Goal: Task Accomplishment & Management: Complete application form

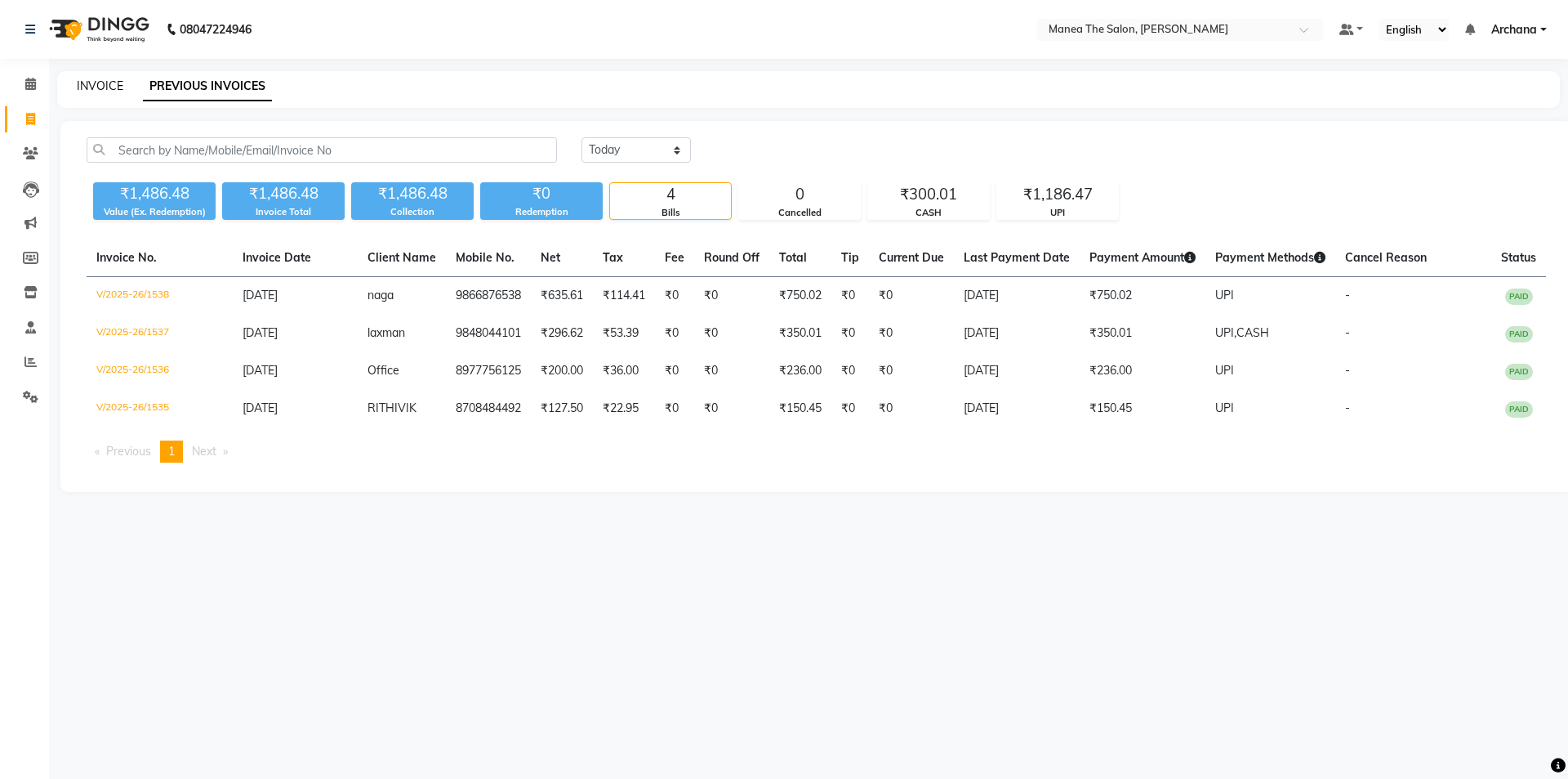
click at [97, 83] on link "INVOICE" at bounding box center [99, 86] width 46 height 15
select select "service"
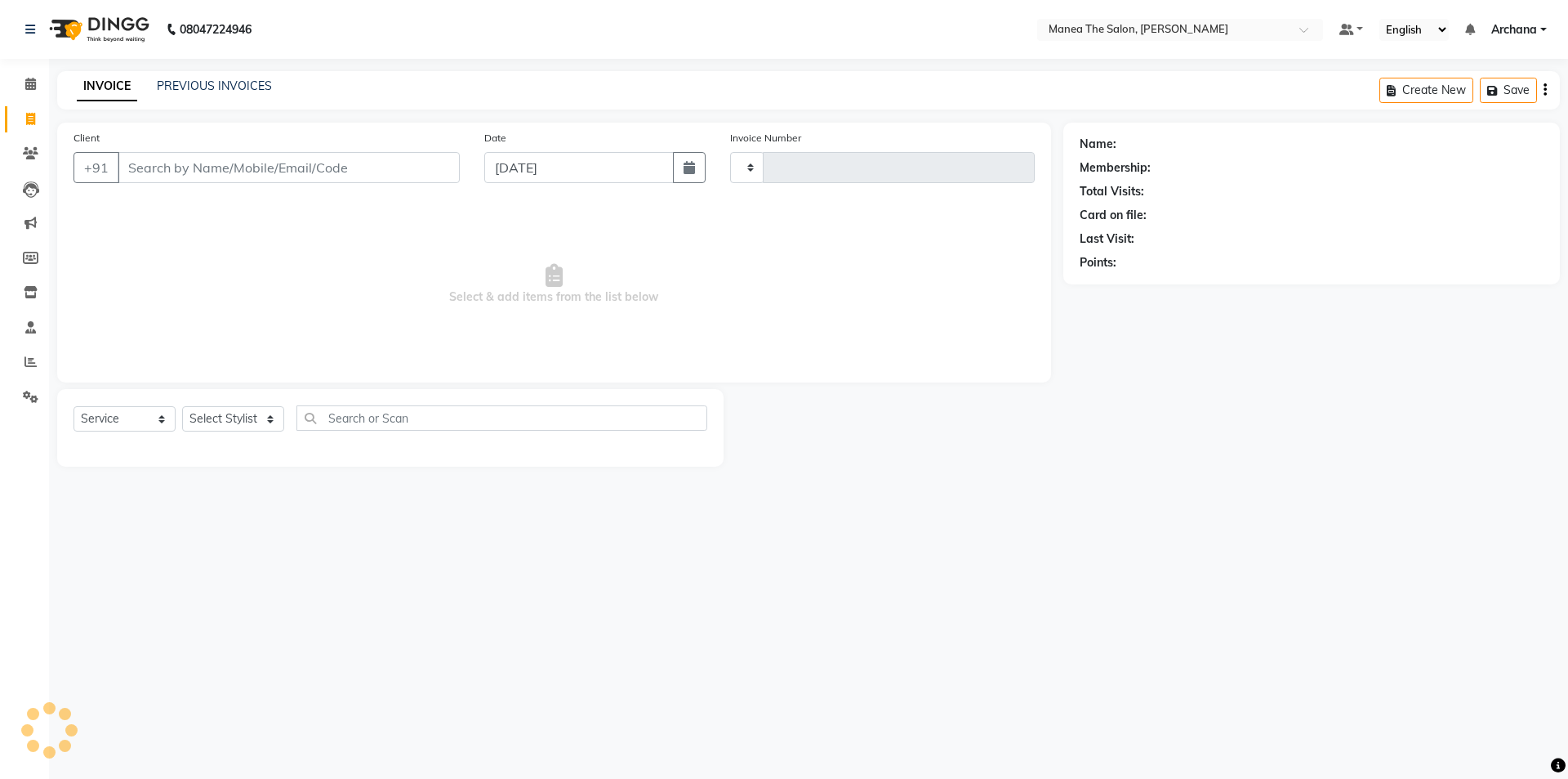
type input "1539"
select select "6846"
click at [1056, 722] on div "08047224946 Select Location × Manea The Salon, [PERSON_NAME] Default Panel My P…" at bounding box center [784, 390] width 1568 height 779
click at [891, 632] on div "08047224946 Select Location × Manea The Salon, [PERSON_NAME] Default Panel My P…" at bounding box center [784, 390] width 1568 height 779
click at [254, 78] on link "PREVIOUS INVOICES" at bounding box center [214, 86] width 115 height 15
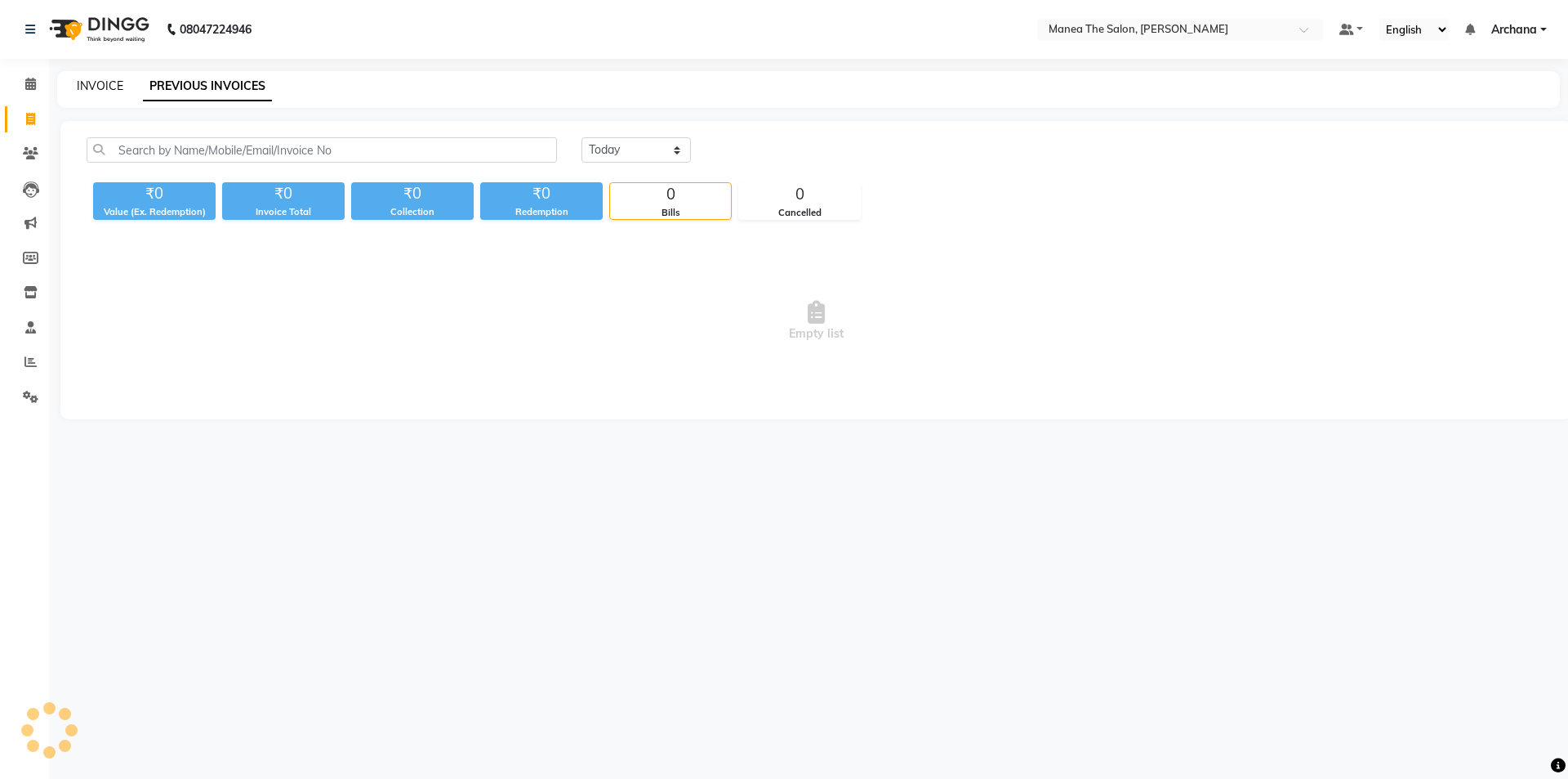
click at [101, 86] on link "INVOICE" at bounding box center [99, 86] width 46 height 15
select select "service"
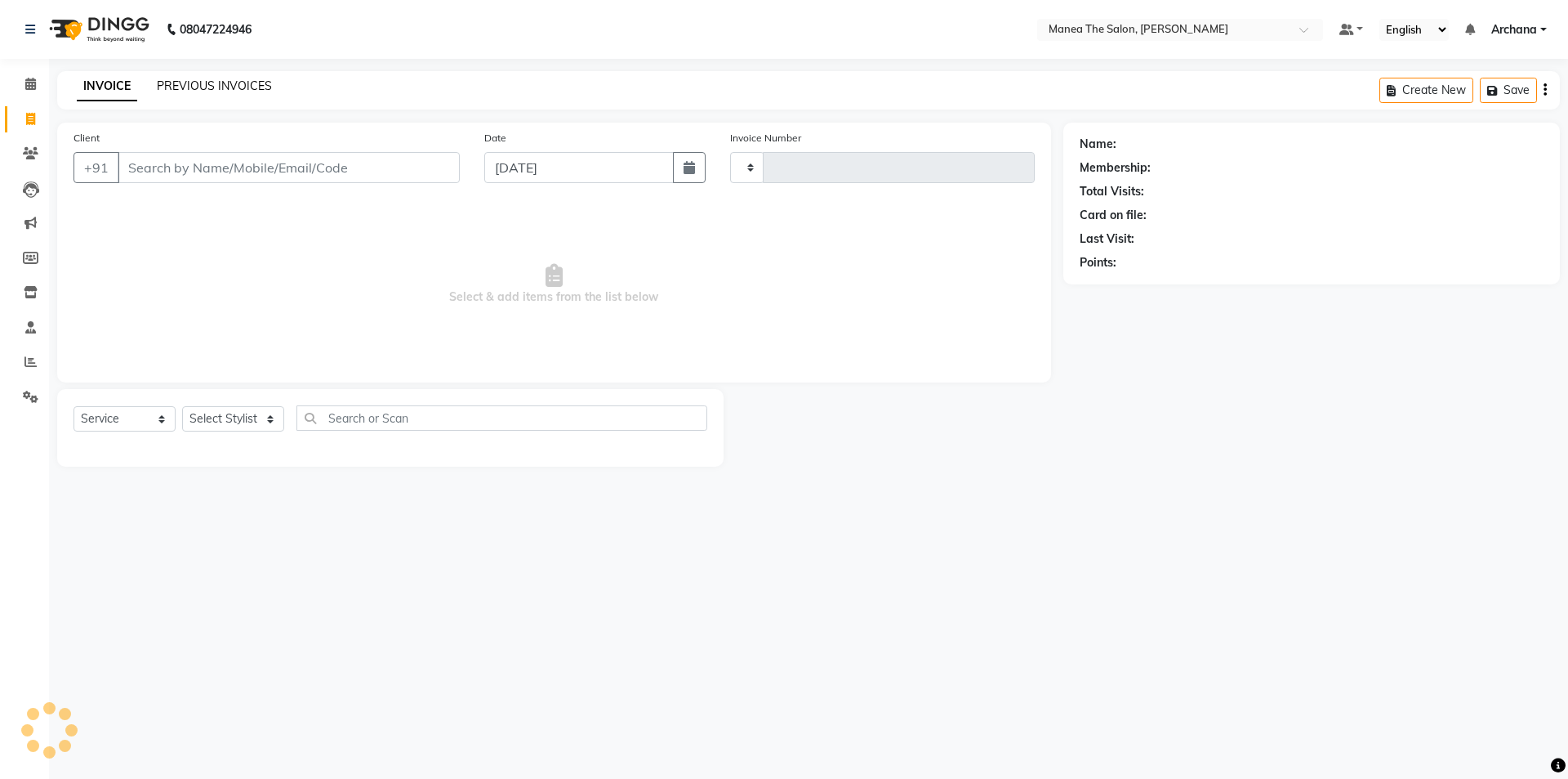
click at [252, 88] on link "PREVIOUS INVOICES" at bounding box center [214, 86] width 115 height 15
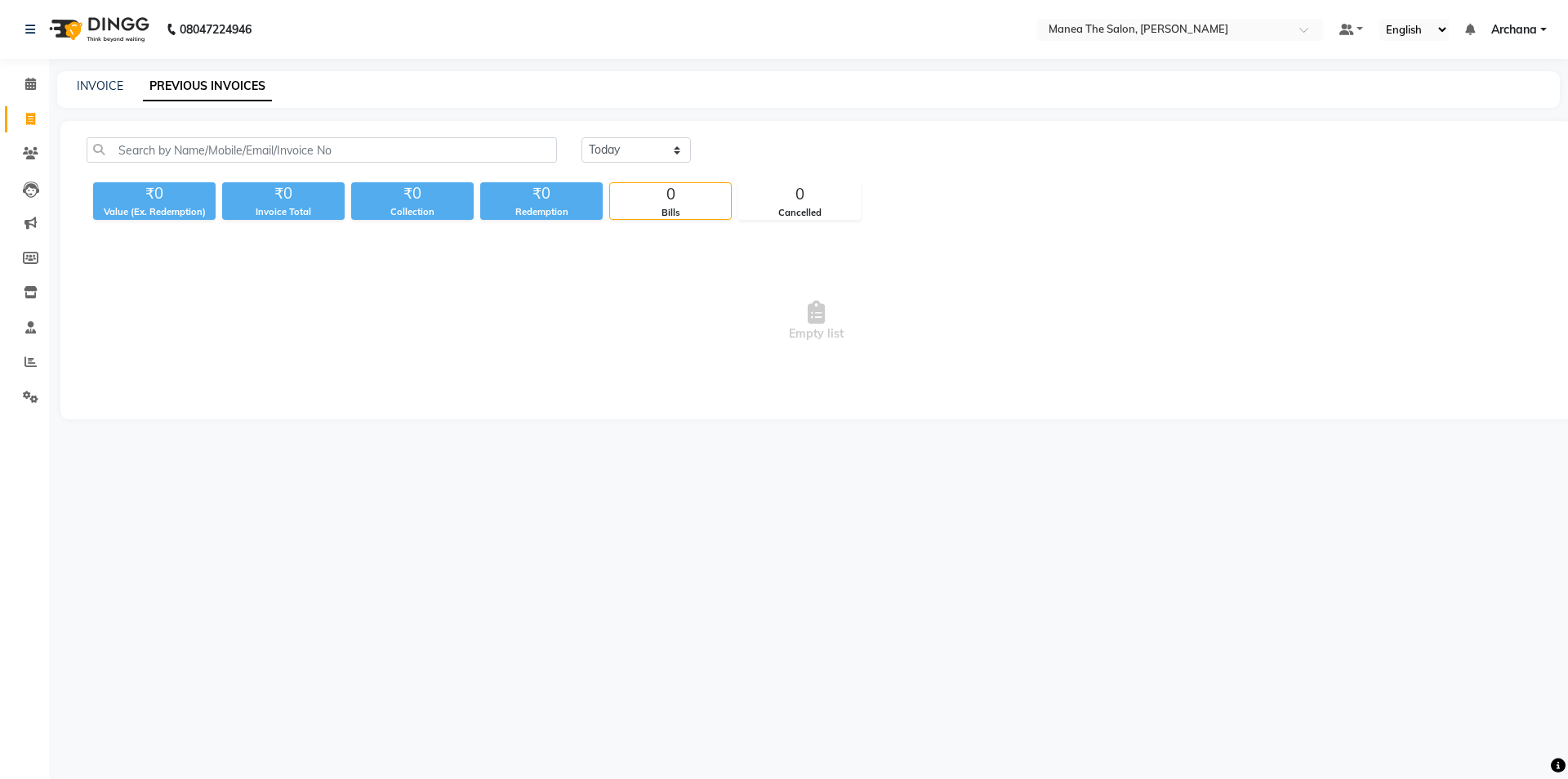
click at [1107, 483] on div "08047224946 Select Location × Manea The Salon, [PERSON_NAME] Default Panel My P…" at bounding box center [784, 390] width 1568 height 779
click at [1181, 584] on div "08047224946 Select Location × Manea The Salon, [PERSON_NAME] Default Panel My P…" at bounding box center [784, 390] width 1568 height 779
click at [29, 360] on icon at bounding box center [30, 361] width 12 height 12
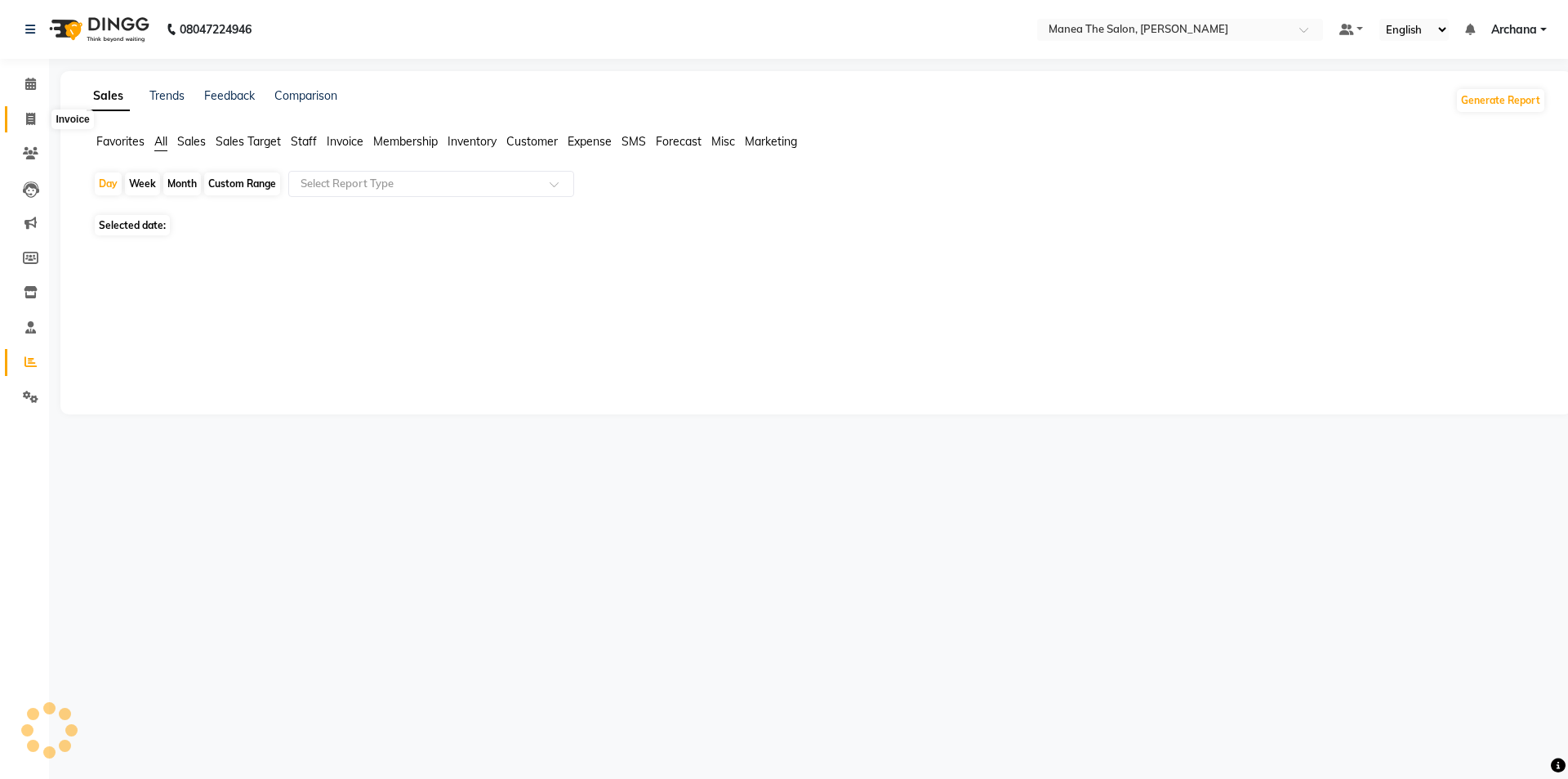
click at [28, 120] on icon at bounding box center [31, 119] width 9 height 12
select select "service"
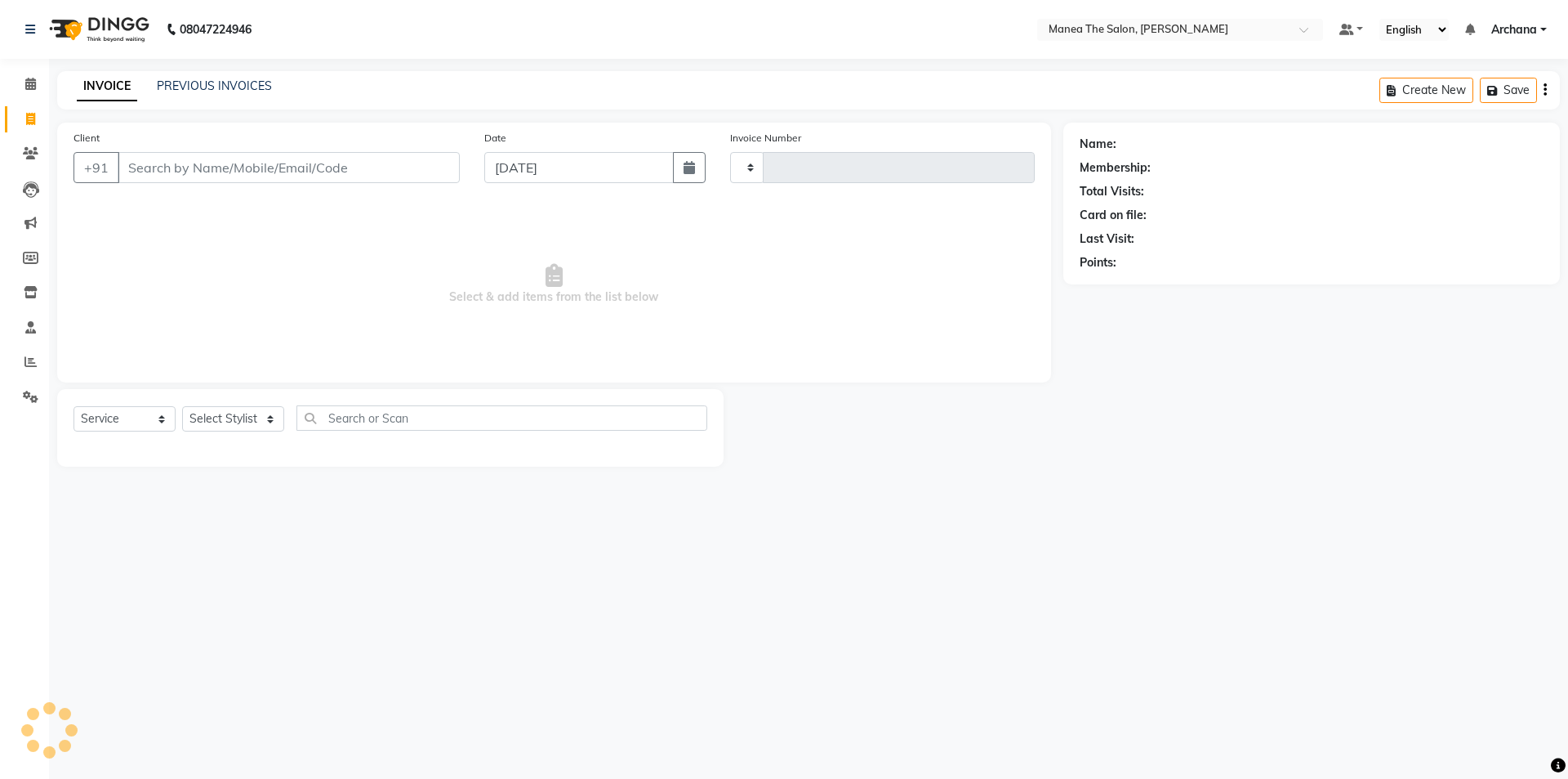
type input "1539"
select select "6846"
click at [243, 83] on link "PREVIOUS INVOICES" at bounding box center [214, 86] width 115 height 15
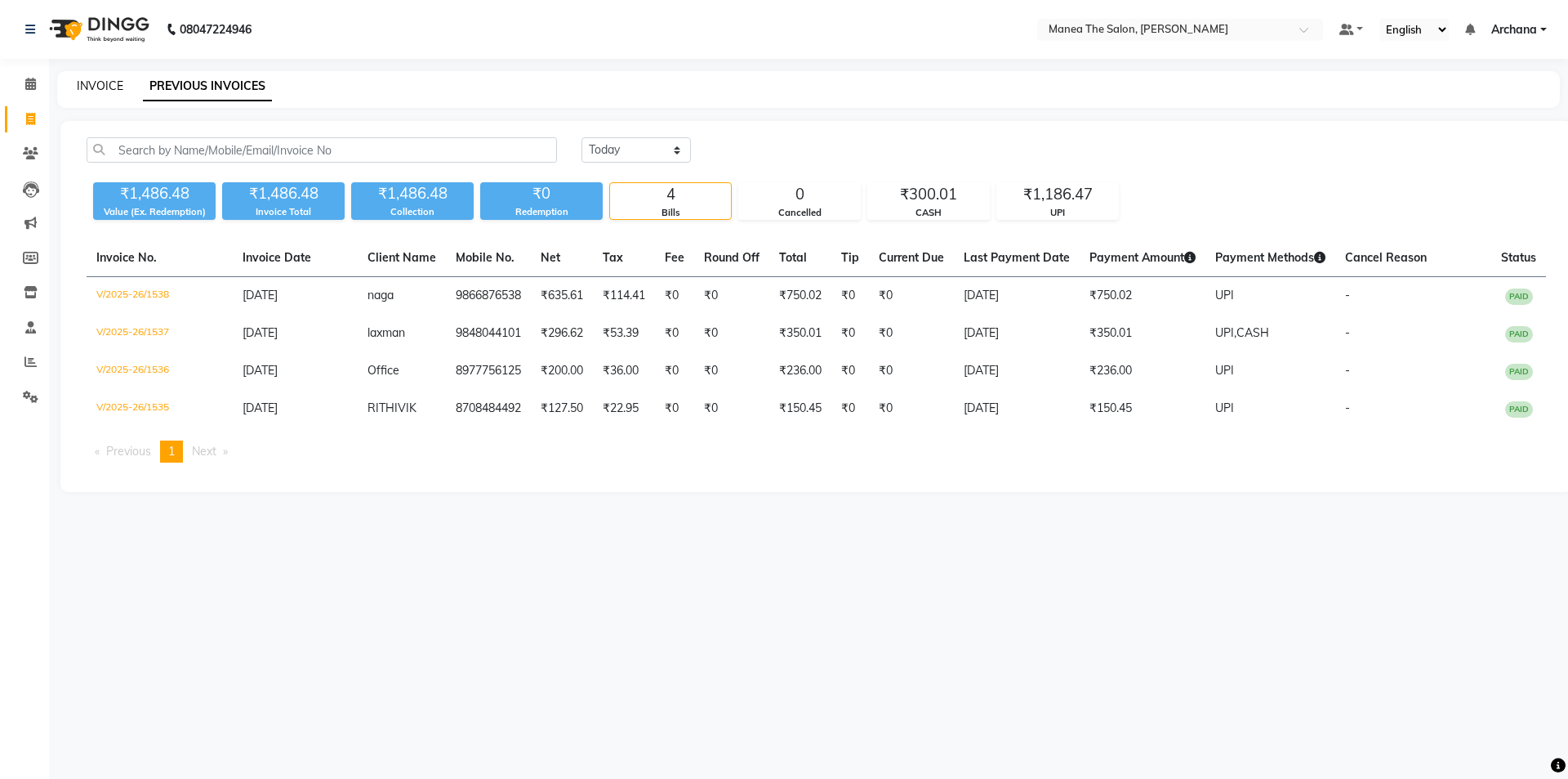
click at [96, 88] on link "INVOICE" at bounding box center [99, 86] width 46 height 15
select select "service"
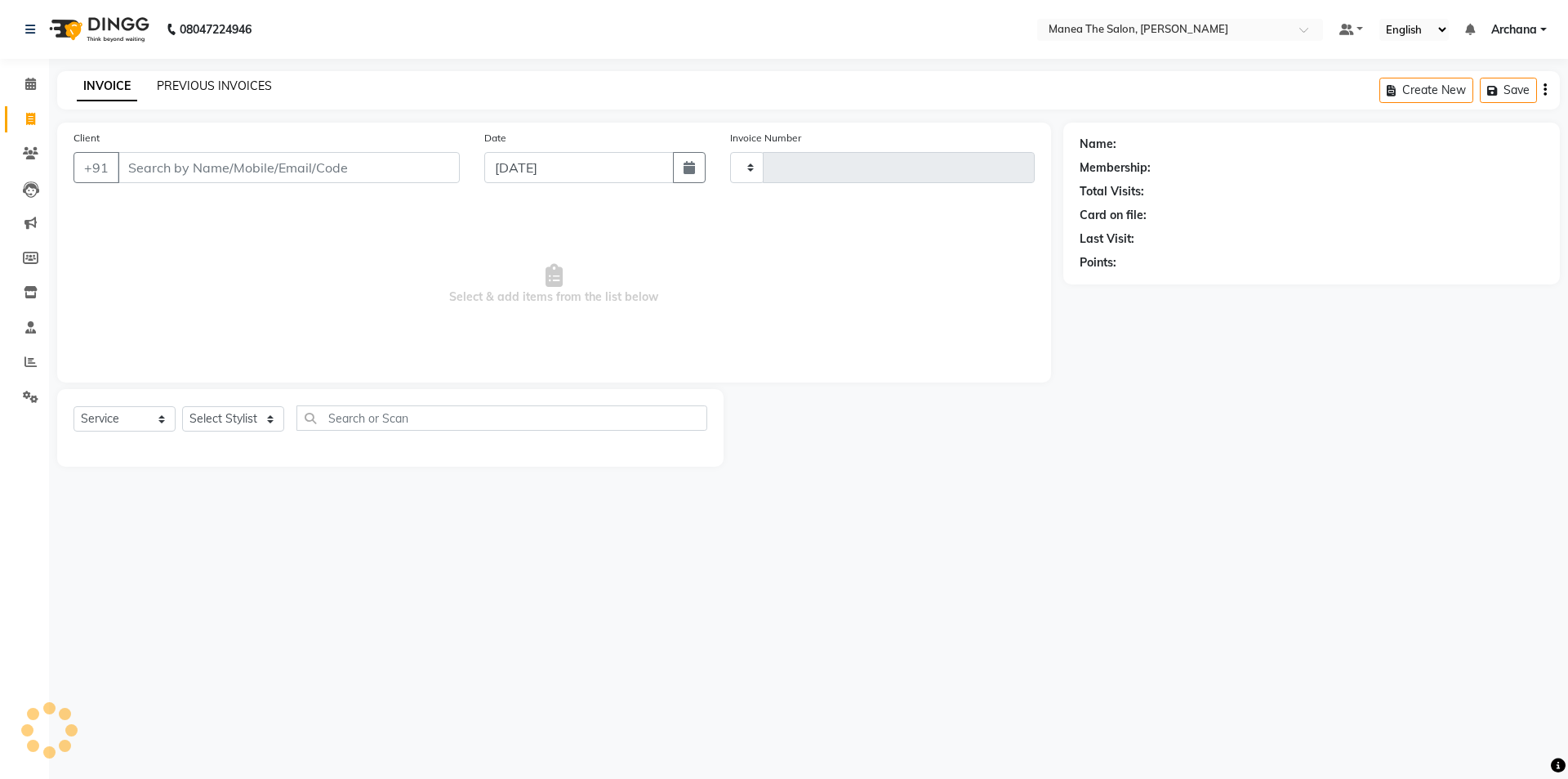
click at [236, 84] on link "PREVIOUS INVOICES" at bounding box center [214, 86] width 115 height 15
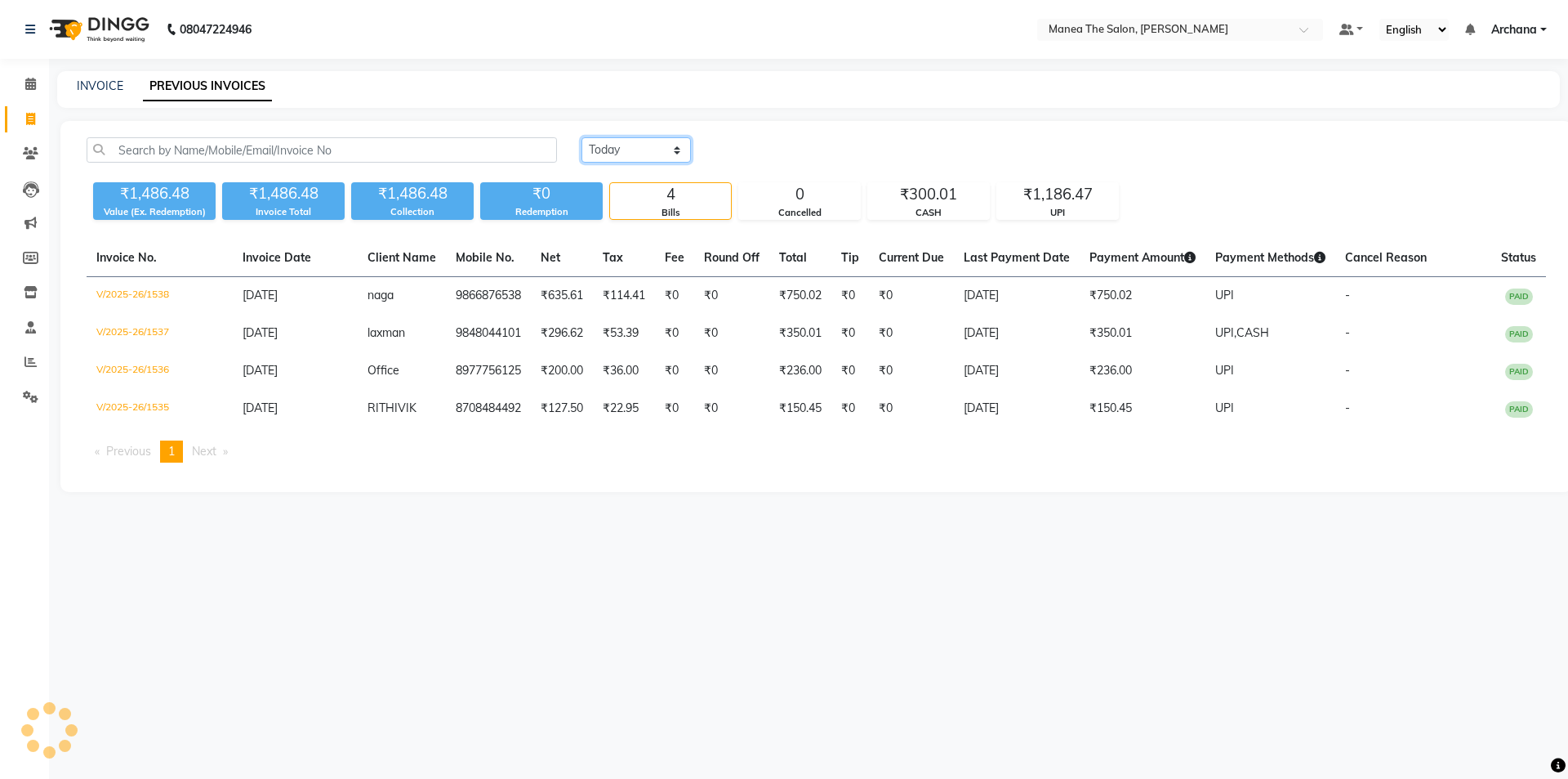
click at [648, 145] on select "[DATE] [DATE] Custom Range" at bounding box center [636, 151] width 109 height 26
select select "range"
click at [582, 138] on select "[DATE] [DATE] Custom Range" at bounding box center [636, 151] width 109 height 26
click at [785, 153] on input "[DATE]" at bounding box center [769, 150] width 114 height 23
select select "9"
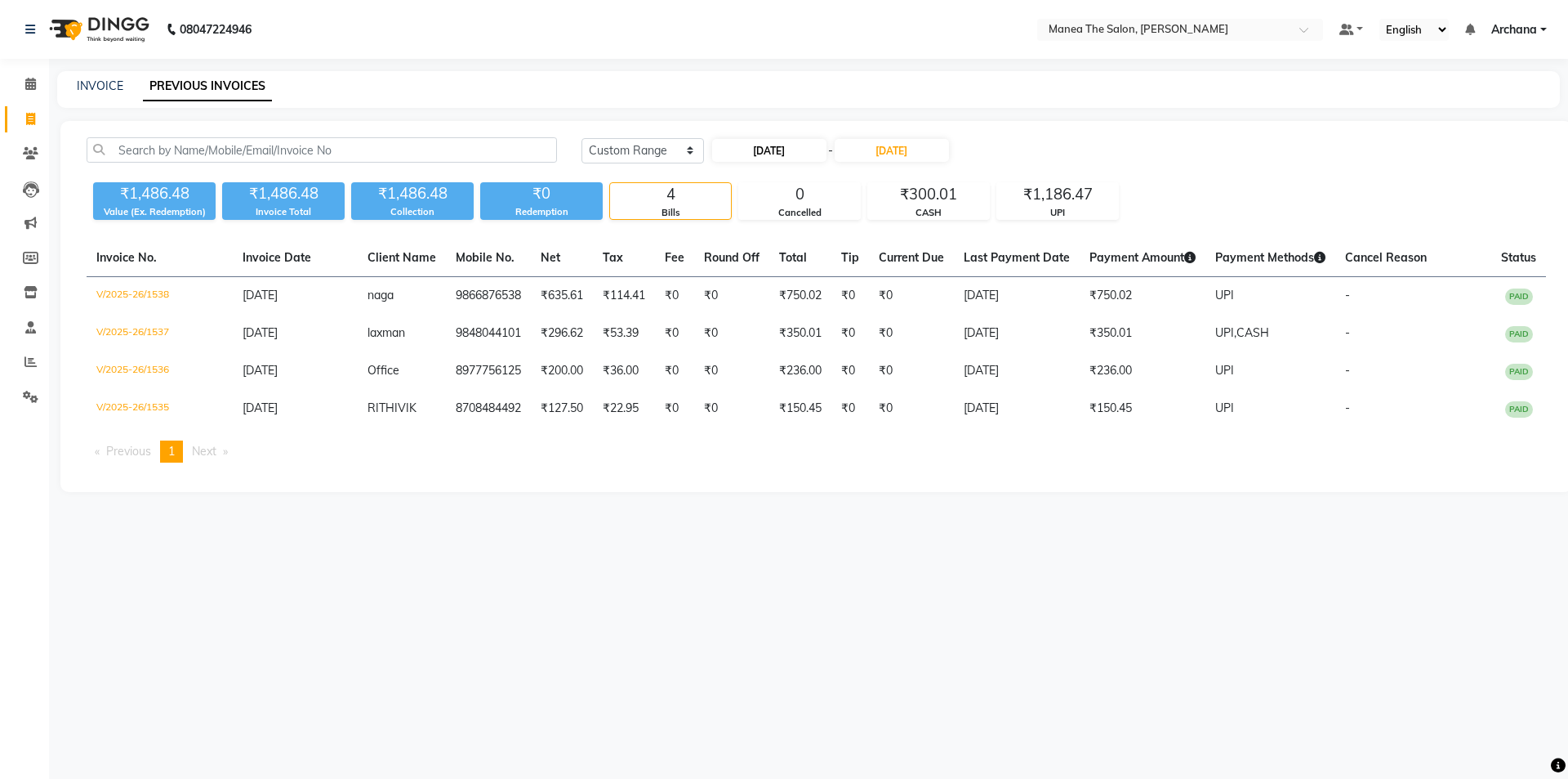
select select "2025"
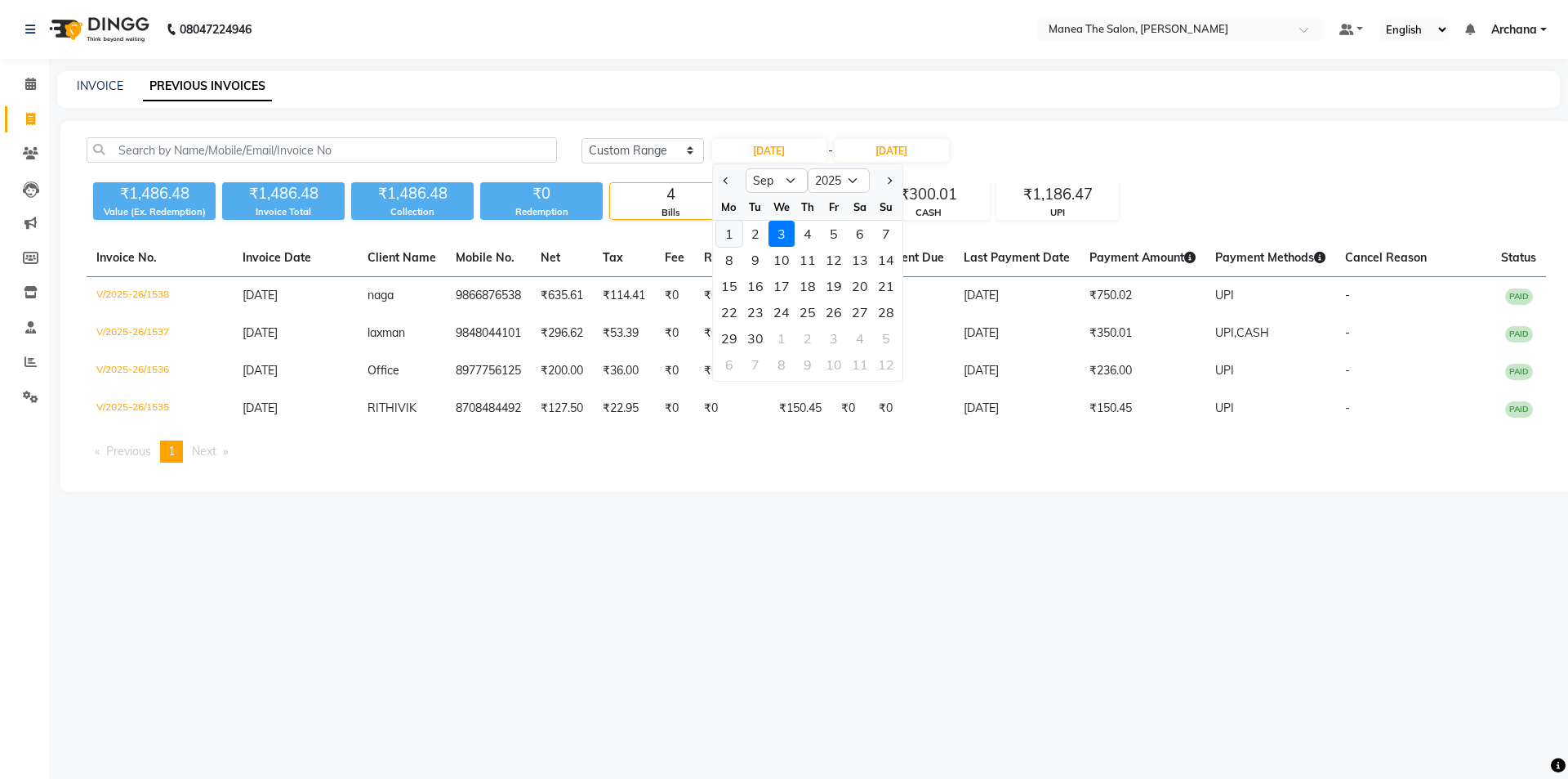
click at [734, 234] on div "1" at bounding box center [729, 234] width 26 height 26
type input "[DATE]"
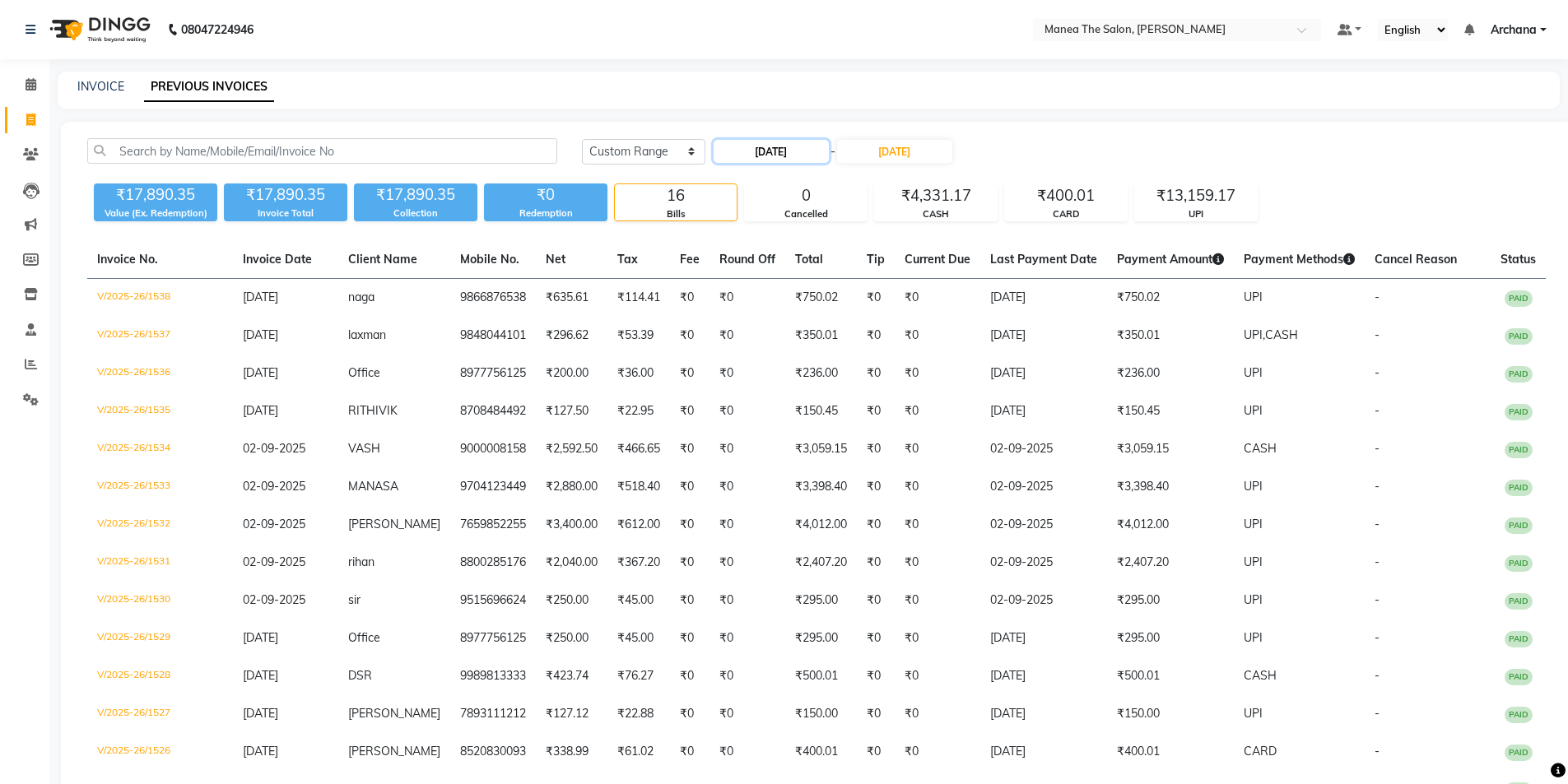
click at [768, 148] on input "[DATE]" at bounding box center [771, 151] width 115 height 23
select select "9"
select select "2025"
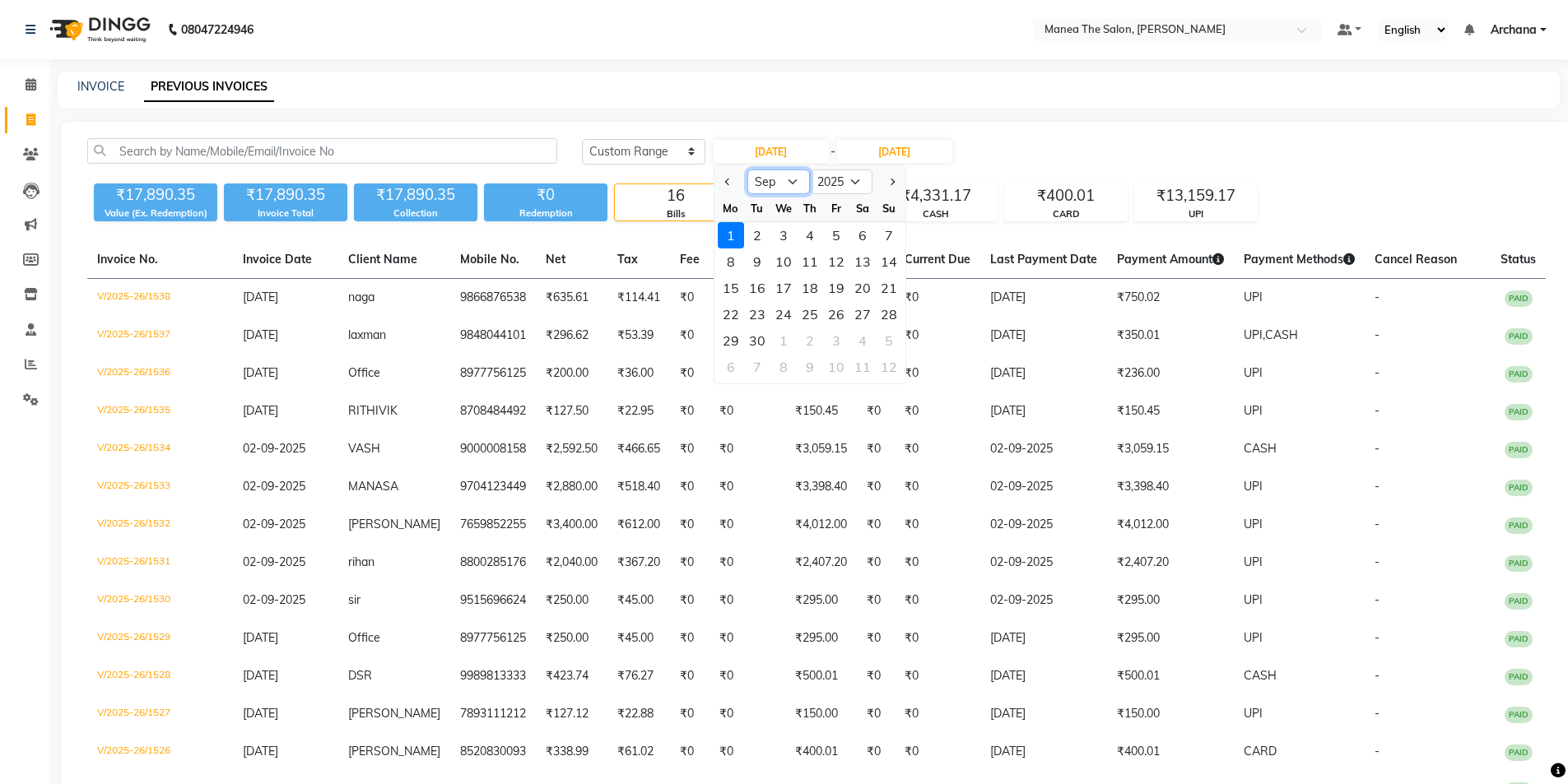
click at [784, 182] on select "Jan Feb Mar Apr May Jun [DATE] Aug Sep Oct Nov Dec" at bounding box center [779, 182] width 62 height 25
select select "8"
click at [748, 170] on select "Jan Feb Mar Apr May Jun [DATE] Aug Sep Oct Nov Dec" at bounding box center [779, 182] width 62 height 25
click at [835, 242] on div "1" at bounding box center [836, 235] width 27 height 27
type input "[DATE]"
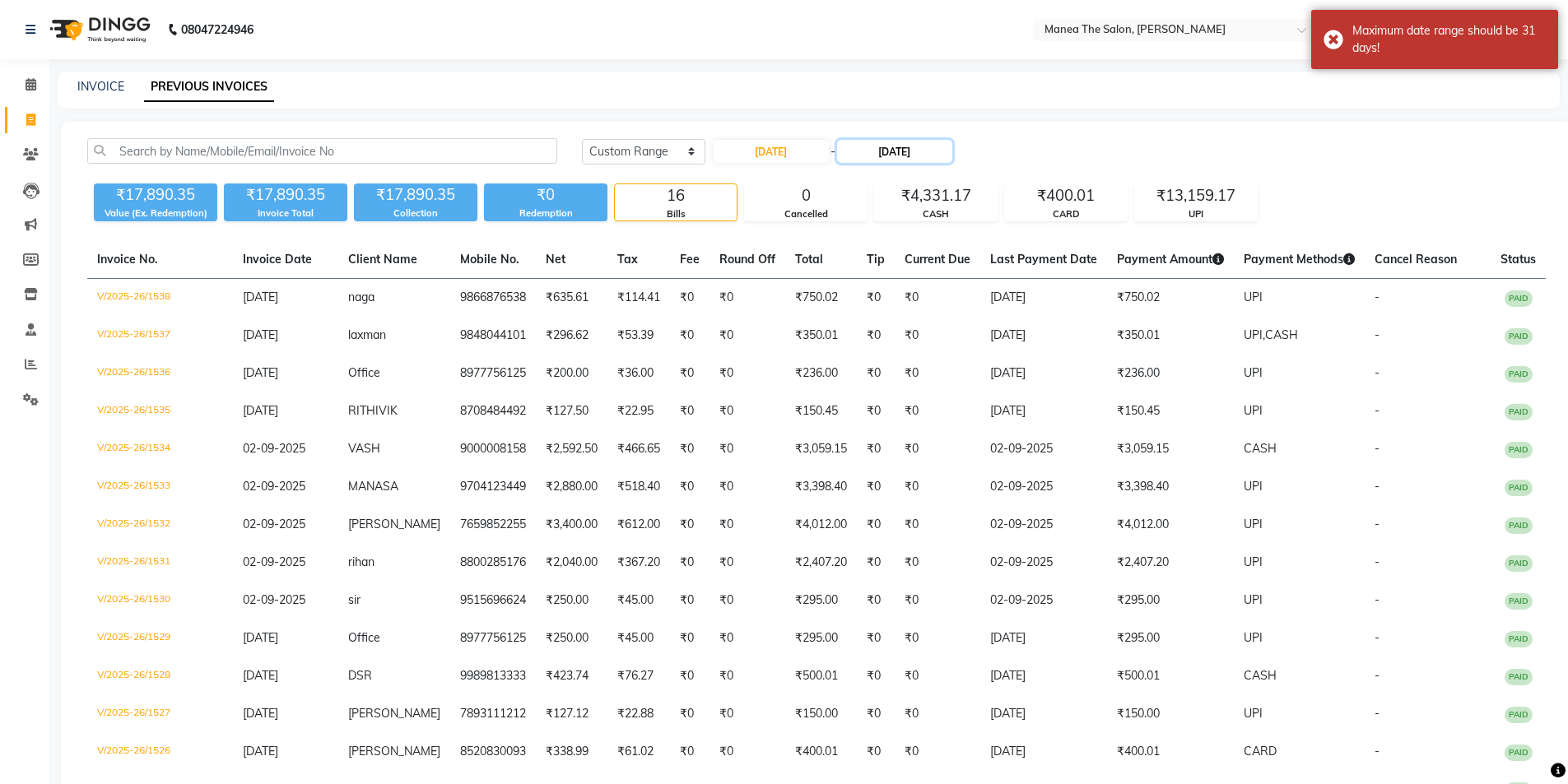
click at [916, 156] on input "[DATE]" at bounding box center [894, 151] width 115 height 23
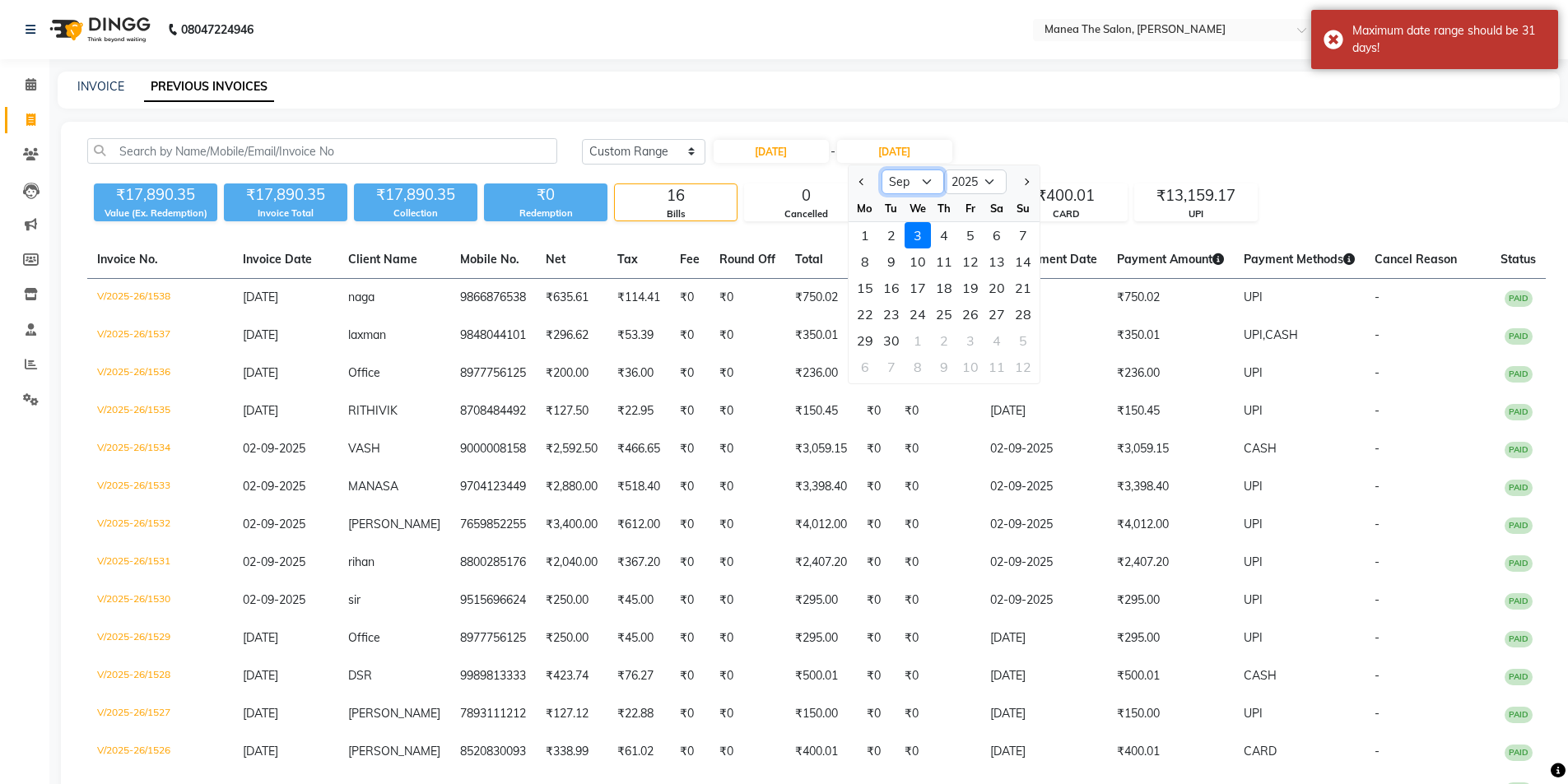
click at [923, 178] on select "Aug Sep Oct Nov Dec" at bounding box center [913, 182] width 62 height 25
select select "8"
click at [882, 170] on select "Aug Sep Oct Nov Dec" at bounding box center [913, 182] width 62 height 25
click at [1017, 235] on div "3" at bounding box center [1022, 235] width 27 height 27
type input "[DATE]"
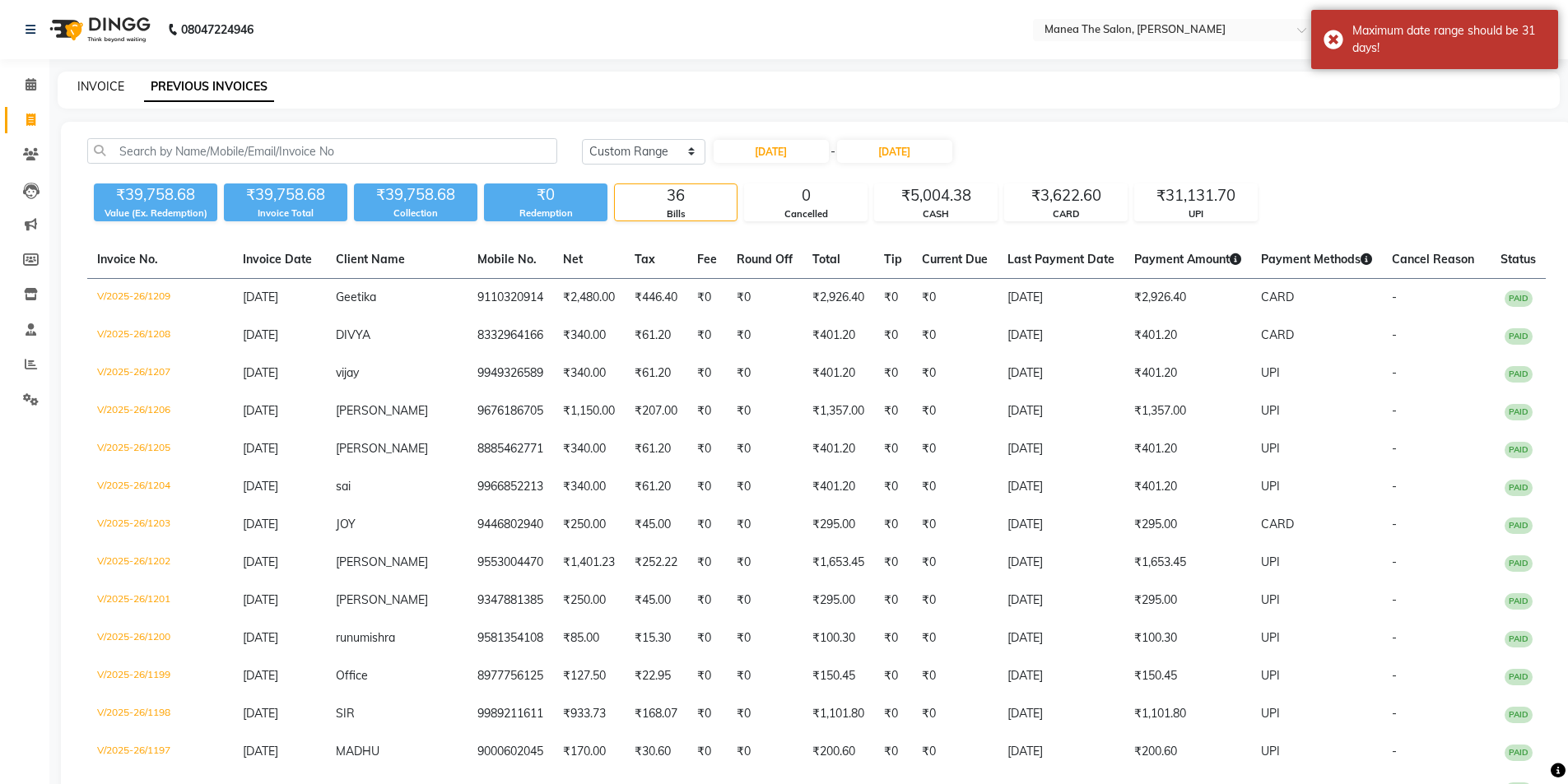
click at [110, 85] on link "INVOICE" at bounding box center [100, 86] width 47 height 15
select select "service"
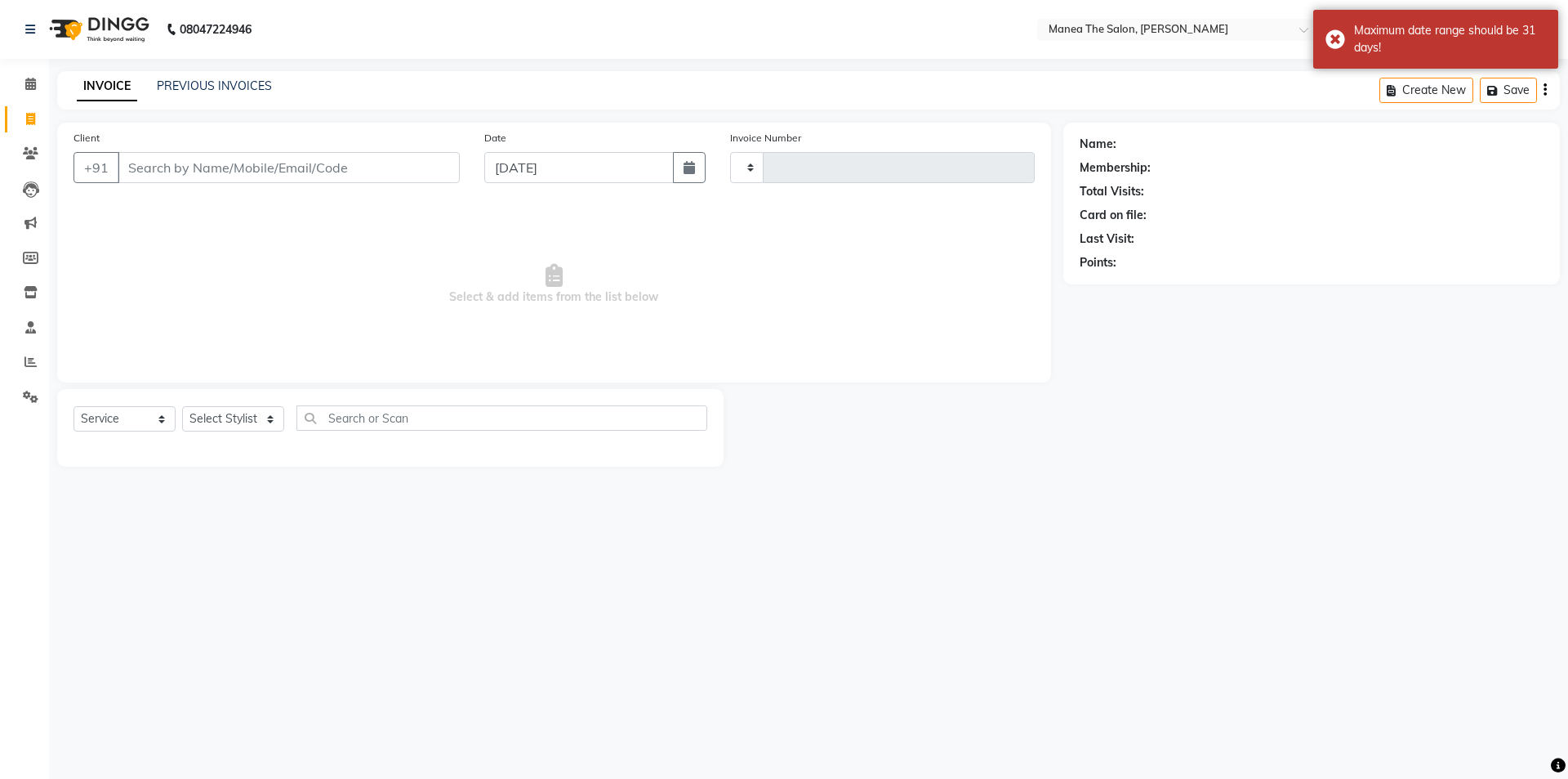
type input "1539"
select select "6846"
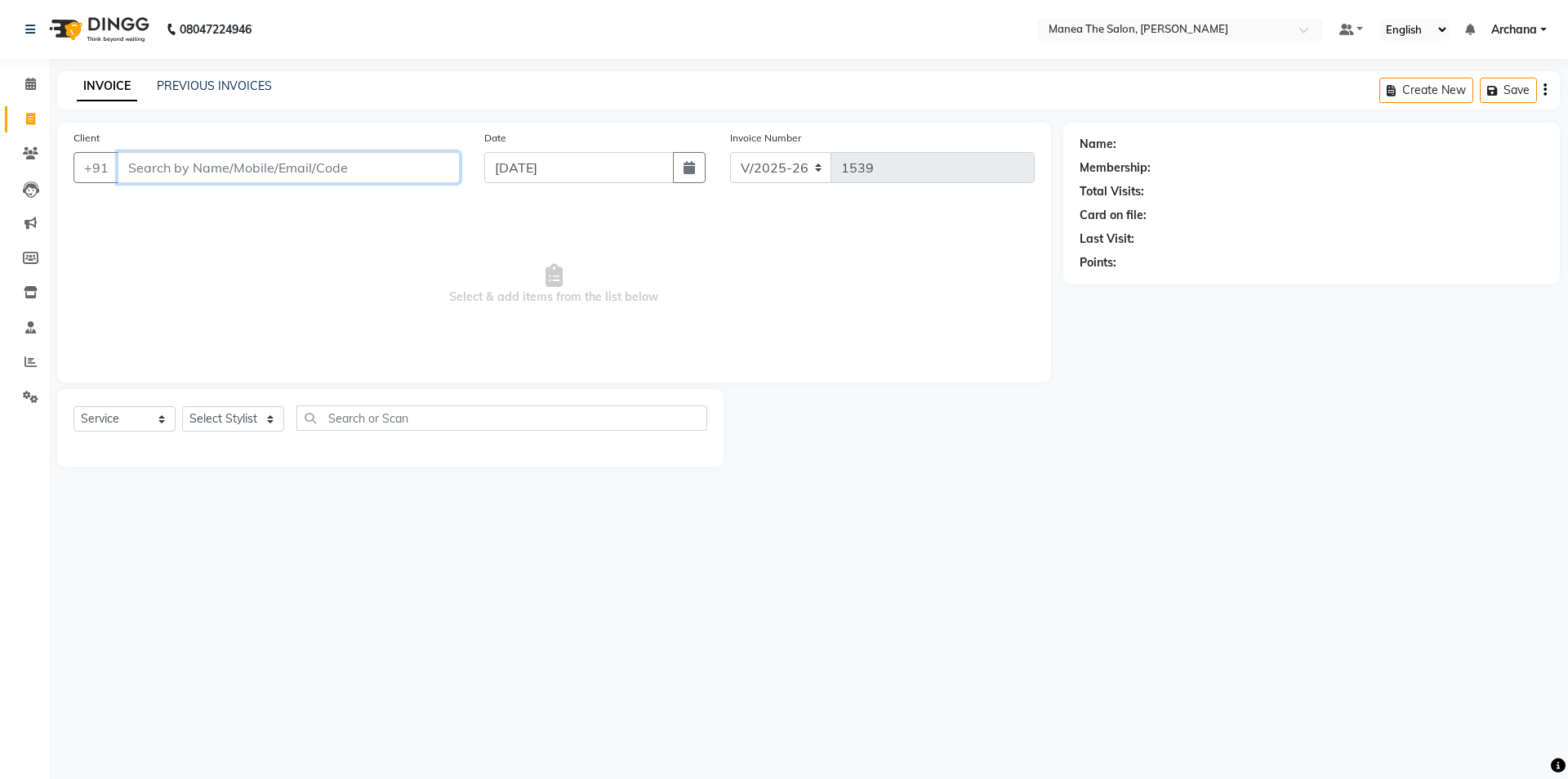
click at [318, 171] on input "Client" at bounding box center [288, 168] width 342 height 31
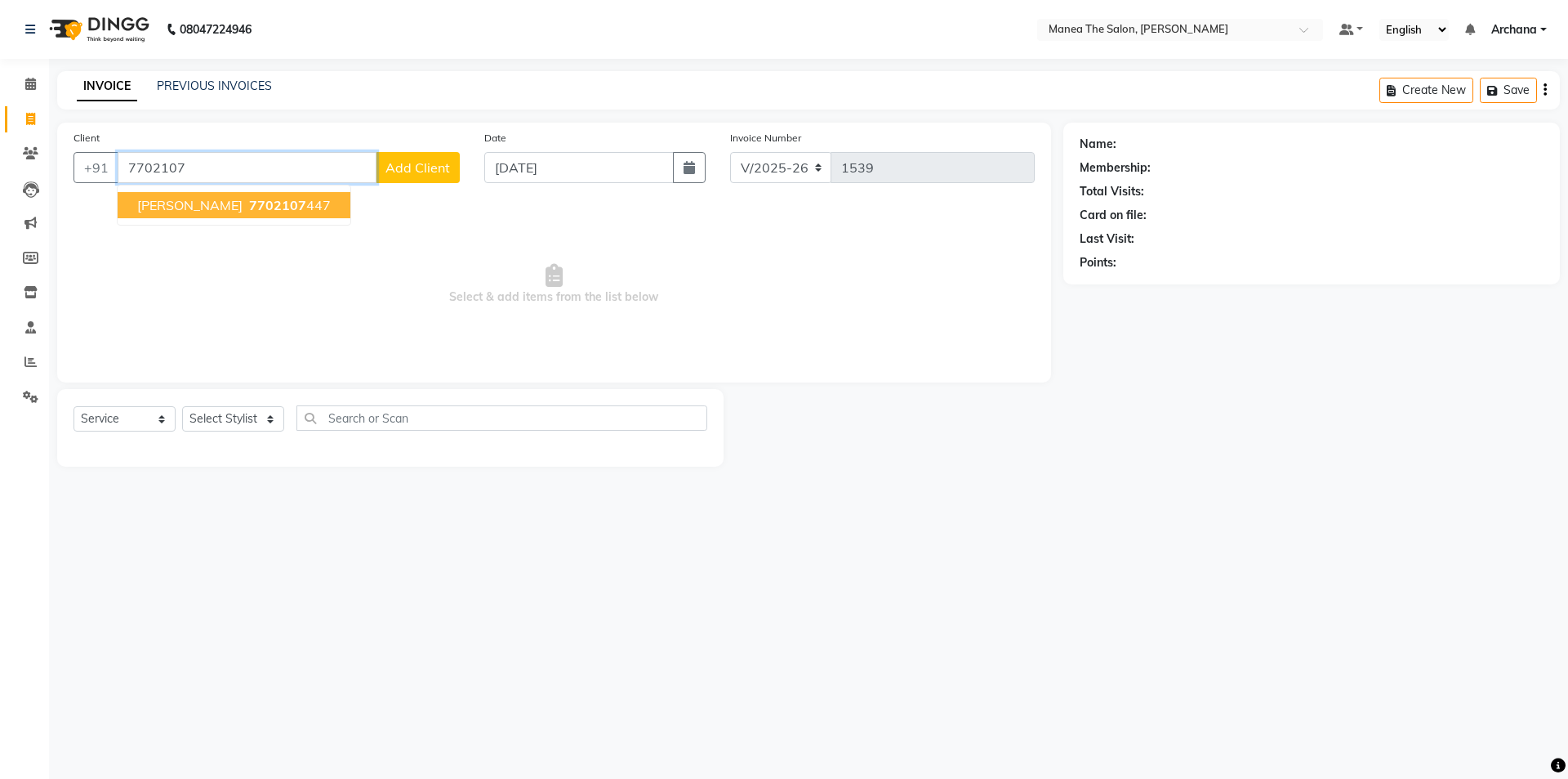
click at [242, 208] on span "[PERSON_NAME]" at bounding box center [191, 205] width 106 height 16
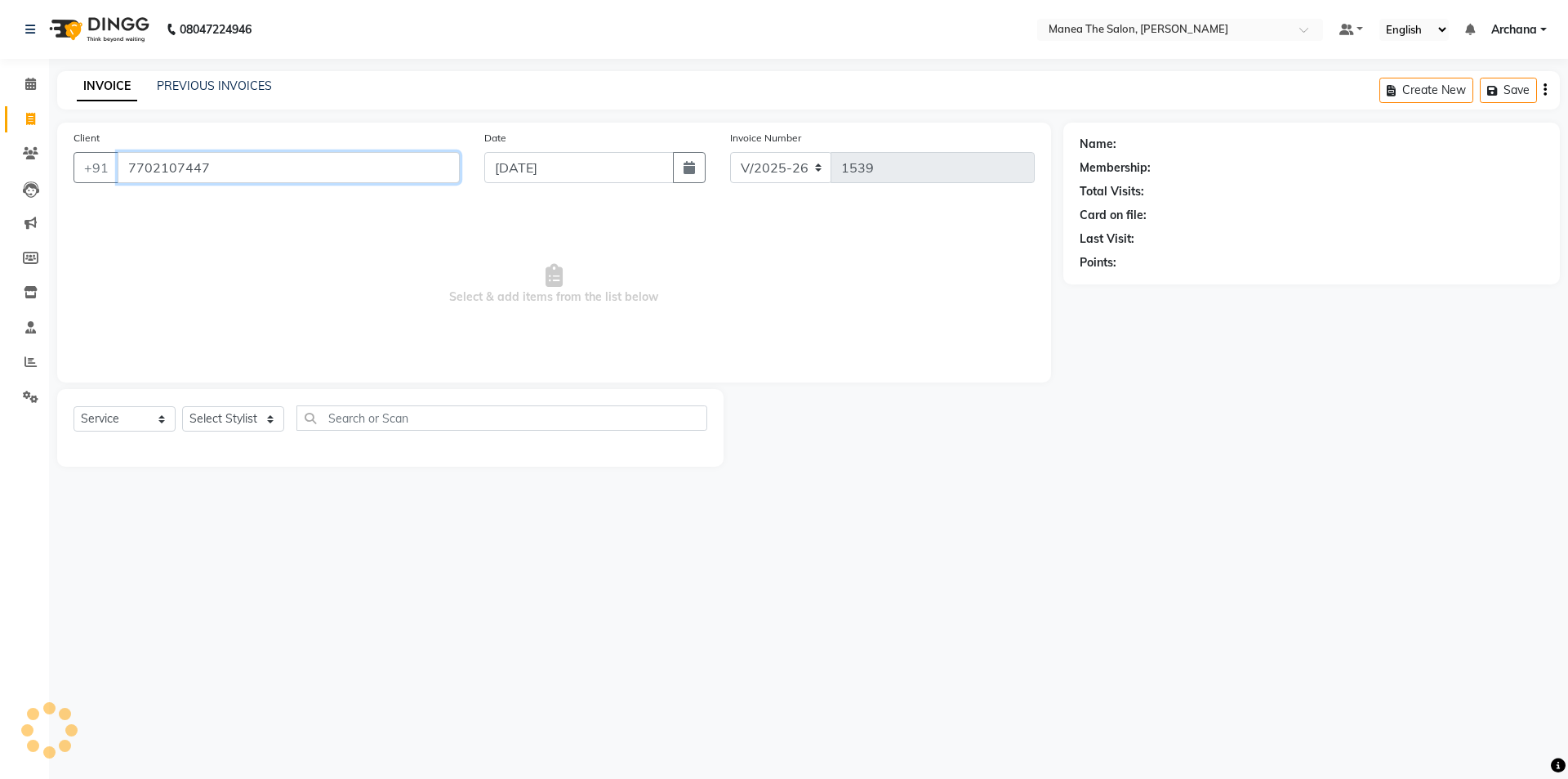
type input "7702107447"
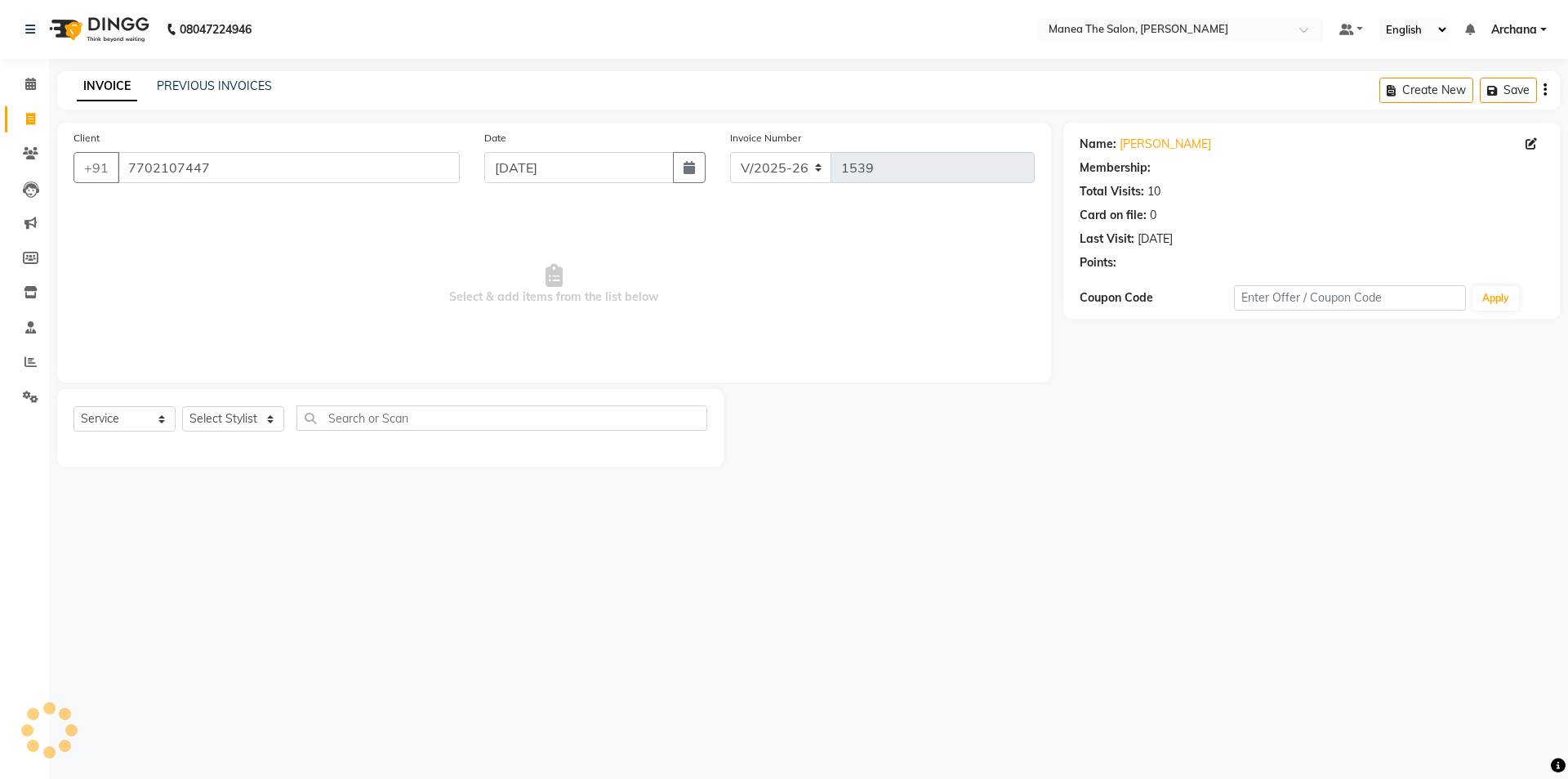
select select "1: Object"
click at [264, 422] on select "Select Stylist [PERSON_NAME] My Mane'a. [PERSON_NAME] [PERSON_NAME] [PERSON_NAM…" at bounding box center [233, 419] width 102 height 26
select select "77516"
click at [182, 406] on select "Select Stylist [PERSON_NAME] My Mane'a. [PERSON_NAME] [PERSON_NAME] [PERSON_NAM…" at bounding box center [233, 419] width 102 height 26
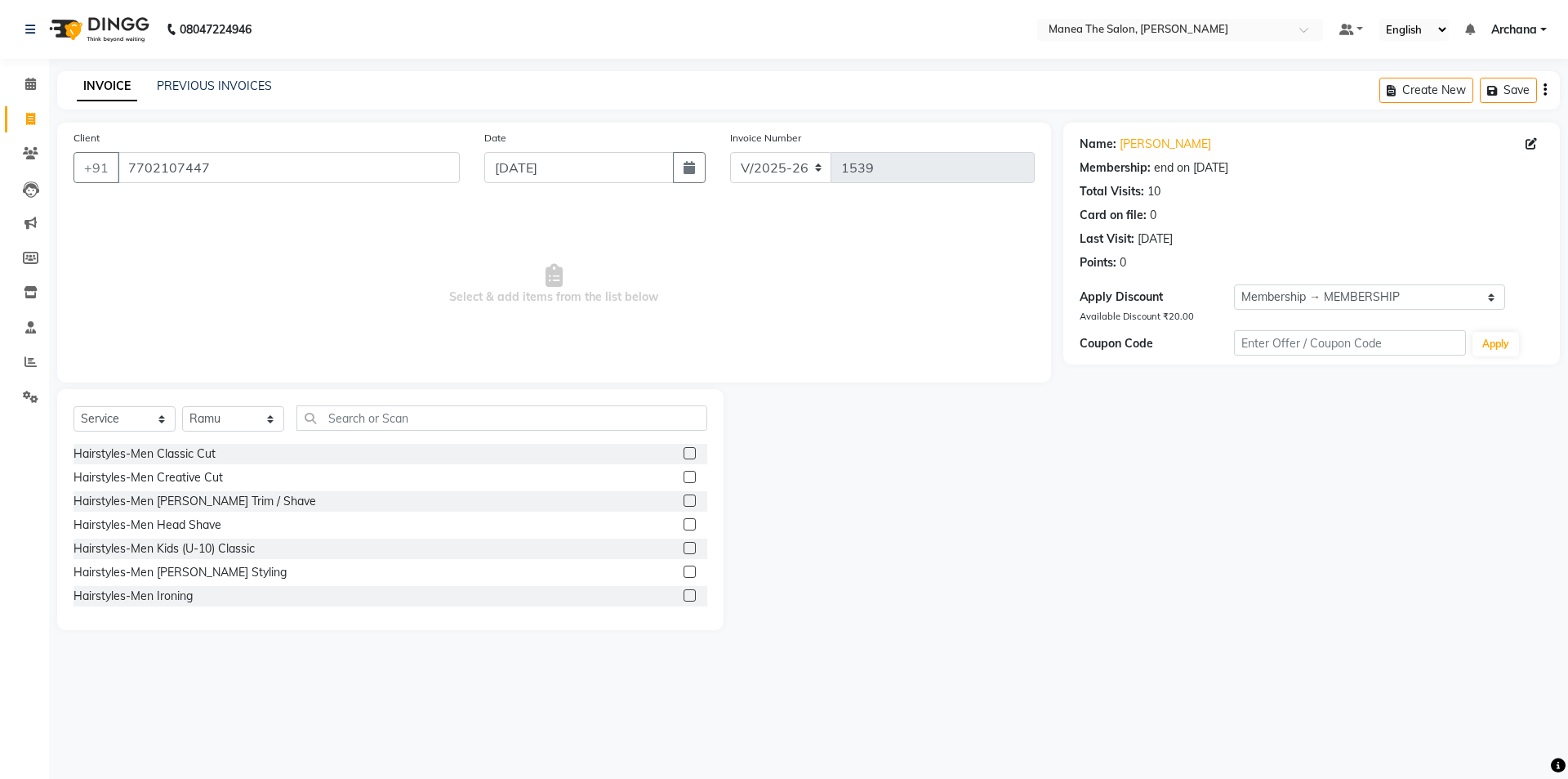
drag, startPoint x: 678, startPoint y: 503, endPoint x: 686, endPoint y: 497, distance: 10.0
click at [684, 502] on label at bounding box center [689, 500] width 12 height 12
click at [684, 502] on input "checkbox" at bounding box center [689, 502] width 11 height 11
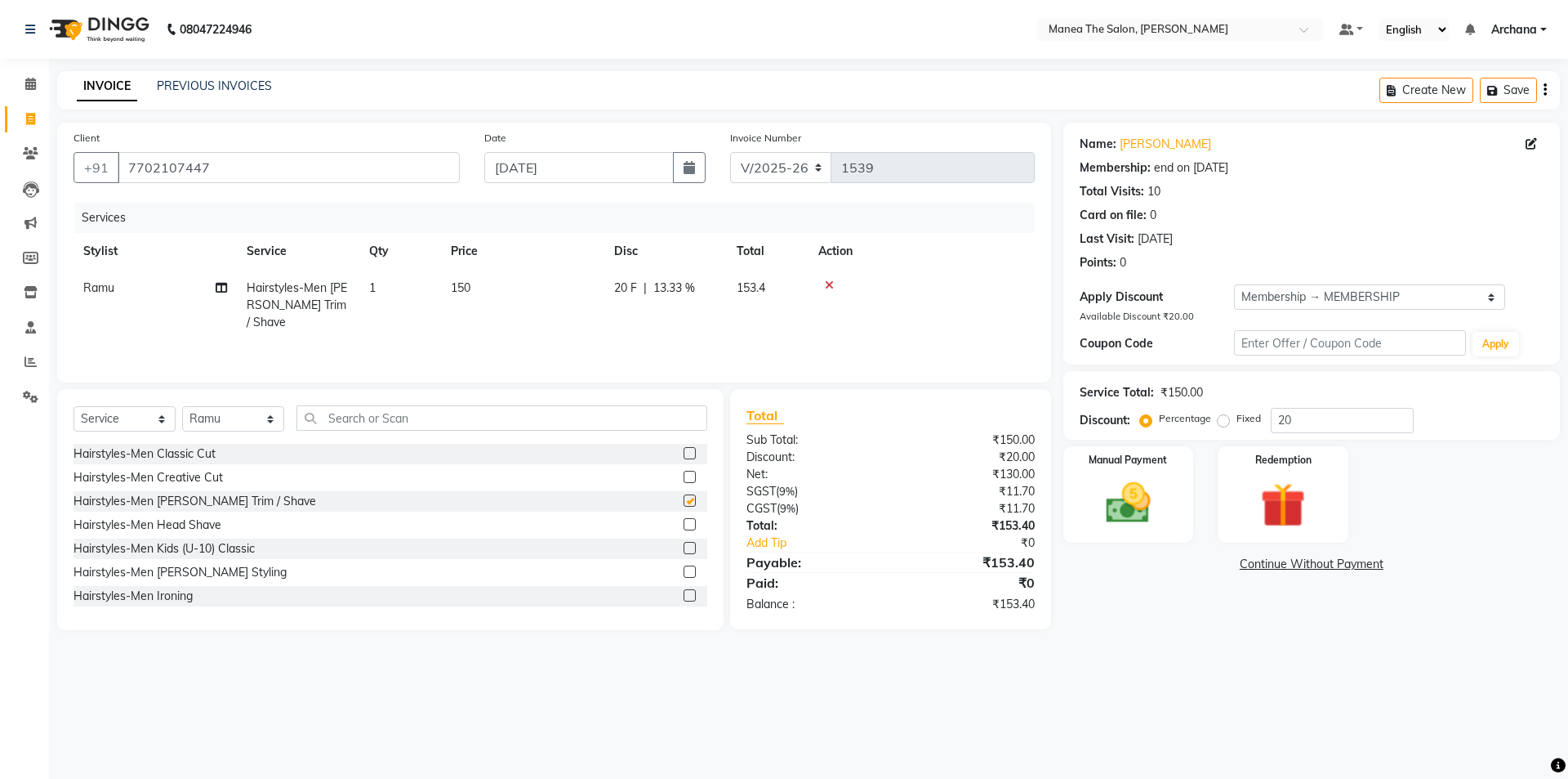
checkbox input "false"
click at [1300, 296] on select "Select Membership → MEMBERSHIP" at bounding box center [1369, 297] width 271 height 26
select select "0:"
click at [1234, 285] on select "Select Membership → MEMBERSHIP" at bounding box center [1369, 297] width 271 height 26
type input "0"
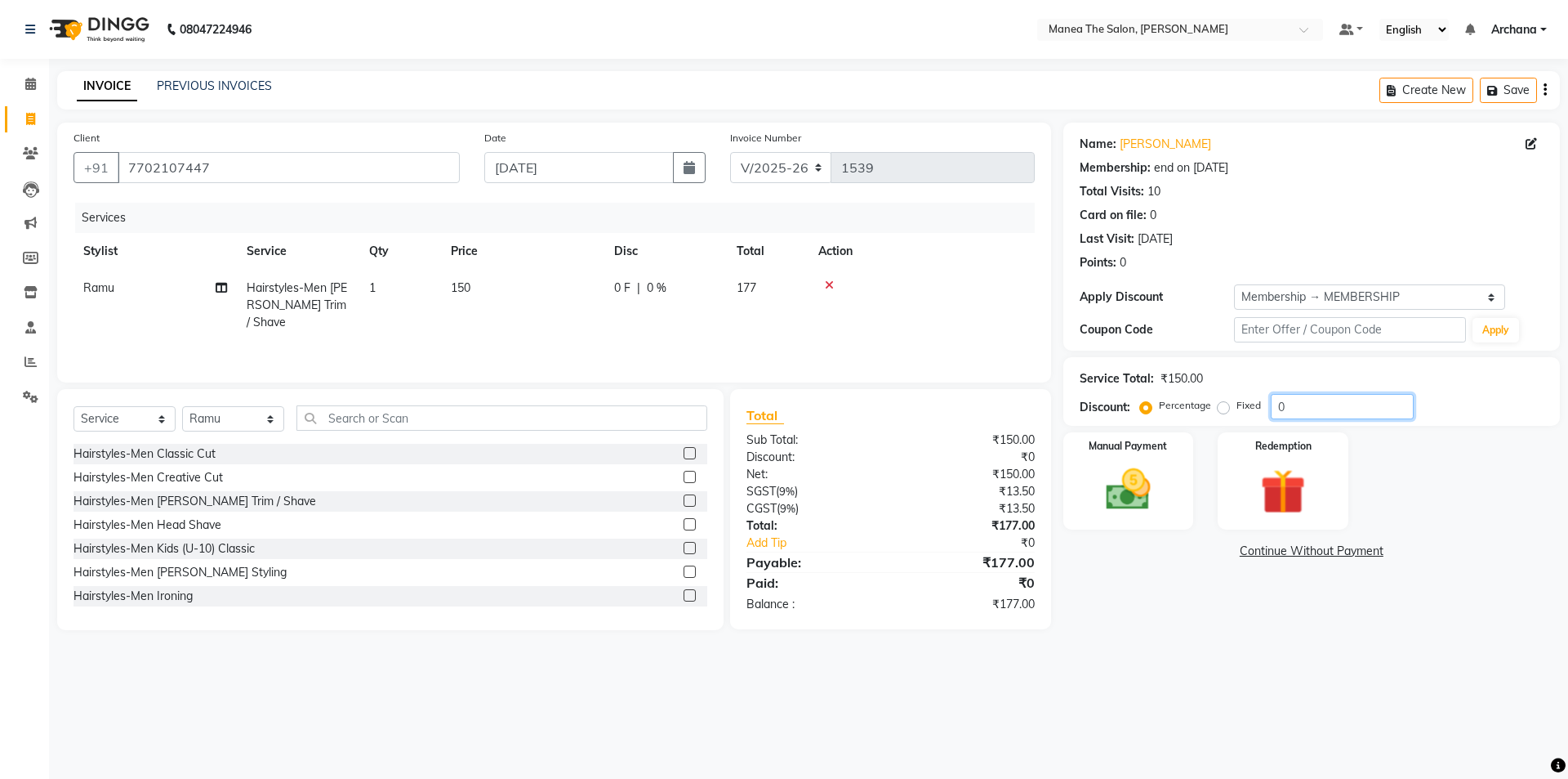
click at [1294, 407] on input "0" at bounding box center [1342, 407] width 143 height 26
type input "15.25"
click at [1133, 493] on img at bounding box center [1128, 489] width 76 height 54
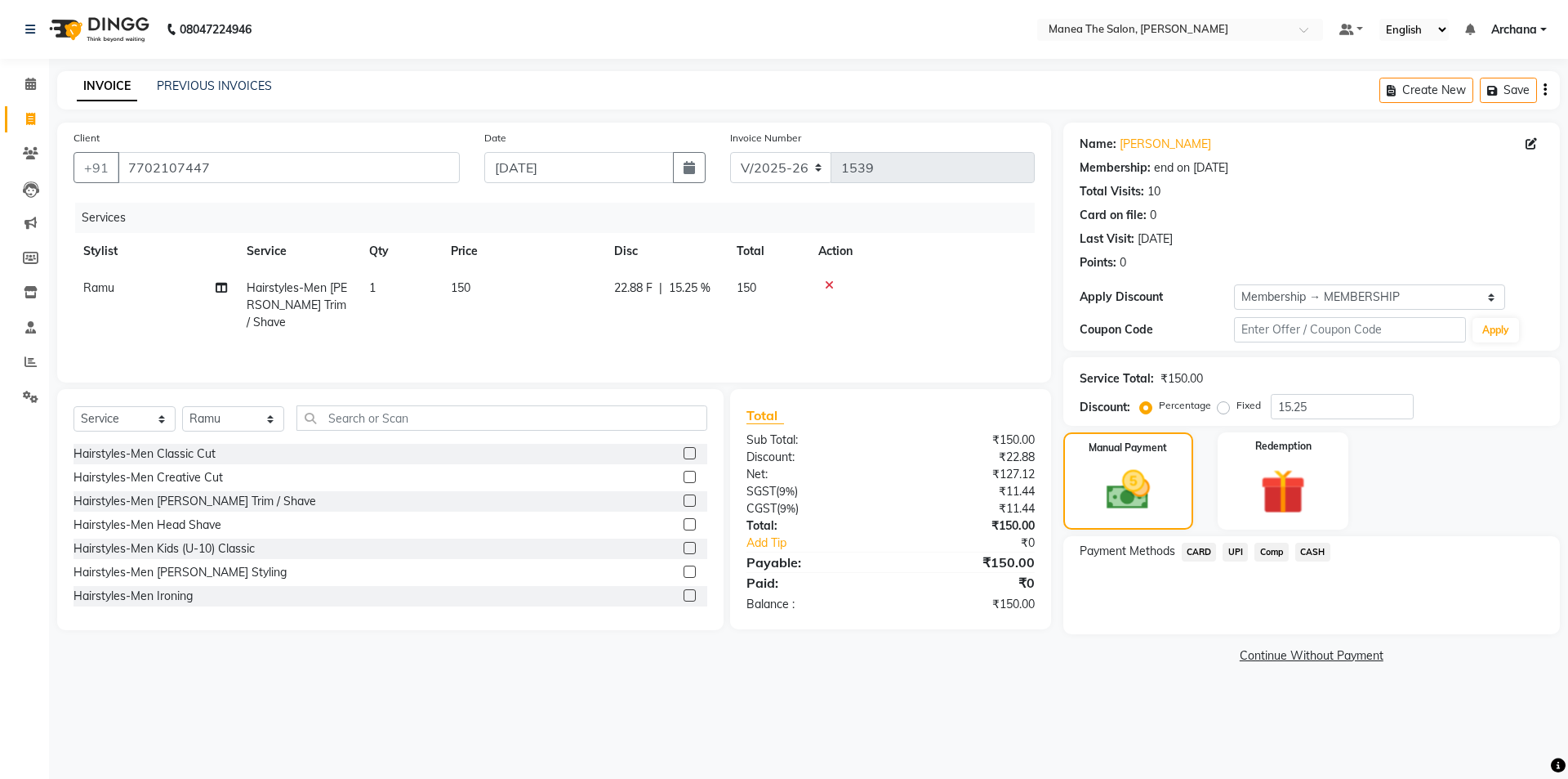
click at [1236, 552] on span "UPI" at bounding box center [1235, 552] width 26 height 19
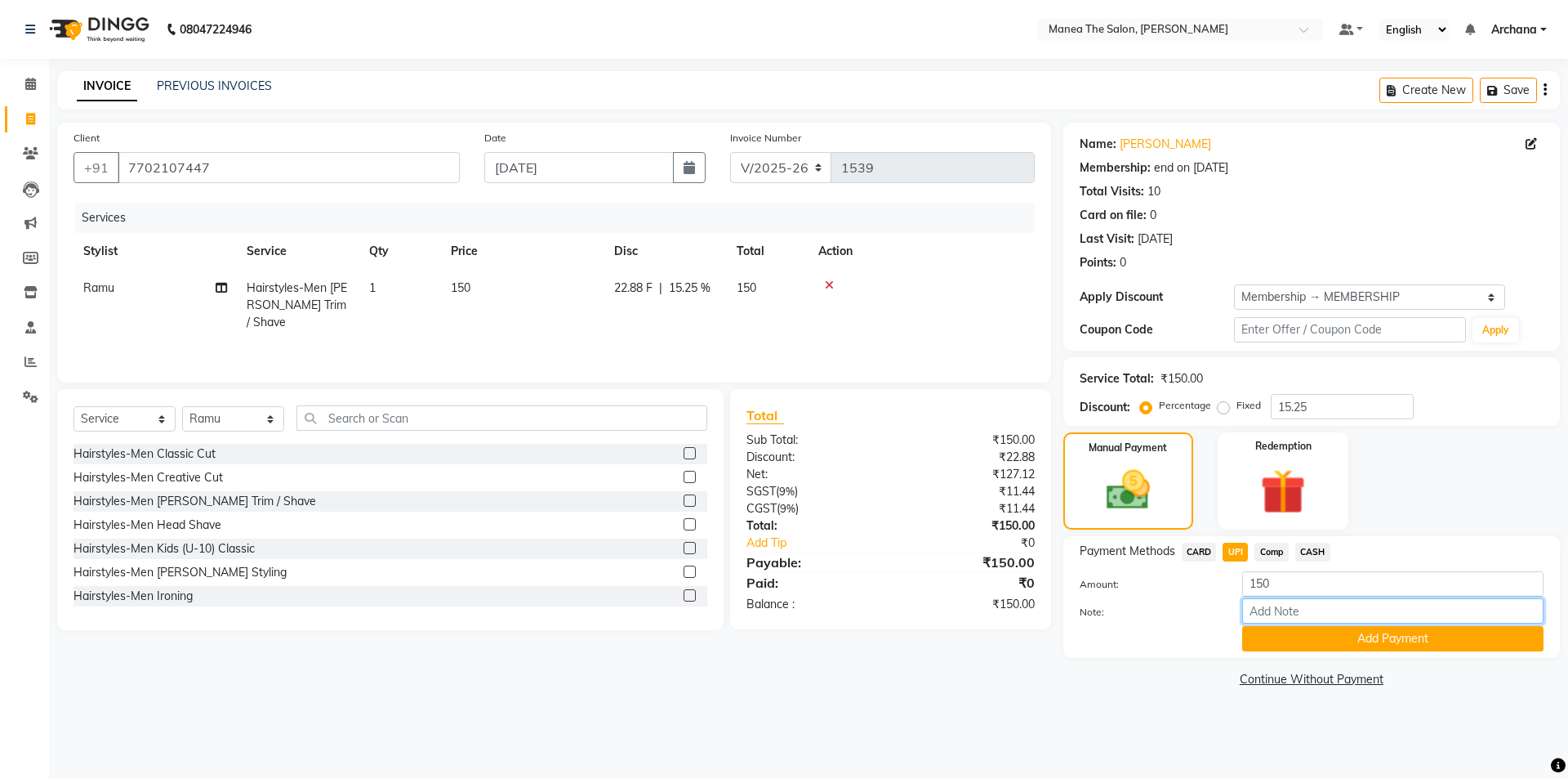
click at [1275, 611] on input "Note:" at bounding box center [1393, 611] width 302 height 26
type input "UPI"
click at [1394, 639] on button "Add Payment" at bounding box center [1393, 639] width 302 height 26
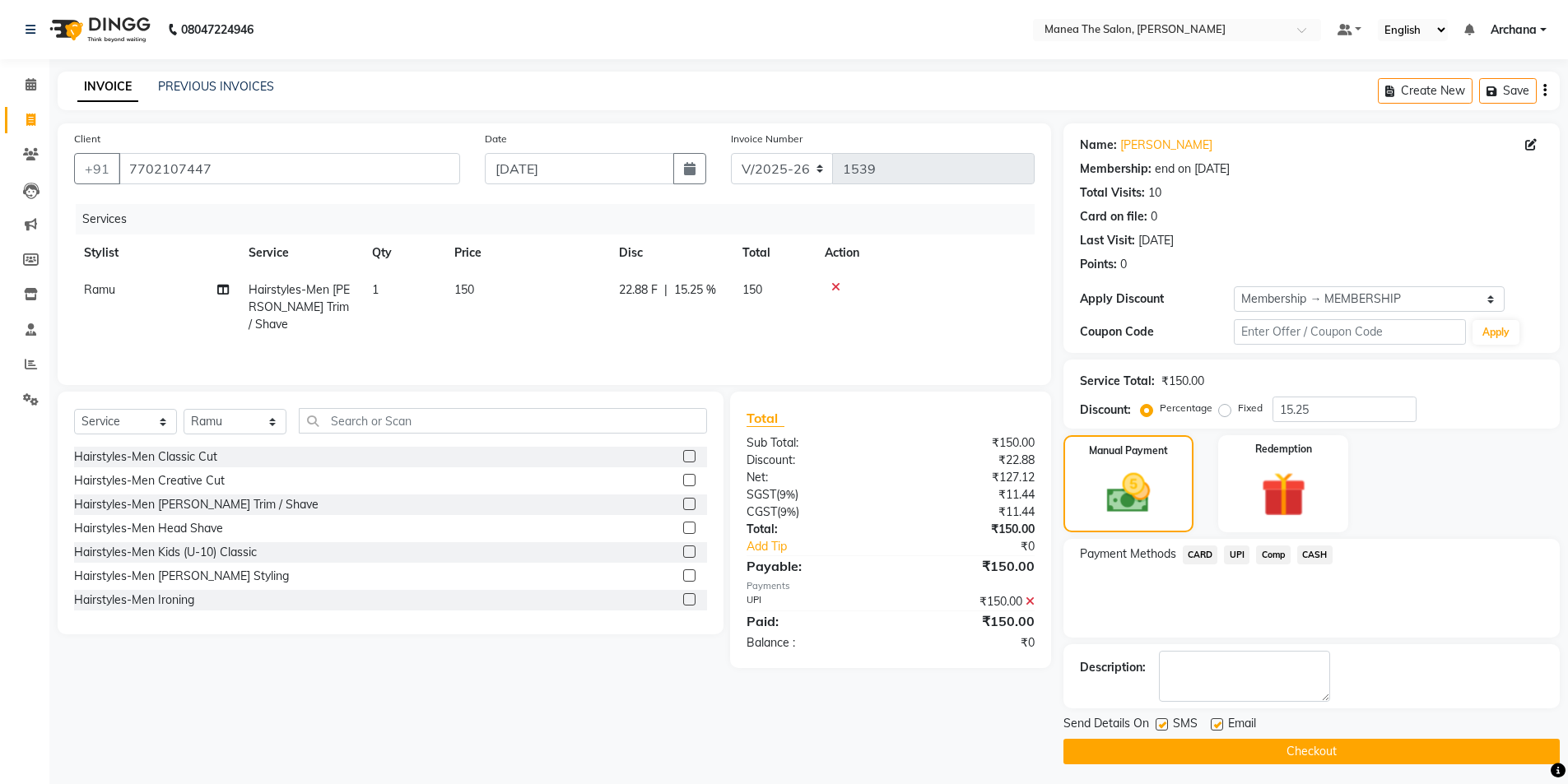
click at [1364, 754] on button "Checkout" at bounding box center [1312, 752] width 496 height 26
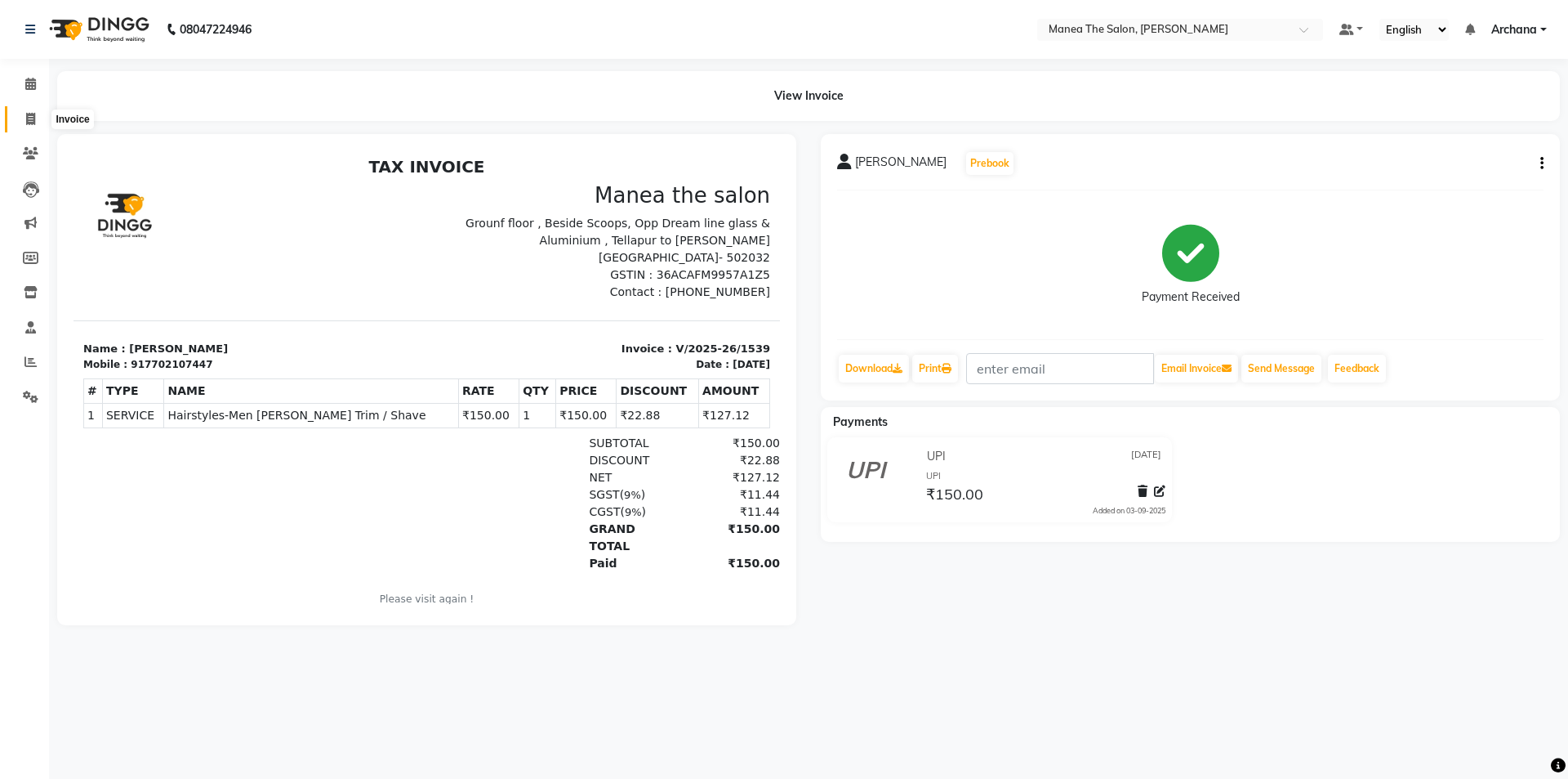
click at [28, 121] on icon at bounding box center [31, 119] width 9 height 12
select select "service"
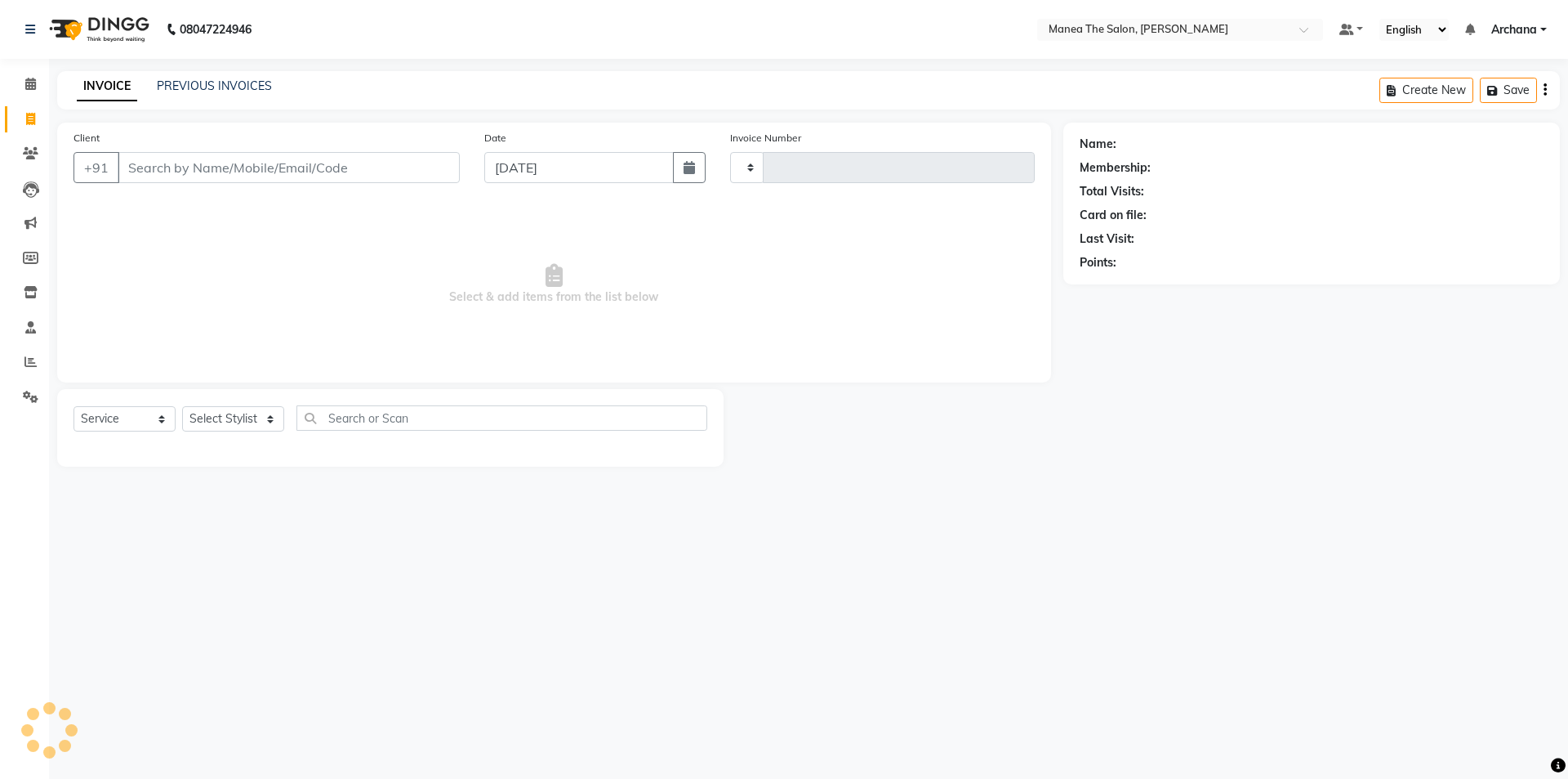
type input "1540"
select select "6846"
click at [222, 82] on link "PREVIOUS INVOICES" at bounding box center [214, 86] width 115 height 15
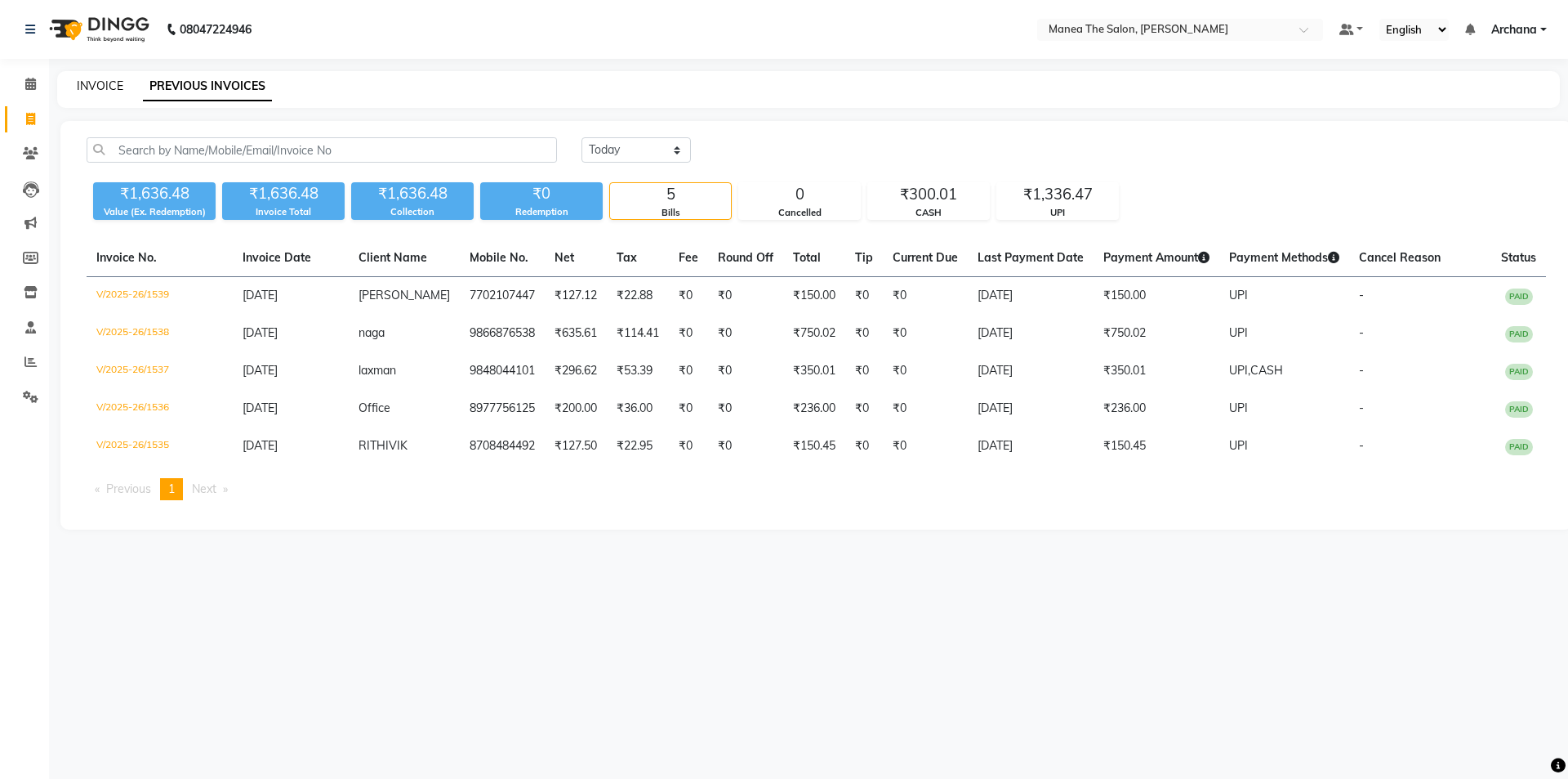
click at [110, 80] on link "INVOICE" at bounding box center [99, 86] width 46 height 15
select select "service"
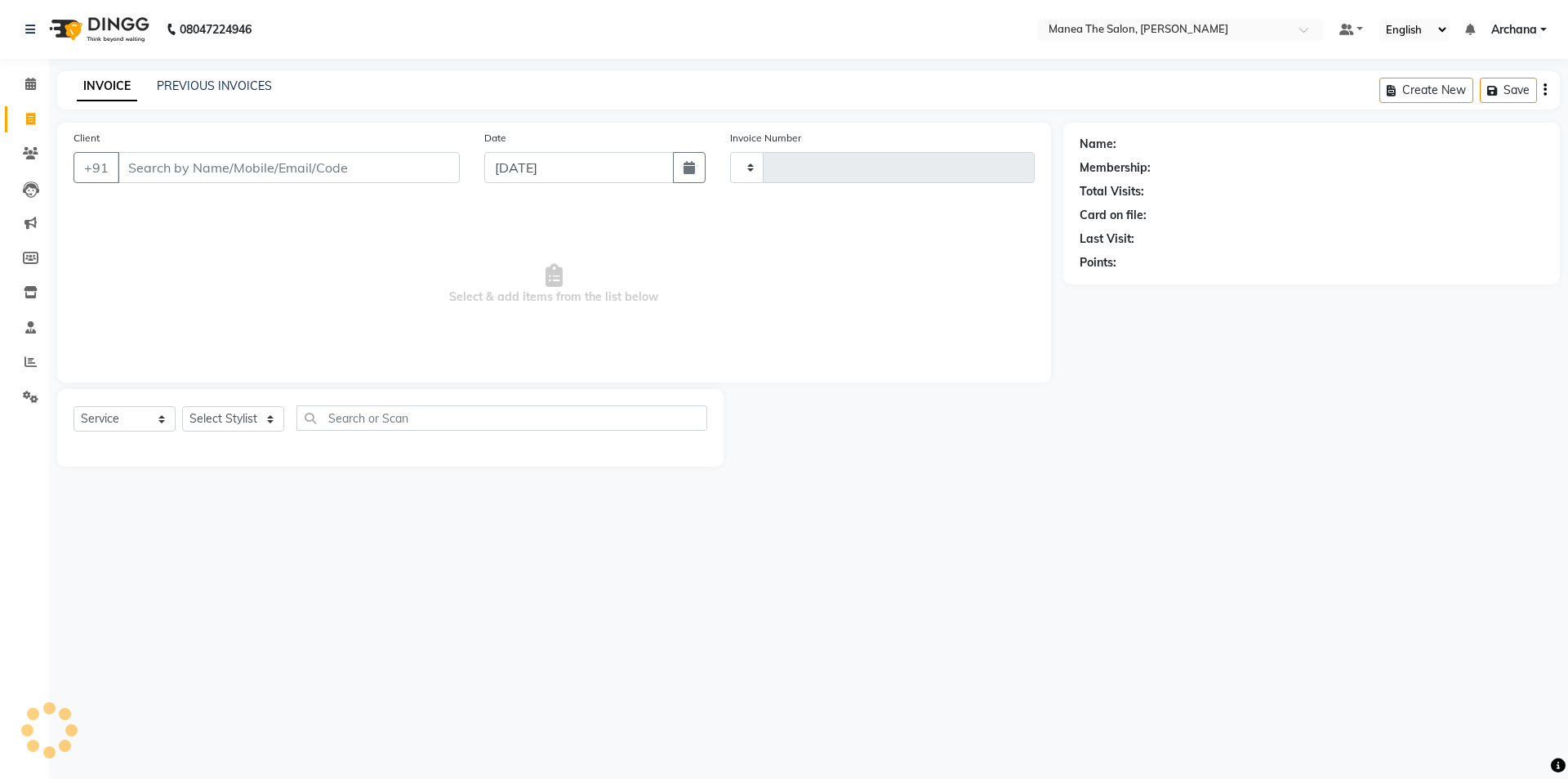
type input "1540"
select select "6846"
click at [204, 85] on link "PREVIOUS INVOICES" at bounding box center [214, 86] width 115 height 15
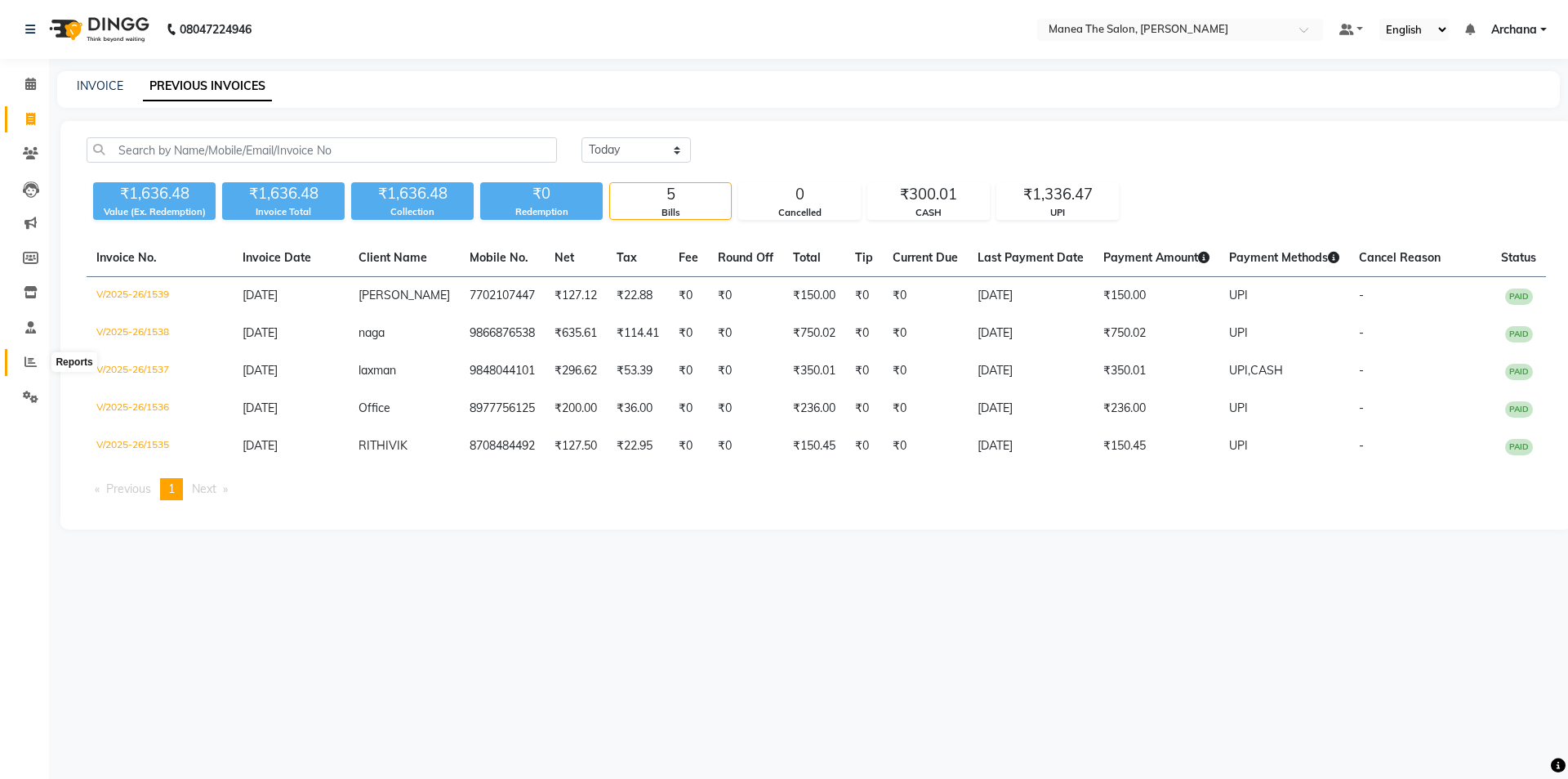
click at [33, 365] on icon at bounding box center [30, 361] width 12 height 12
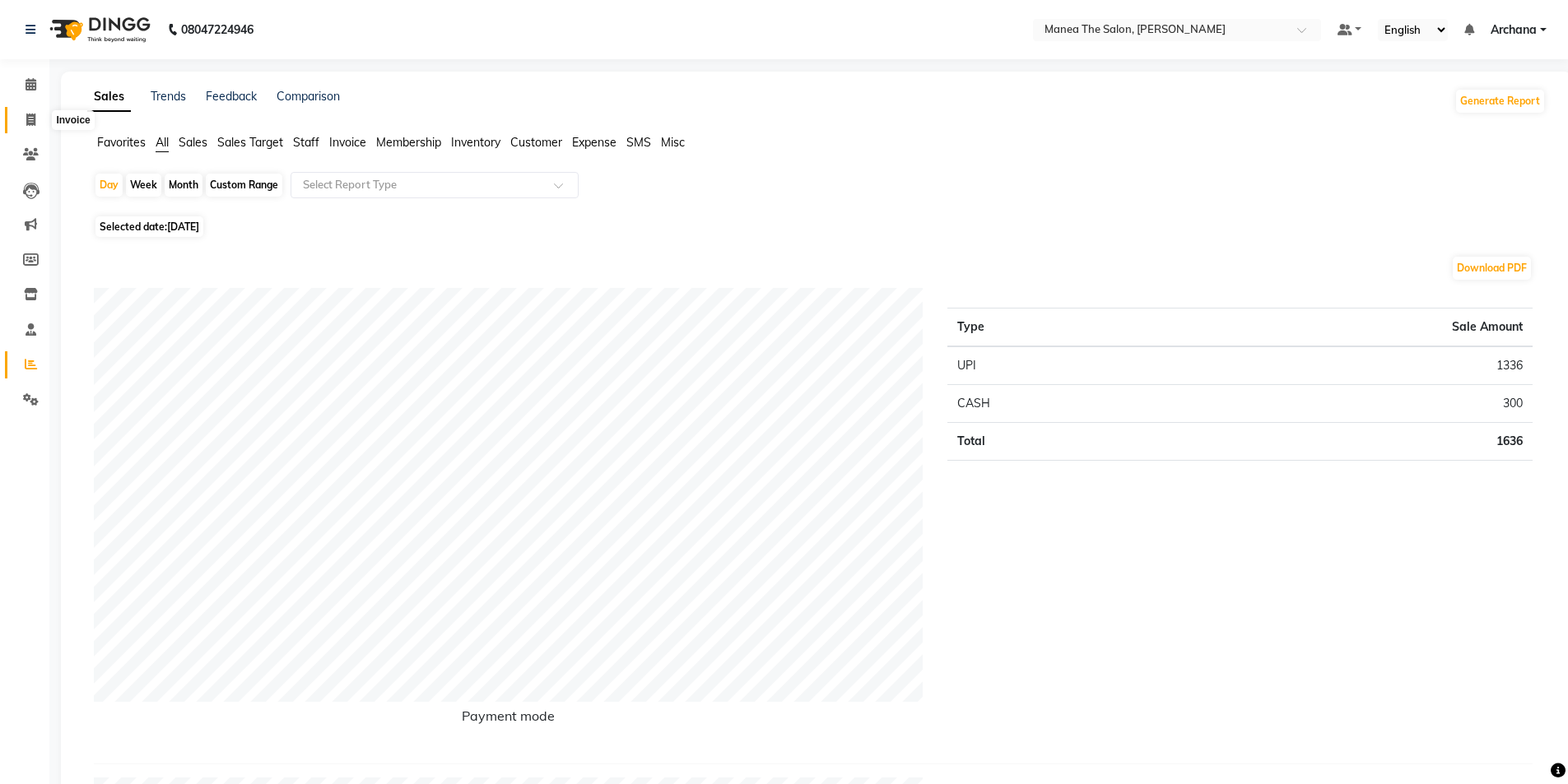
click at [31, 123] on icon at bounding box center [31, 119] width 9 height 12
select select "service"
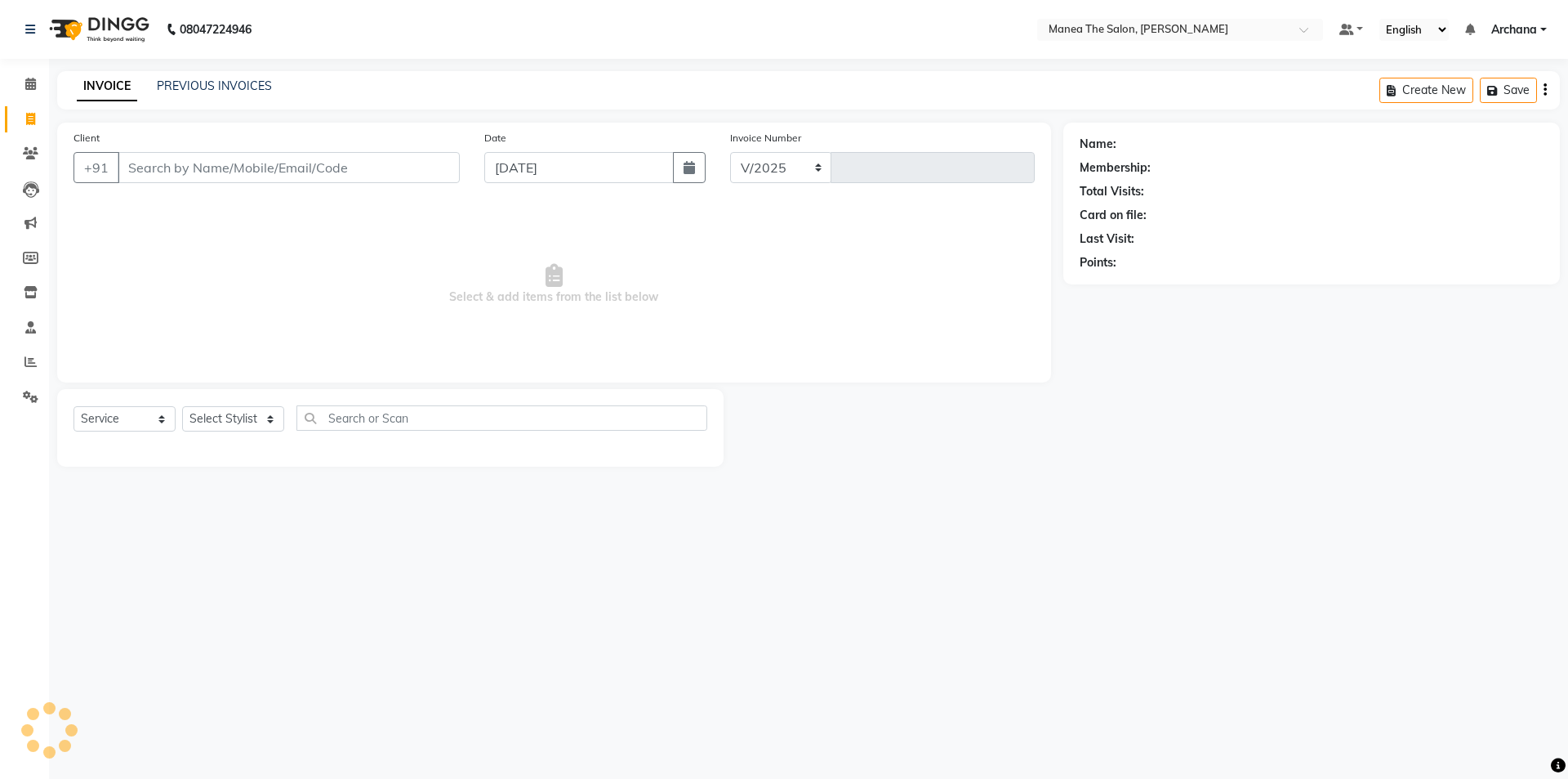
select select "6846"
type input "1540"
click at [272, 412] on select "Select Stylist [PERSON_NAME] My Mane'a. [PERSON_NAME] [PERSON_NAME] [PERSON_NAM…" at bounding box center [233, 419] width 102 height 26
select select "74503"
click at [182, 406] on select "Select Stylist [PERSON_NAME] My Mane'a. [PERSON_NAME] [PERSON_NAME] [PERSON_NAM…" at bounding box center [233, 419] width 102 height 26
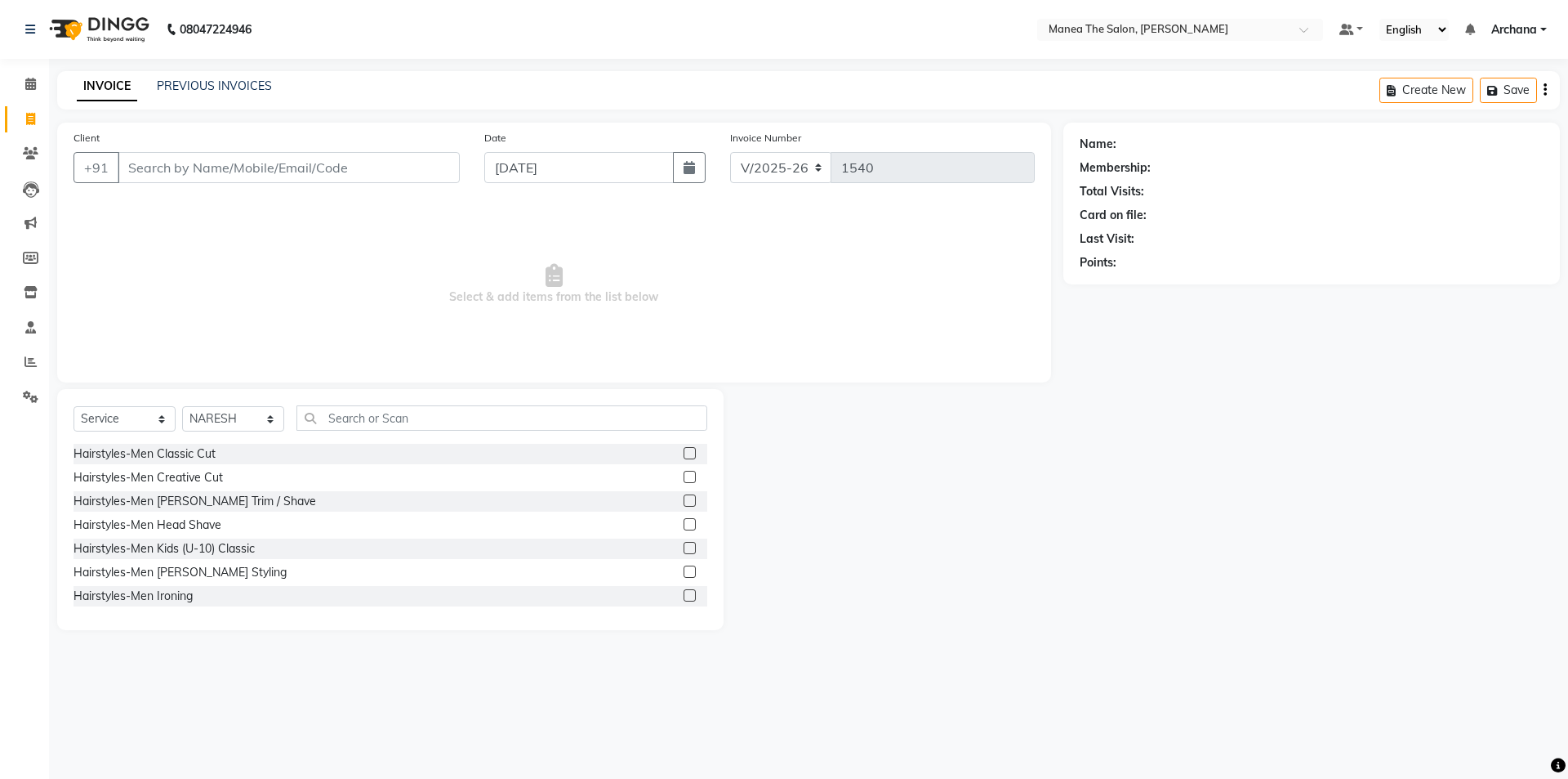
click at [684, 452] on label at bounding box center [689, 452] width 12 height 12
click at [684, 452] on input "checkbox" at bounding box center [689, 454] width 11 height 11
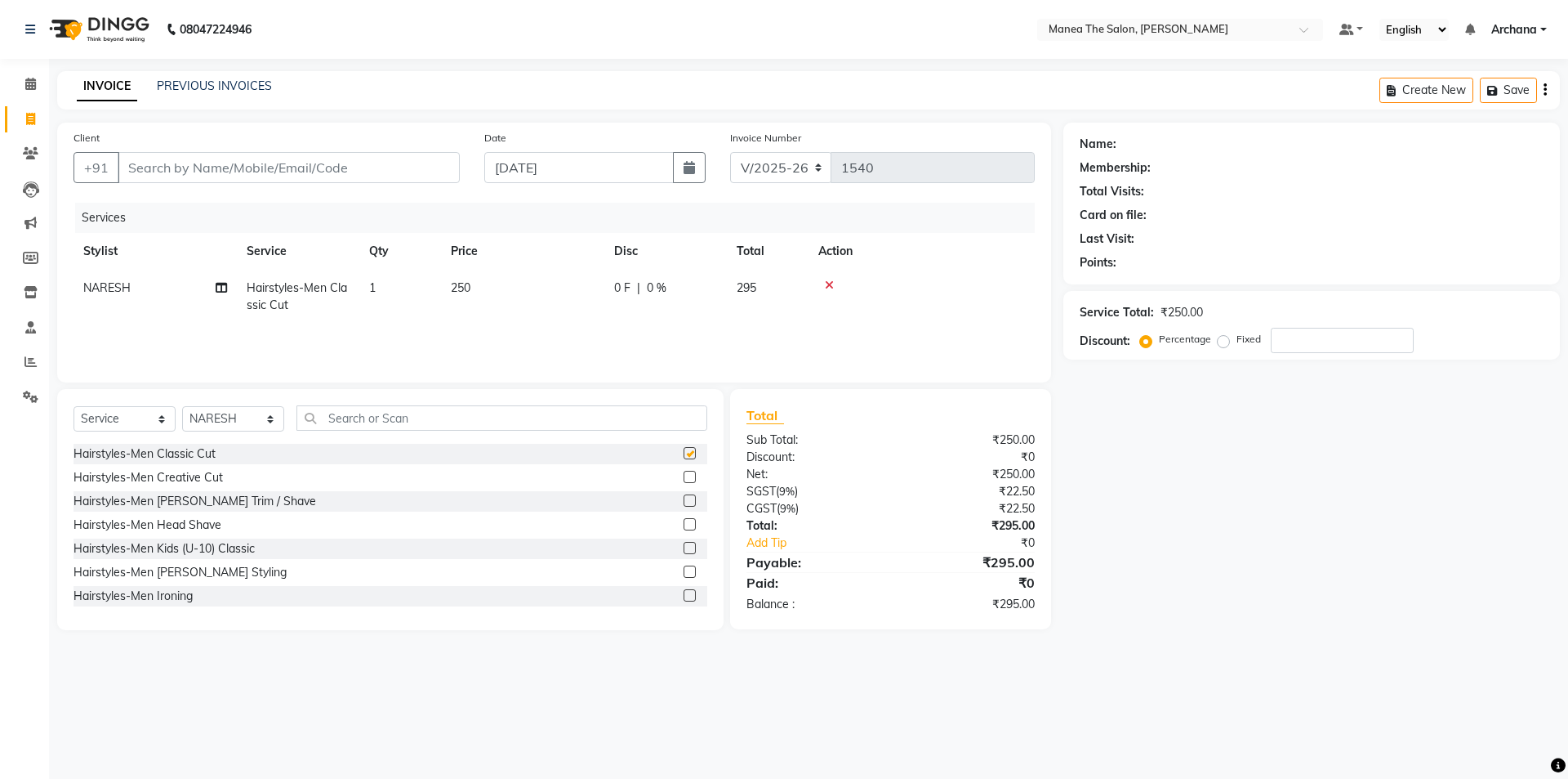
checkbox input "false"
click at [828, 282] on icon at bounding box center [830, 285] width 9 height 12
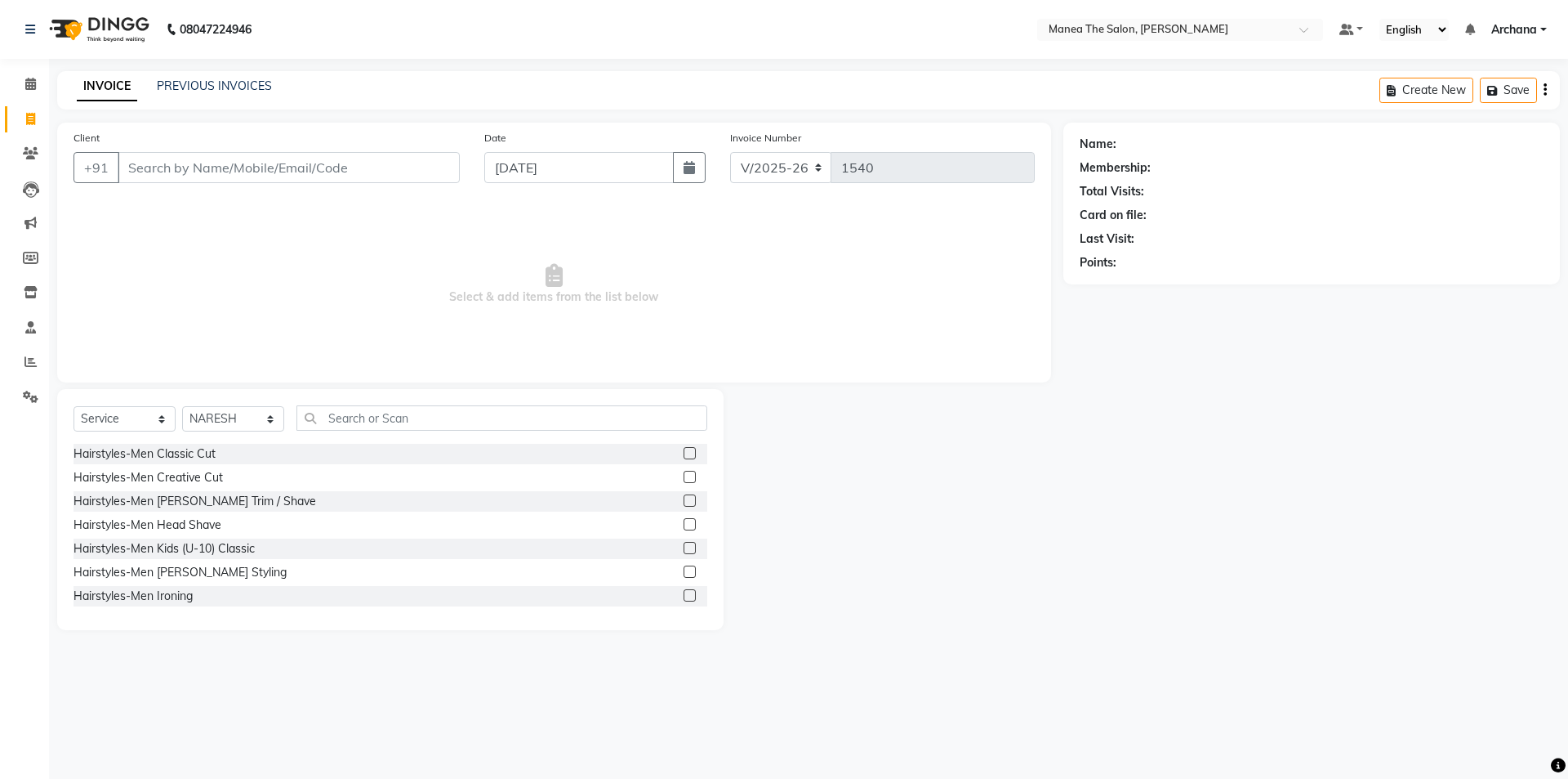
click at [684, 474] on label at bounding box center [689, 476] width 12 height 12
click at [684, 474] on input "checkbox" at bounding box center [689, 478] width 11 height 11
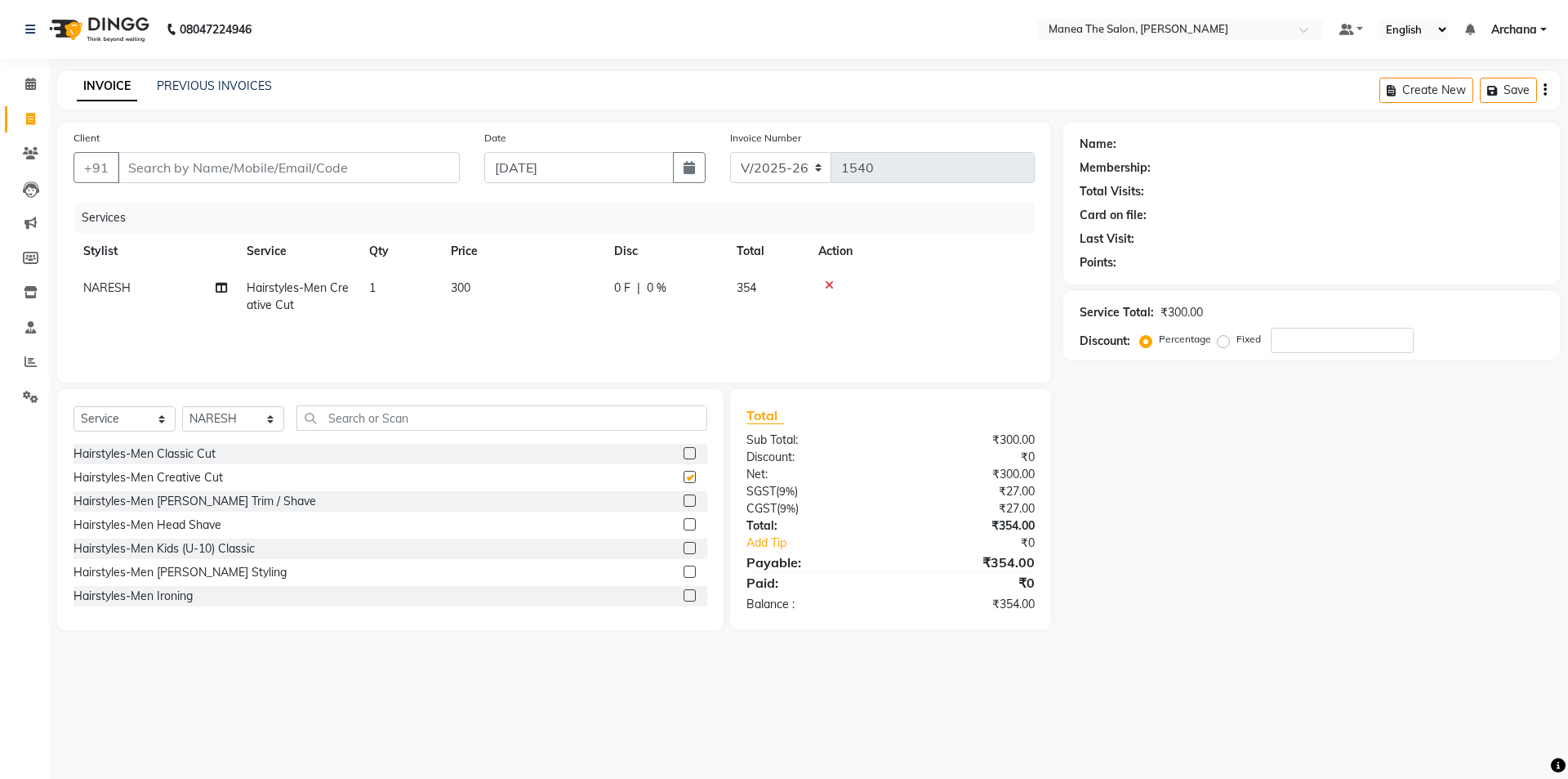
checkbox input "false"
click at [684, 499] on label at bounding box center [689, 500] width 12 height 12
click at [684, 499] on input "checkbox" at bounding box center [689, 502] width 11 height 11
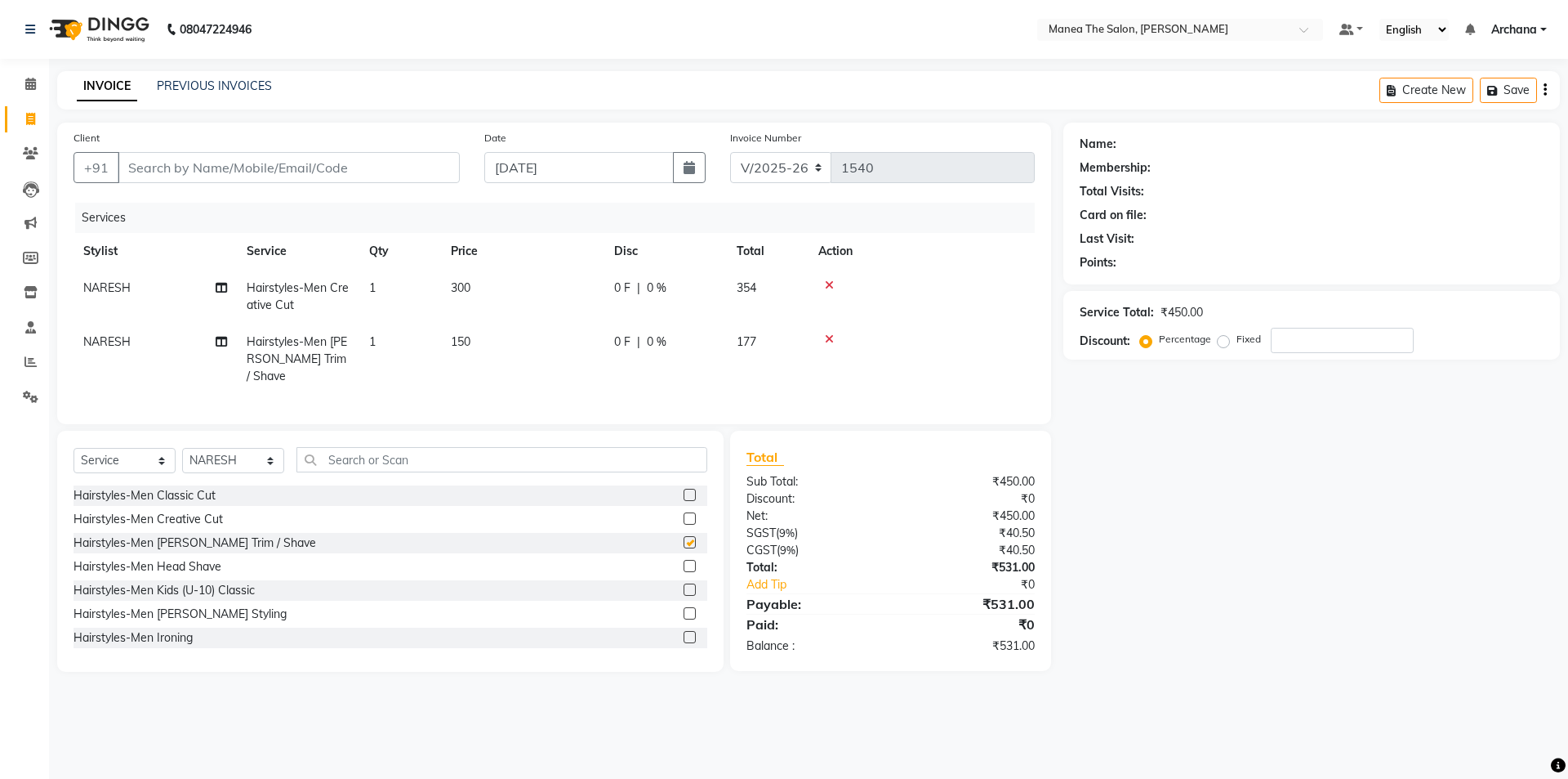
checkbox input "false"
click at [684, 586] on label at bounding box center [689, 589] width 12 height 12
click at [684, 586] on input "checkbox" at bounding box center [689, 591] width 11 height 11
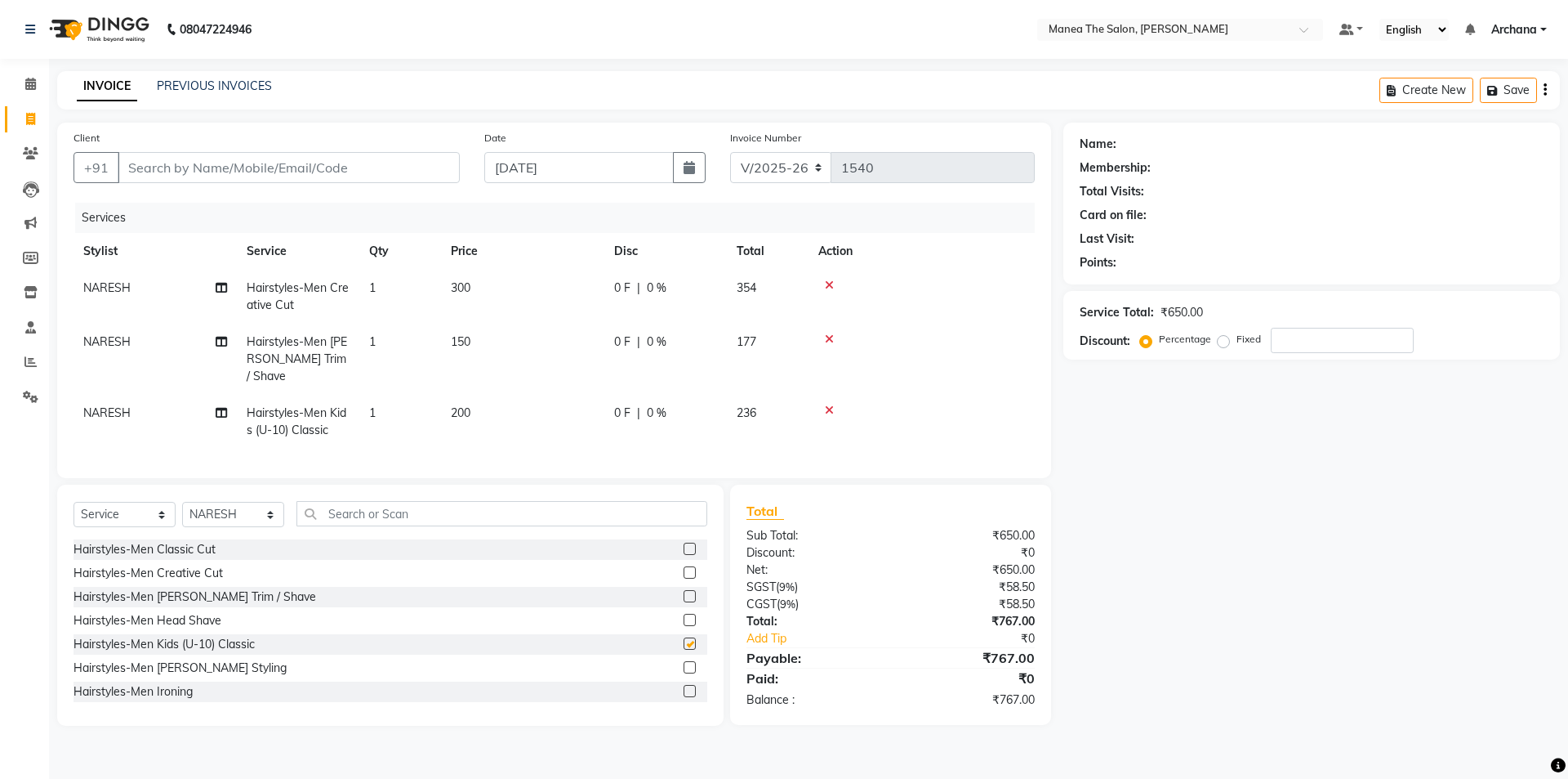
checkbox input "false"
click at [352, 512] on input "text" at bounding box center [501, 514] width 411 height 26
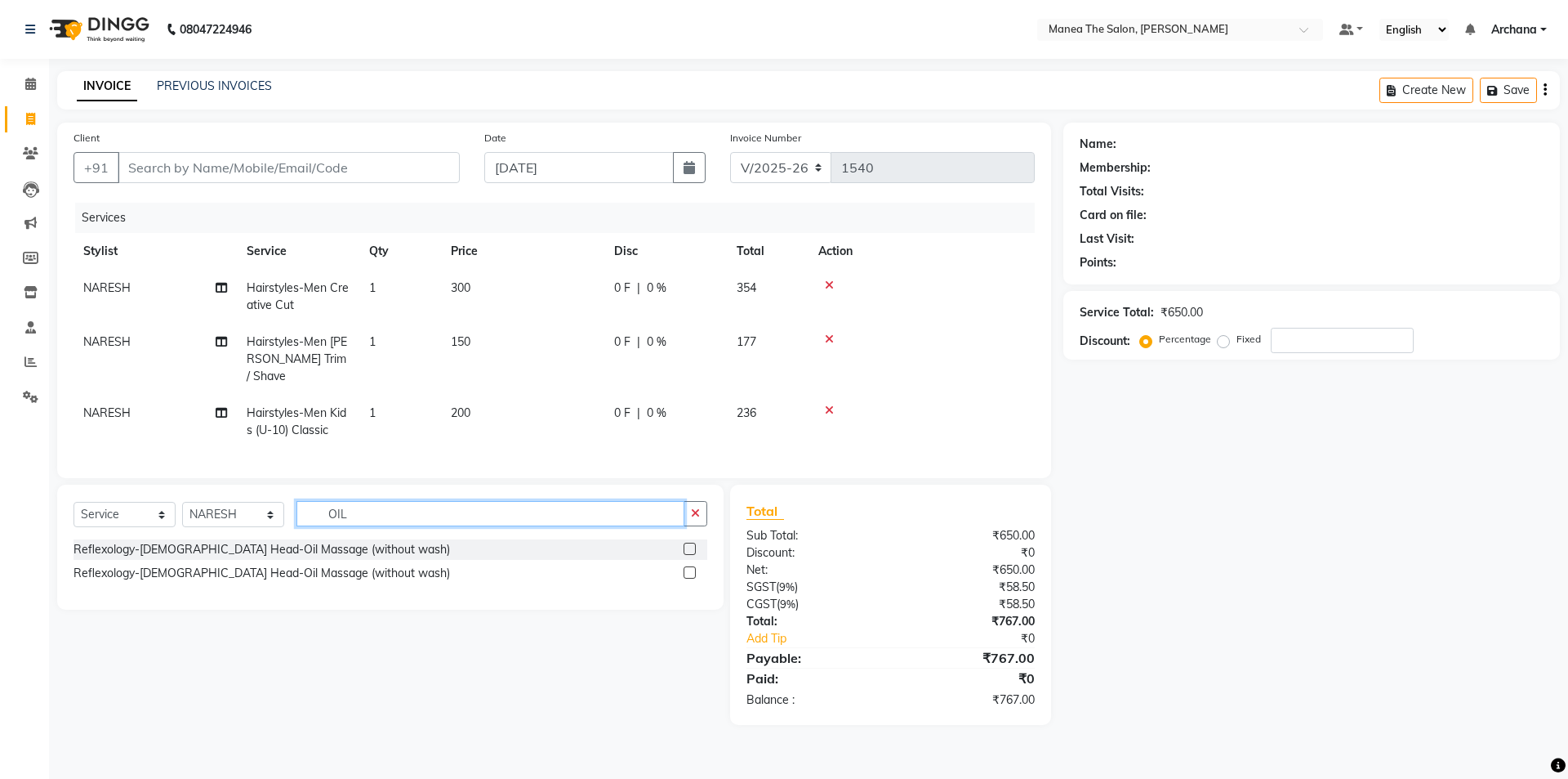
type input "OIL"
click at [688, 543] on label at bounding box center [689, 548] width 12 height 12
click at [688, 545] on input "checkbox" at bounding box center [689, 550] width 11 height 11
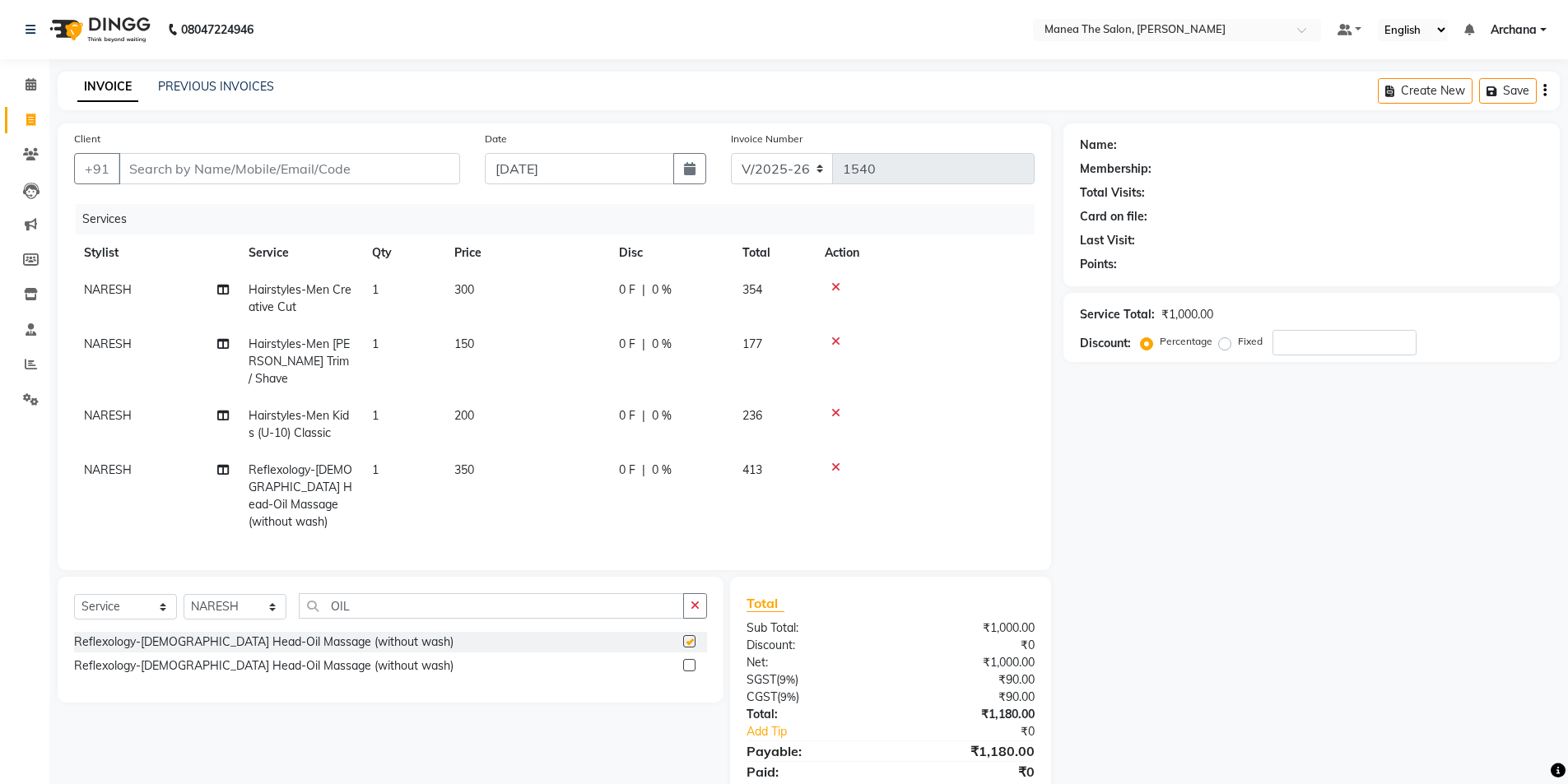
checkbox input "false"
click at [694, 599] on icon "button" at bounding box center [695, 605] width 9 height 12
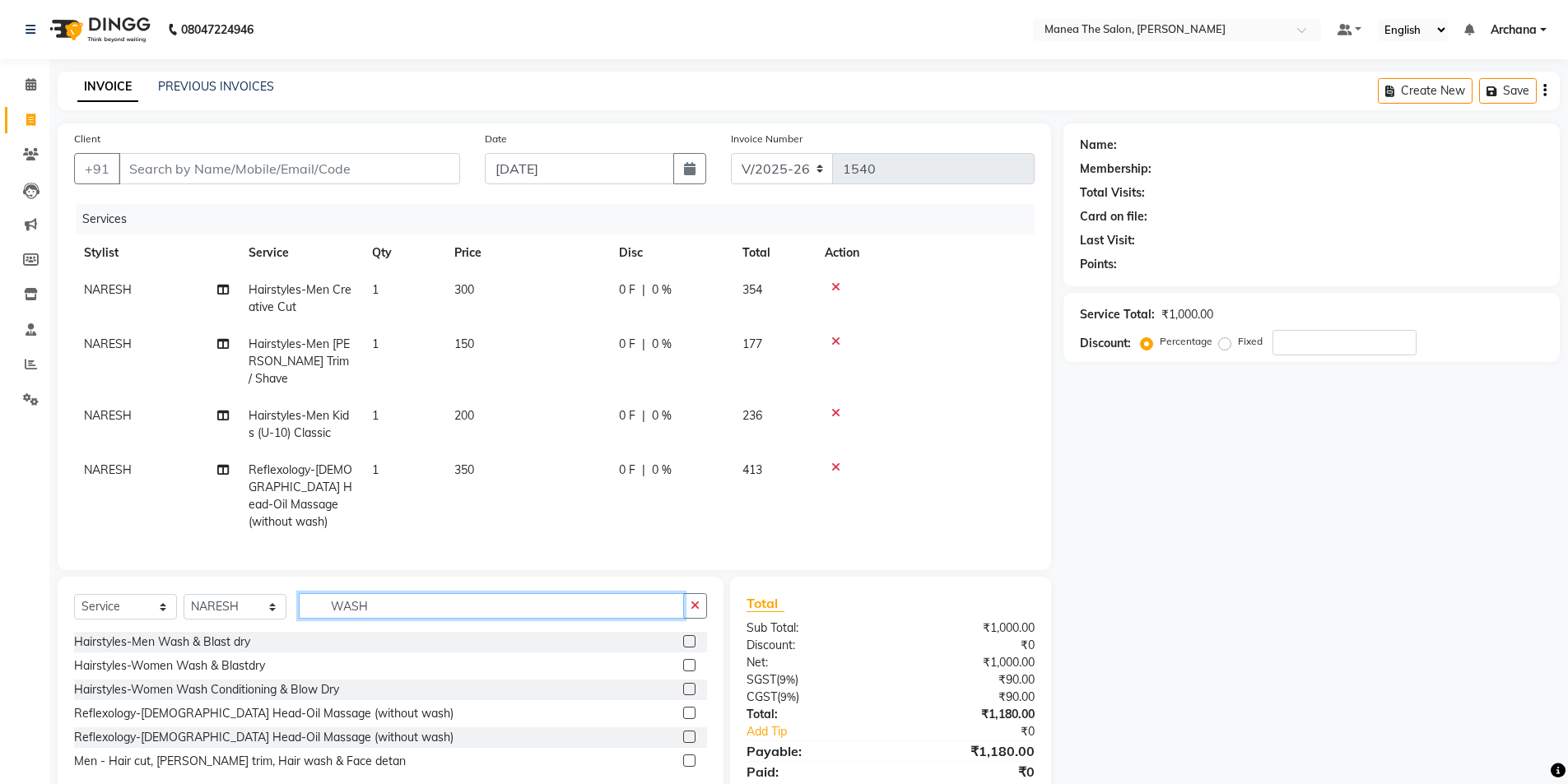
type input "WASH"
click at [688, 635] on label at bounding box center [689, 641] width 12 height 12
click at [688, 636] on input "checkbox" at bounding box center [689, 642] width 11 height 11
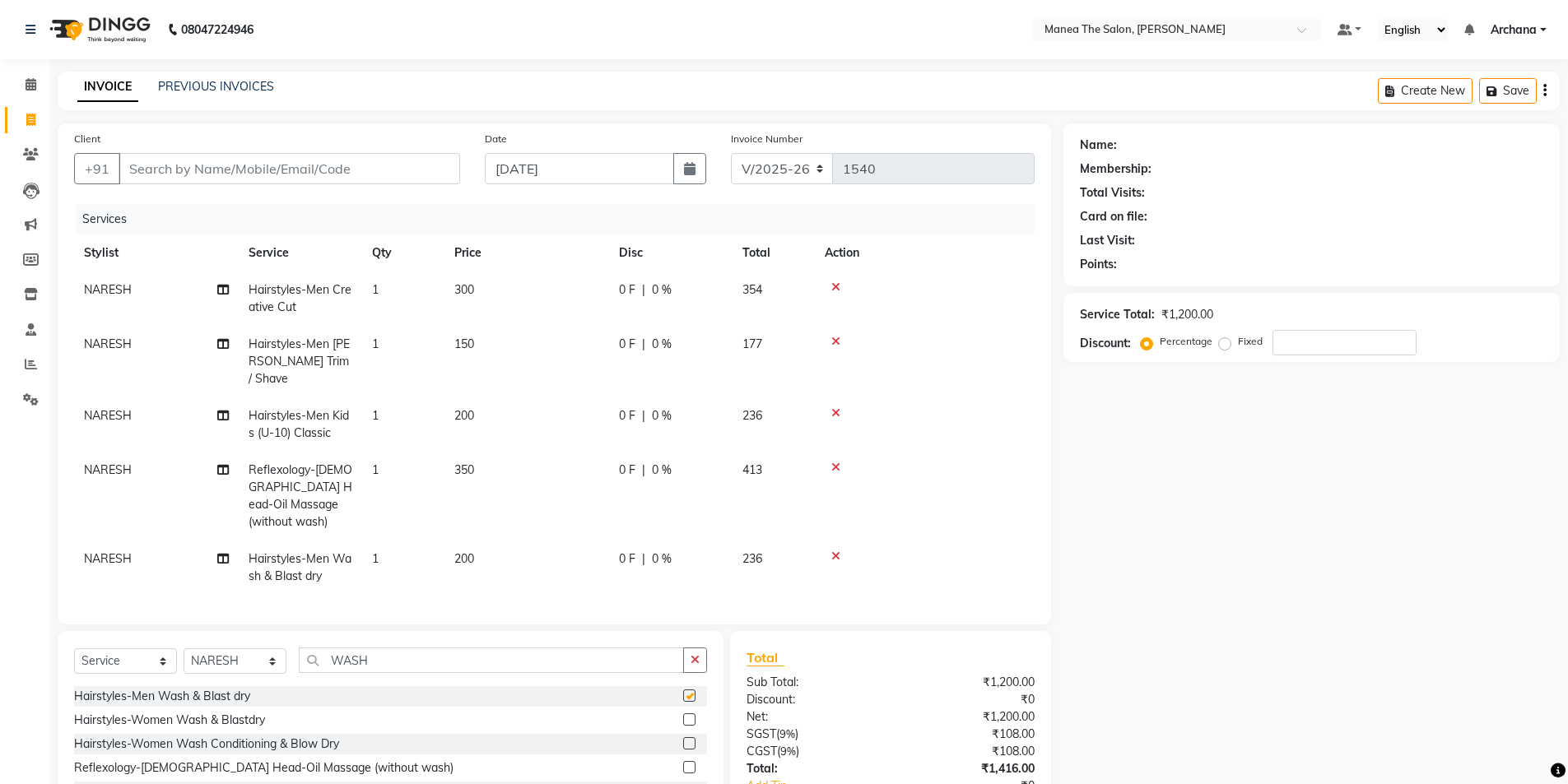
checkbox input "false"
click at [457, 551] on span "200" at bounding box center [465, 558] width 20 height 15
select select "74503"
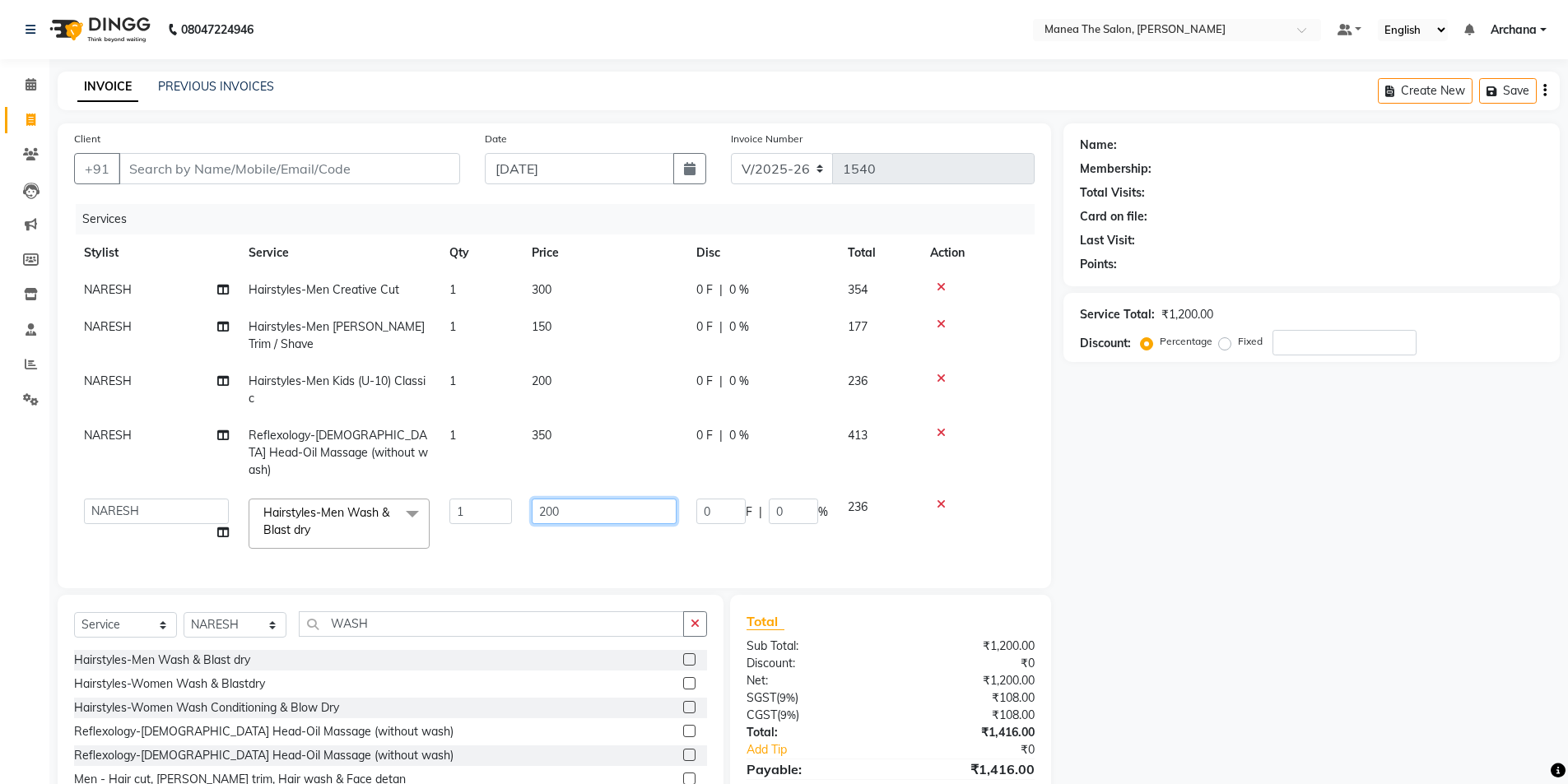
click at [544, 498] on input "200" at bounding box center [604, 511] width 145 height 26
type input "100"
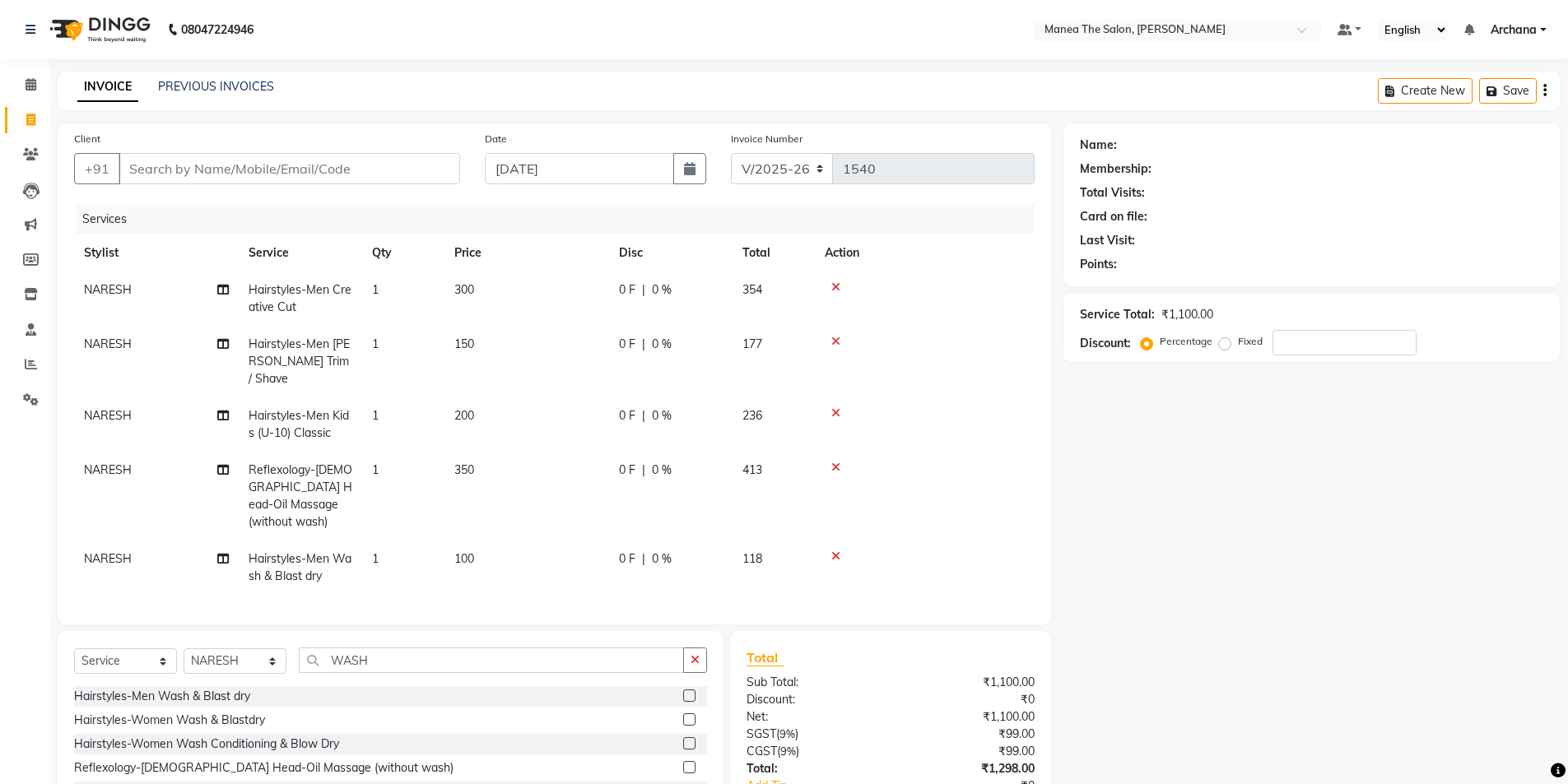
click at [1194, 465] on div "Name: Membership: Total Visits: Card on file: Last Visit: Points: Service Total…" at bounding box center [1318, 498] width 509 height 749
click at [267, 648] on select "Select Stylist [PERSON_NAME] My Mane'a. [PERSON_NAME] [PERSON_NAME] [PERSON_NAM…" at bounding box center [235, 661] width 103 height 26
select select "77516"
click at [184, 648] on select "Select Stylist [PERSON_NAME] My Mane'a. [PERSON_NAME] [PERSON_NAME] [PERSON_NAM…" at bounding box center [235, 661] width 103 height 26
click at [688, 647] on button "button" at bounding box center [695, 660] width 24 height 26
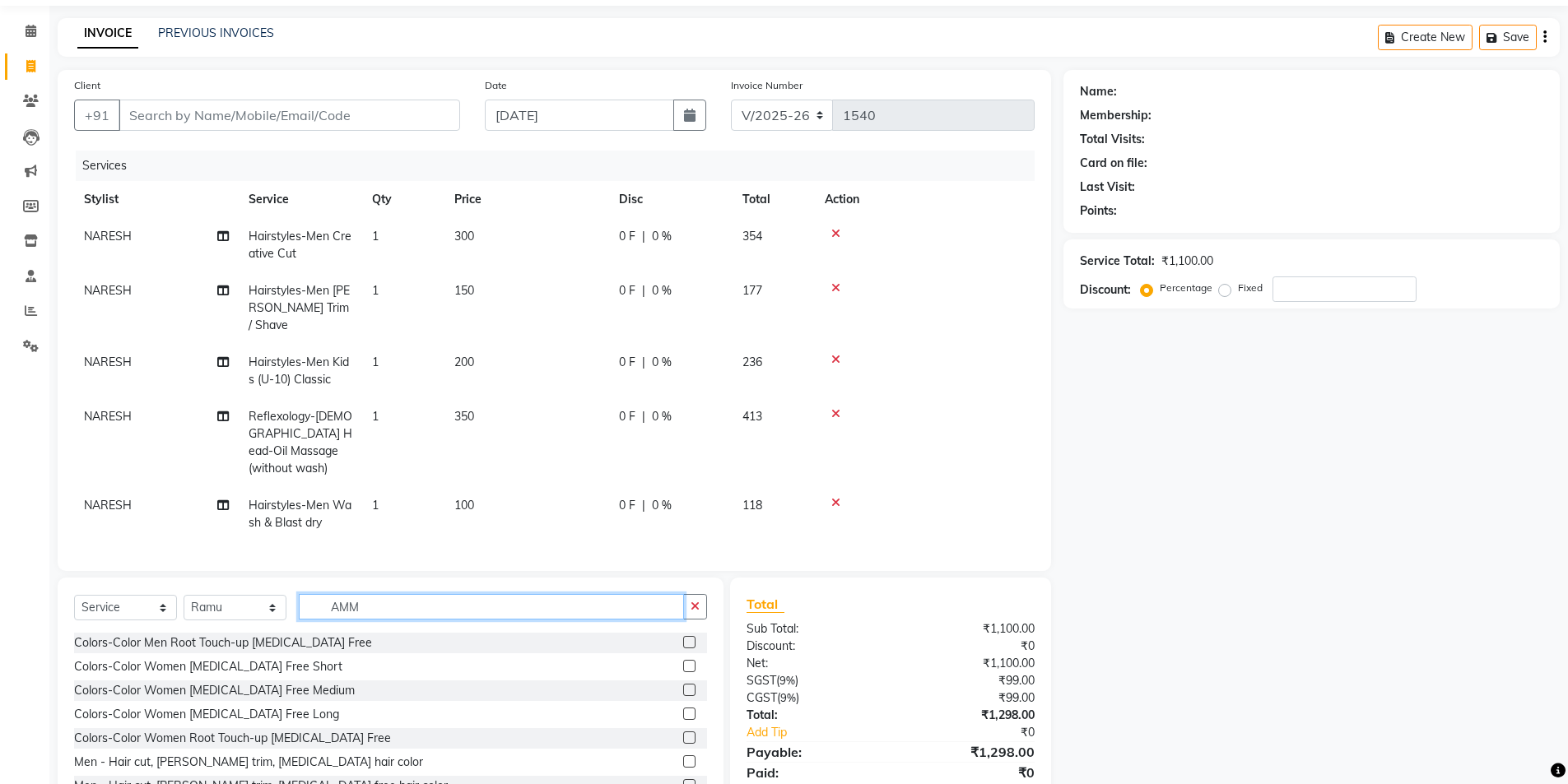
scroll to position [83, 0]
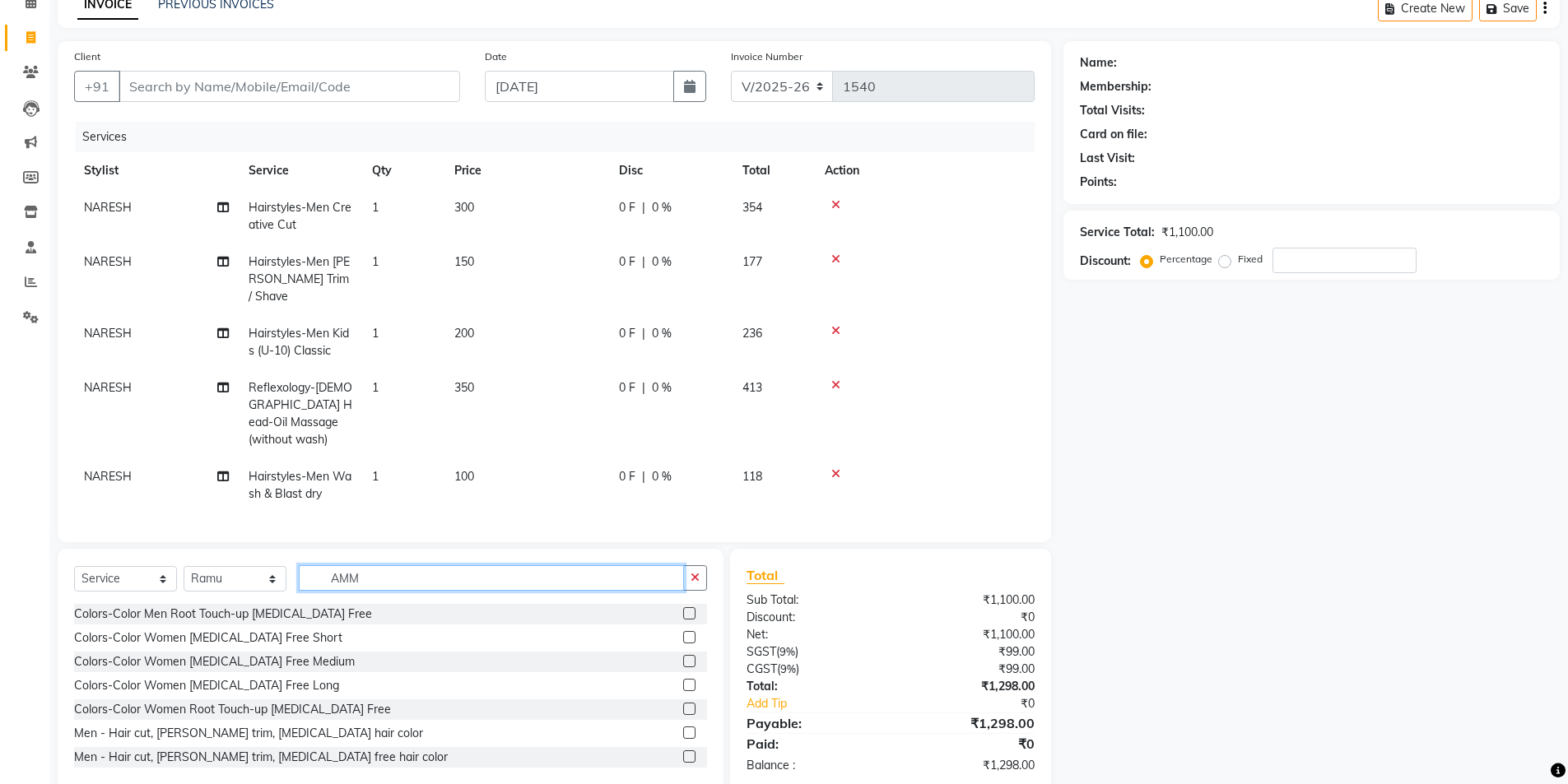
type input "AMM"
click at [683, 702] on label at bounding box center [689, 708] width 12 height 12
click at [683, 704] on input "checkbox" at bounding box center [689, 710] width 11 height 11
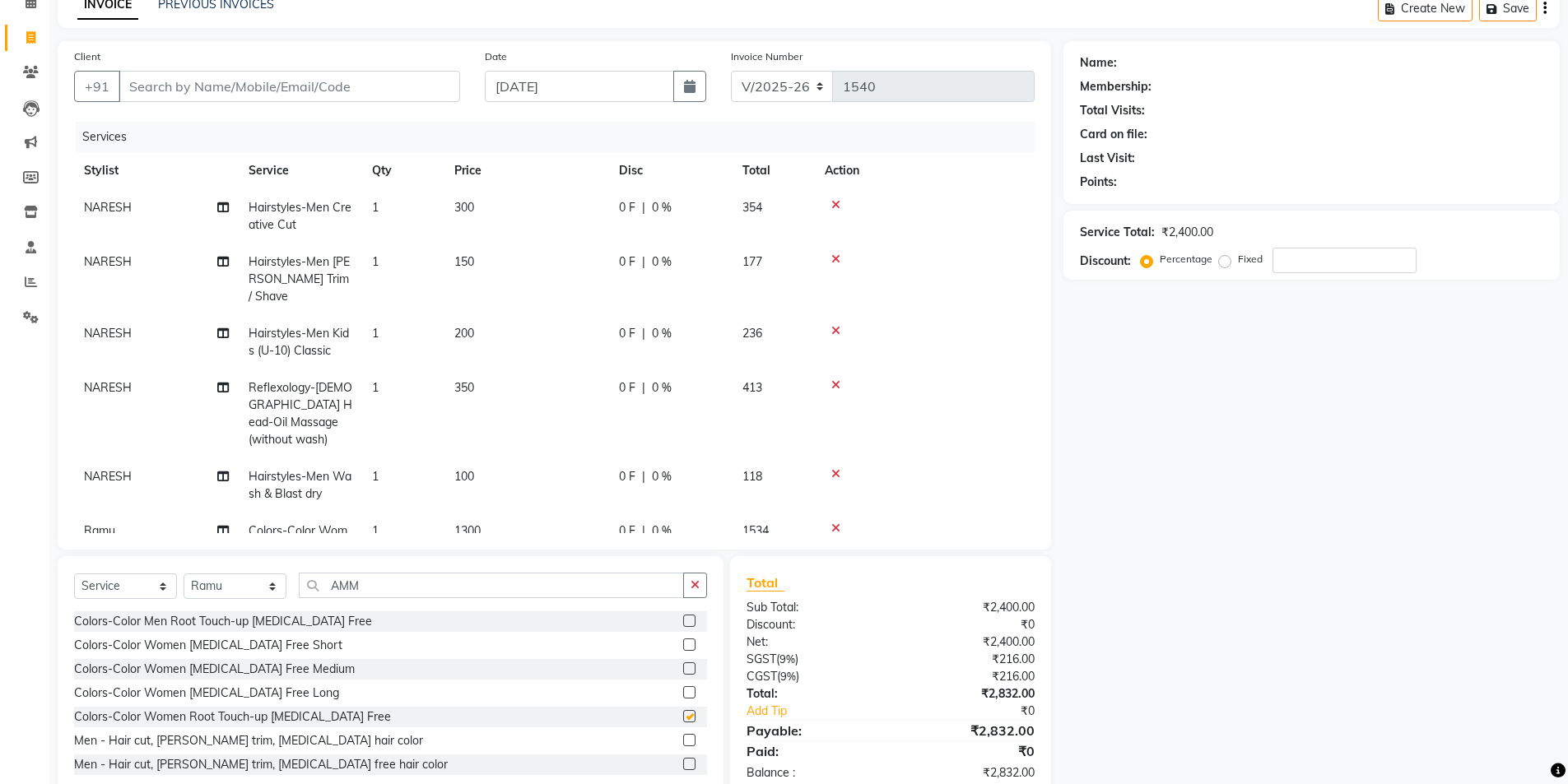
checkbox input "false"
click at [465, 523] on span "1300" at bounding box center [468, 531] width 27 height 15
select select "77516"
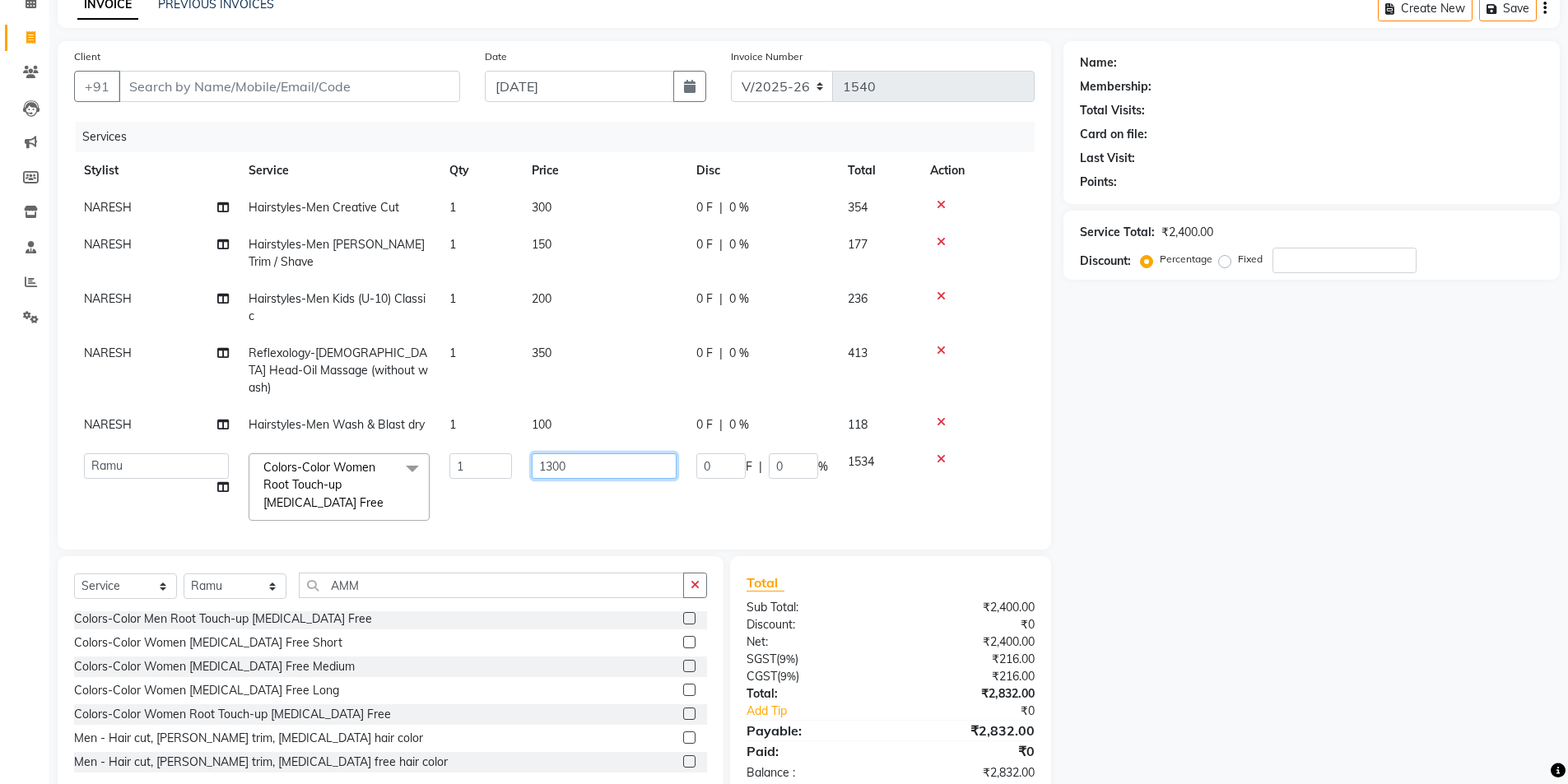
click at [550, 454] on input "1300" at bounding box center [604, 466] width 145 height 26
type input "1500"
click at [1521, 398] on div "Name: Membership: Total Visits: Card on file: Last Visit: Points: Service Total…" at bounding box center [1318, 420] width 509 height 757
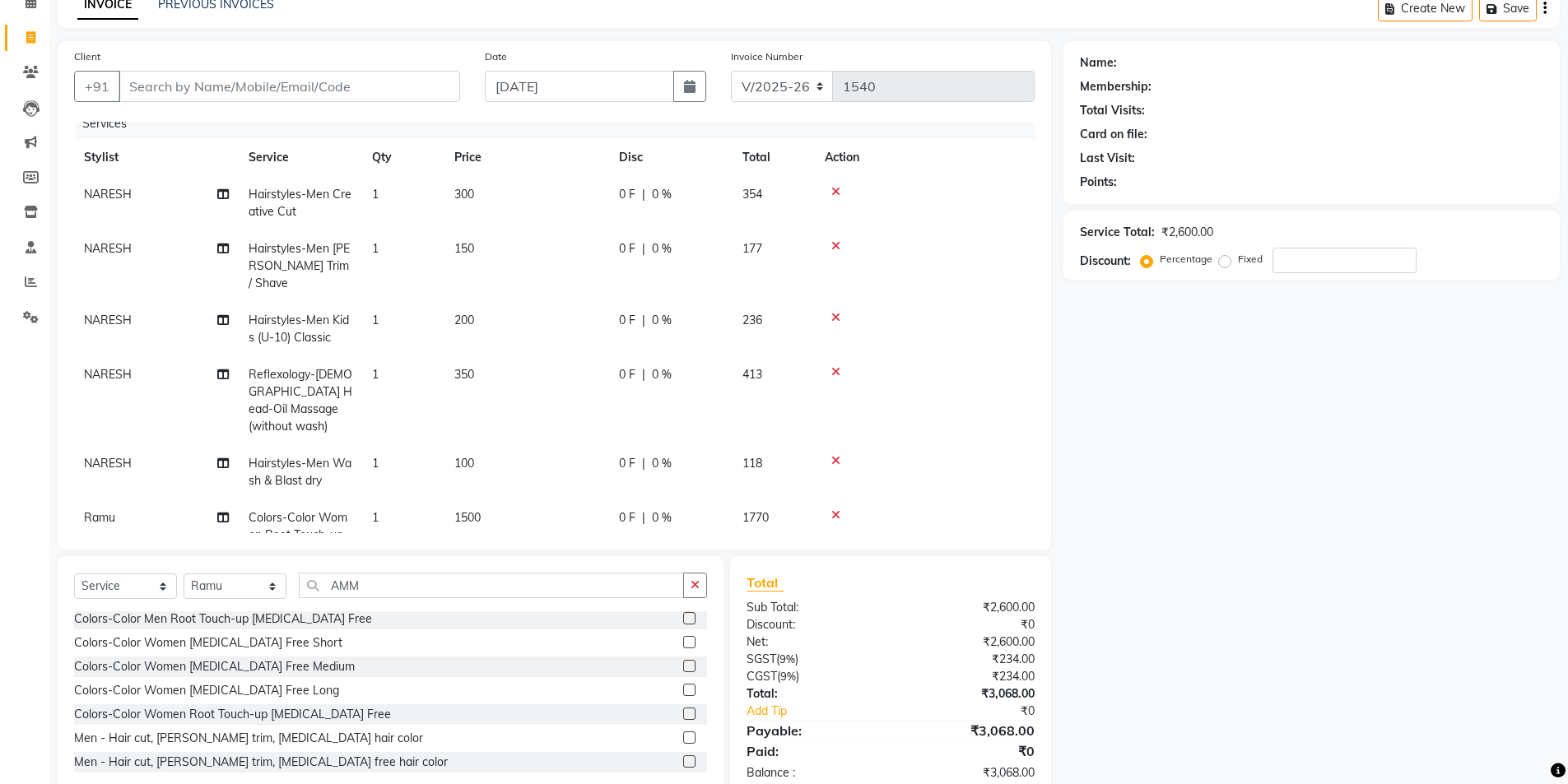
scroll to position [0, 0]
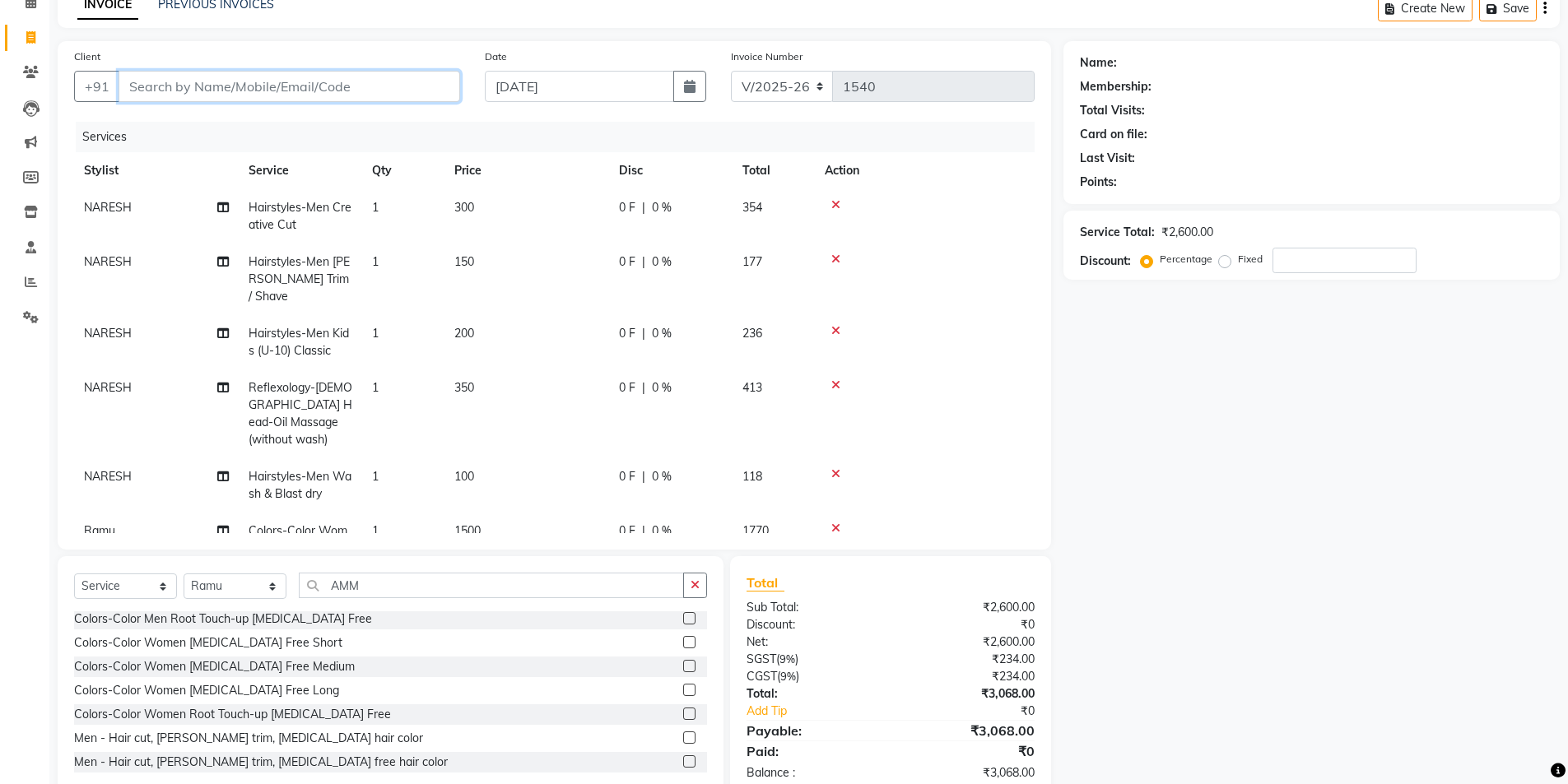
click at [269, 84] on input "Client" at bounding box center [289, 86] width 342 height 31
type input "7"
type input "0"
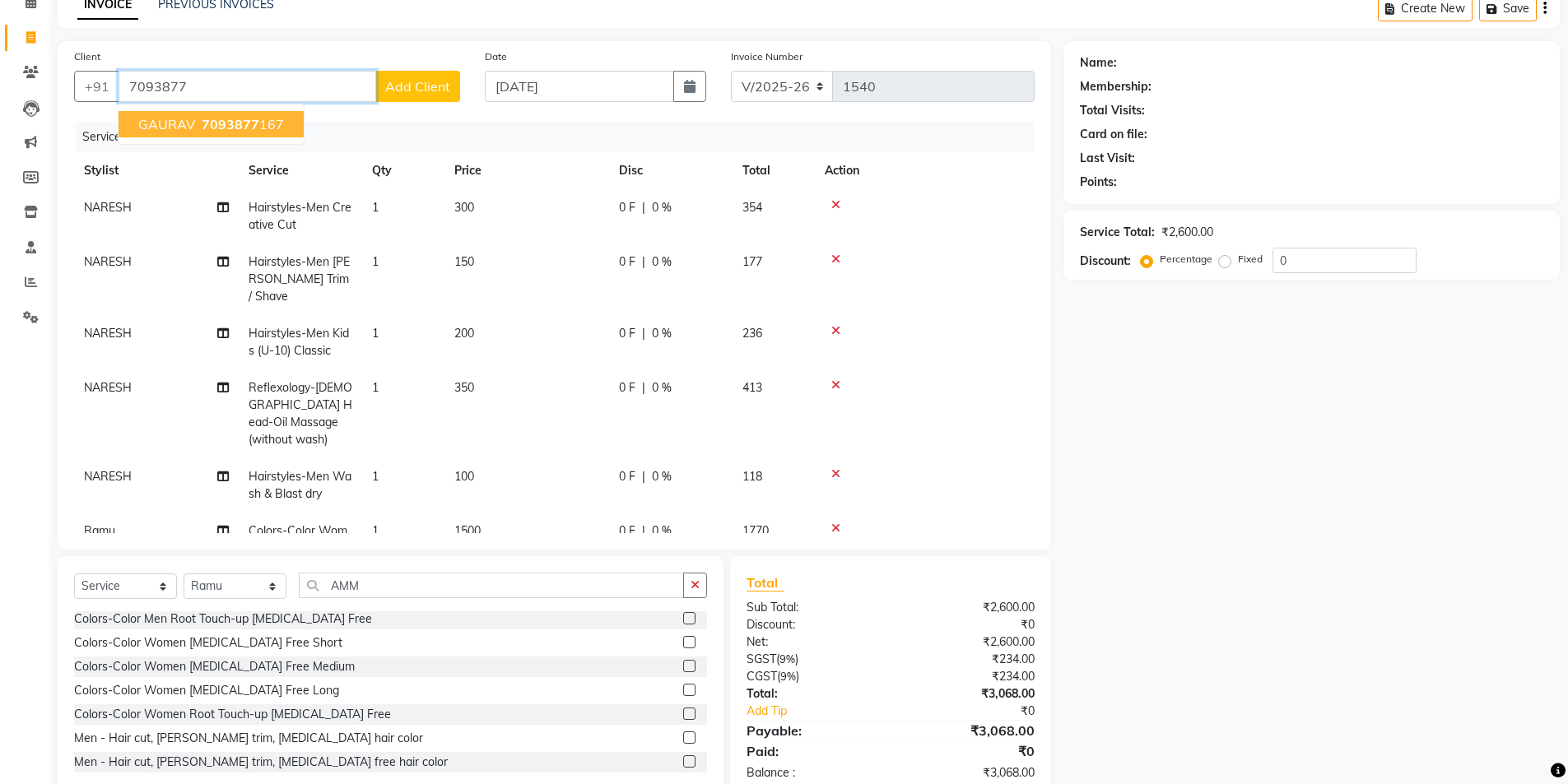
click at [231, 116] on span "7093877" at bounding box center [231, 124] width 58 height 17
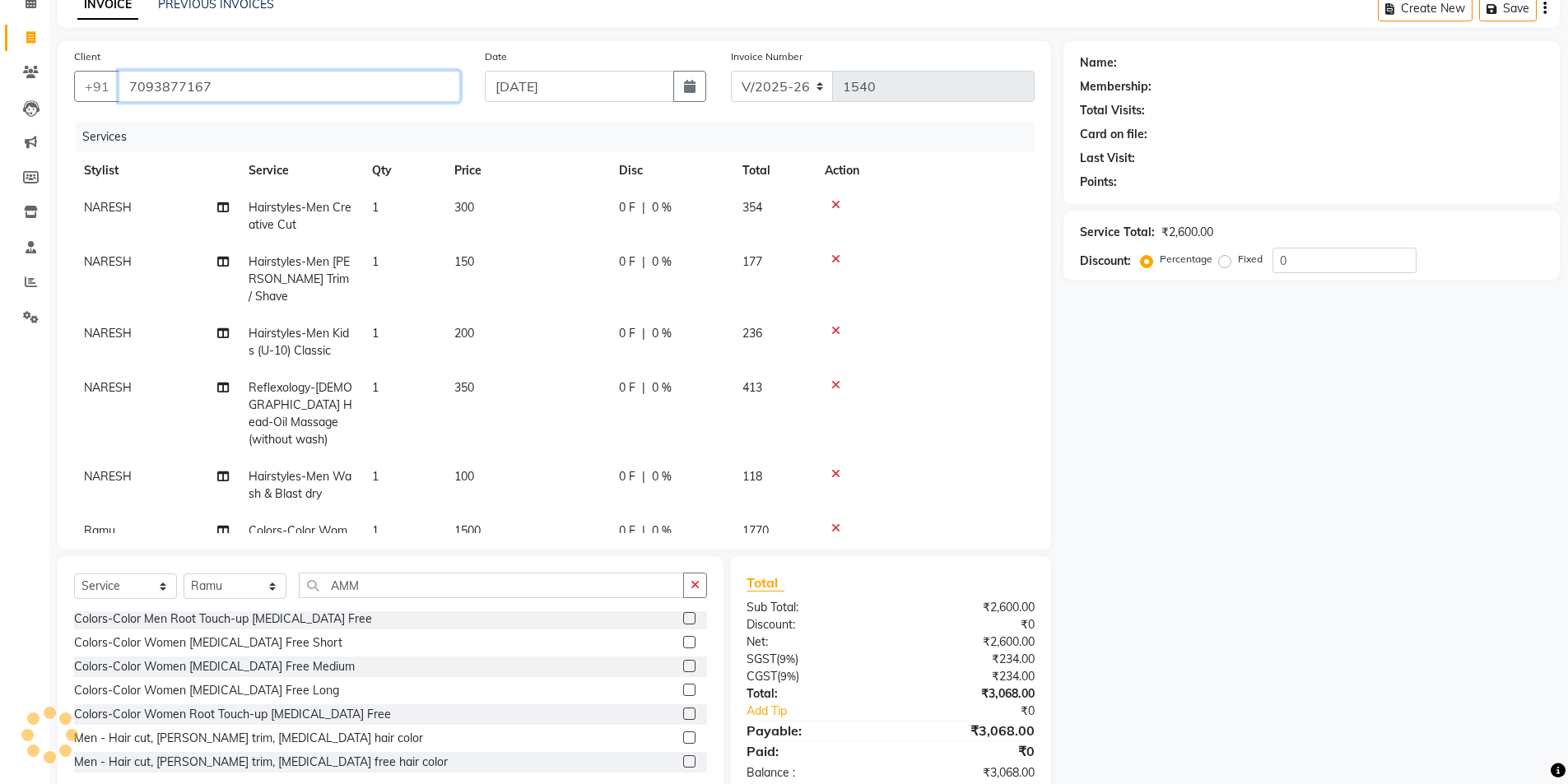
type input "7093877167"
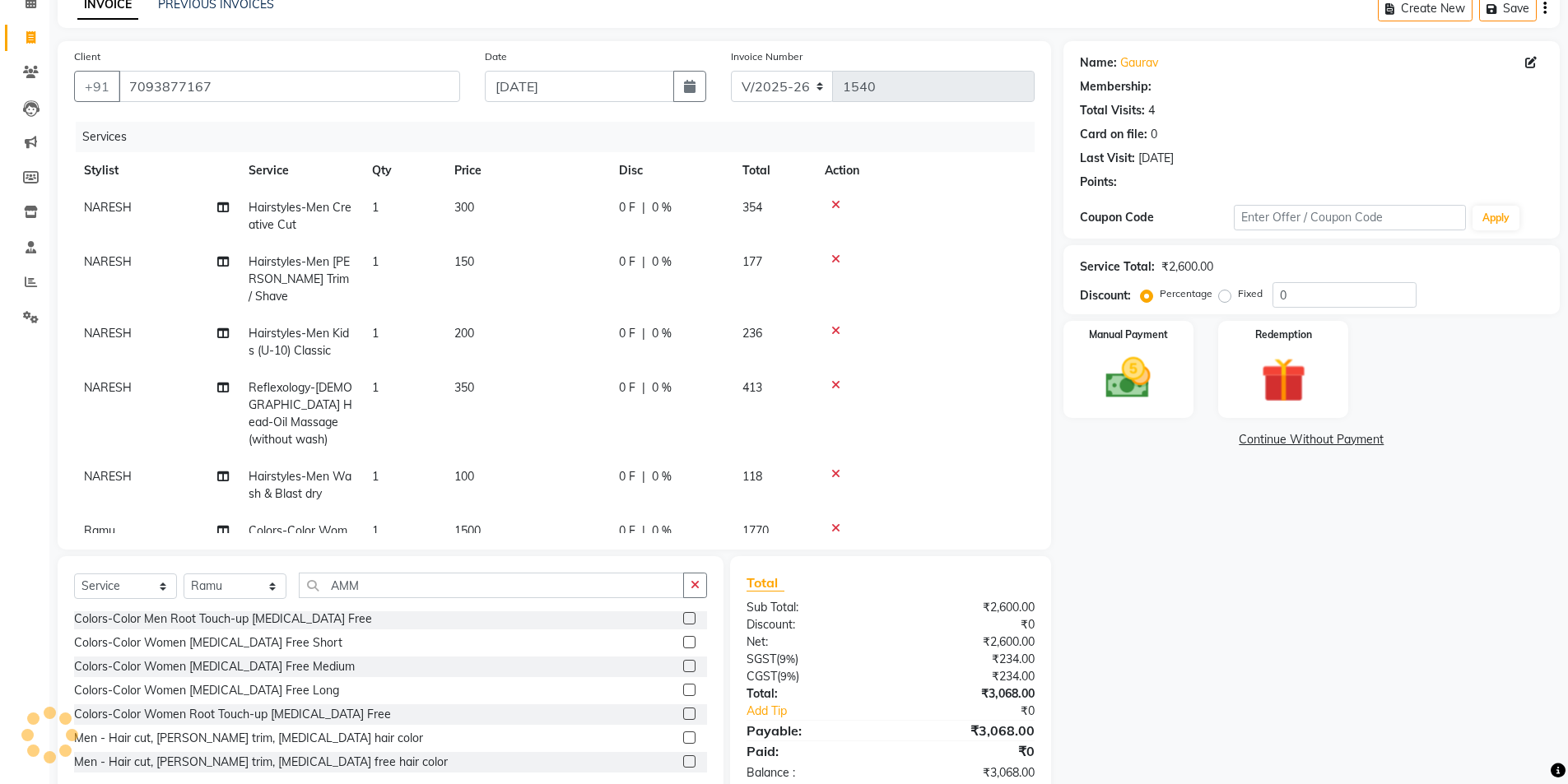
select select "1: Object"
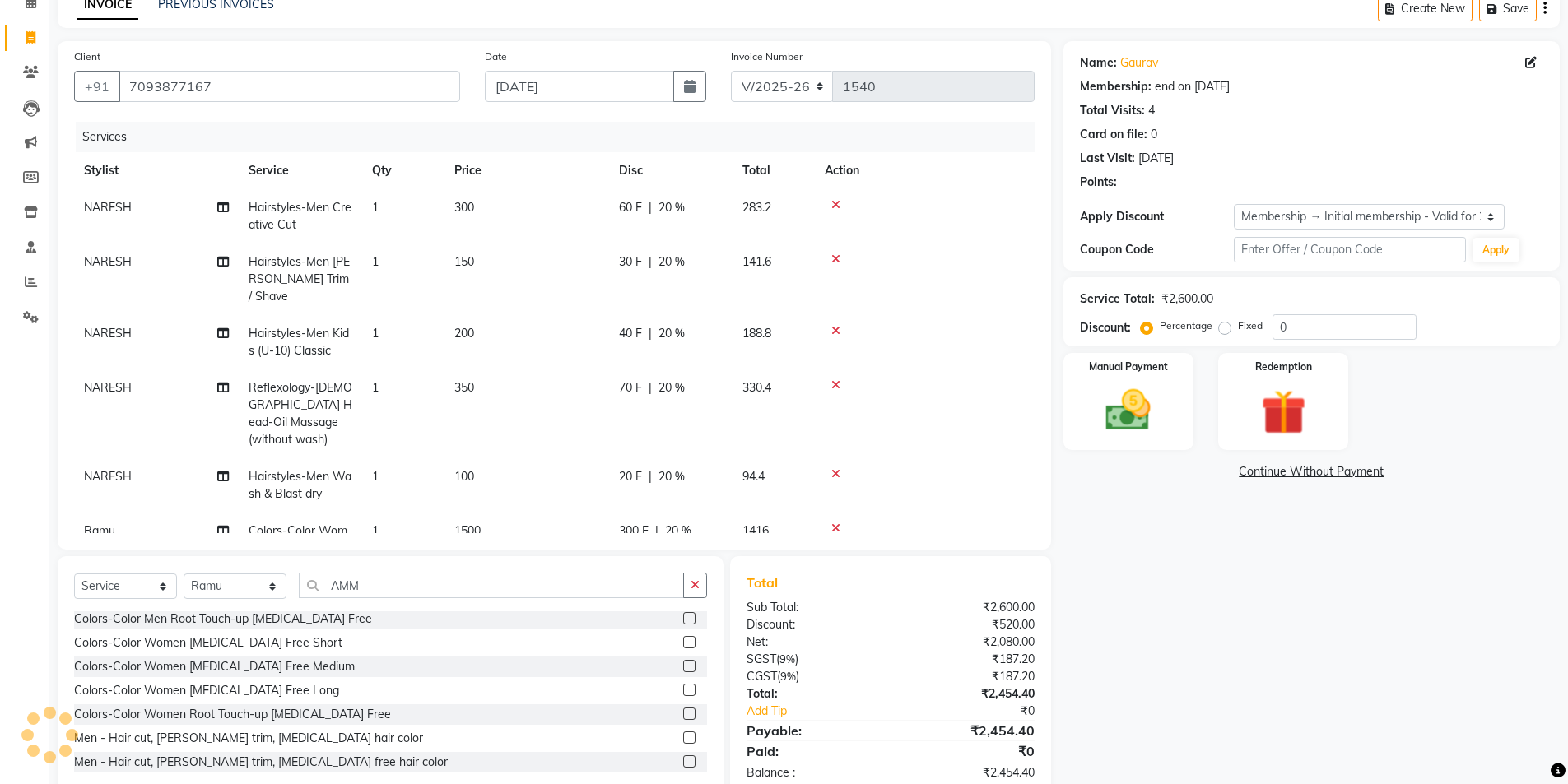
type input "20"
click at [1274, 213] on select "Select Membership → Initial membership - Valid for 2 yrs" at bounding box center [1369, 217] width 271 height 26
select select "0:"
click at [1234, 204] on select "Select Membership → Initial membership - Valid for 2 yrs" at bounding box center [1369, 217] width 271 height 26
type input "0"
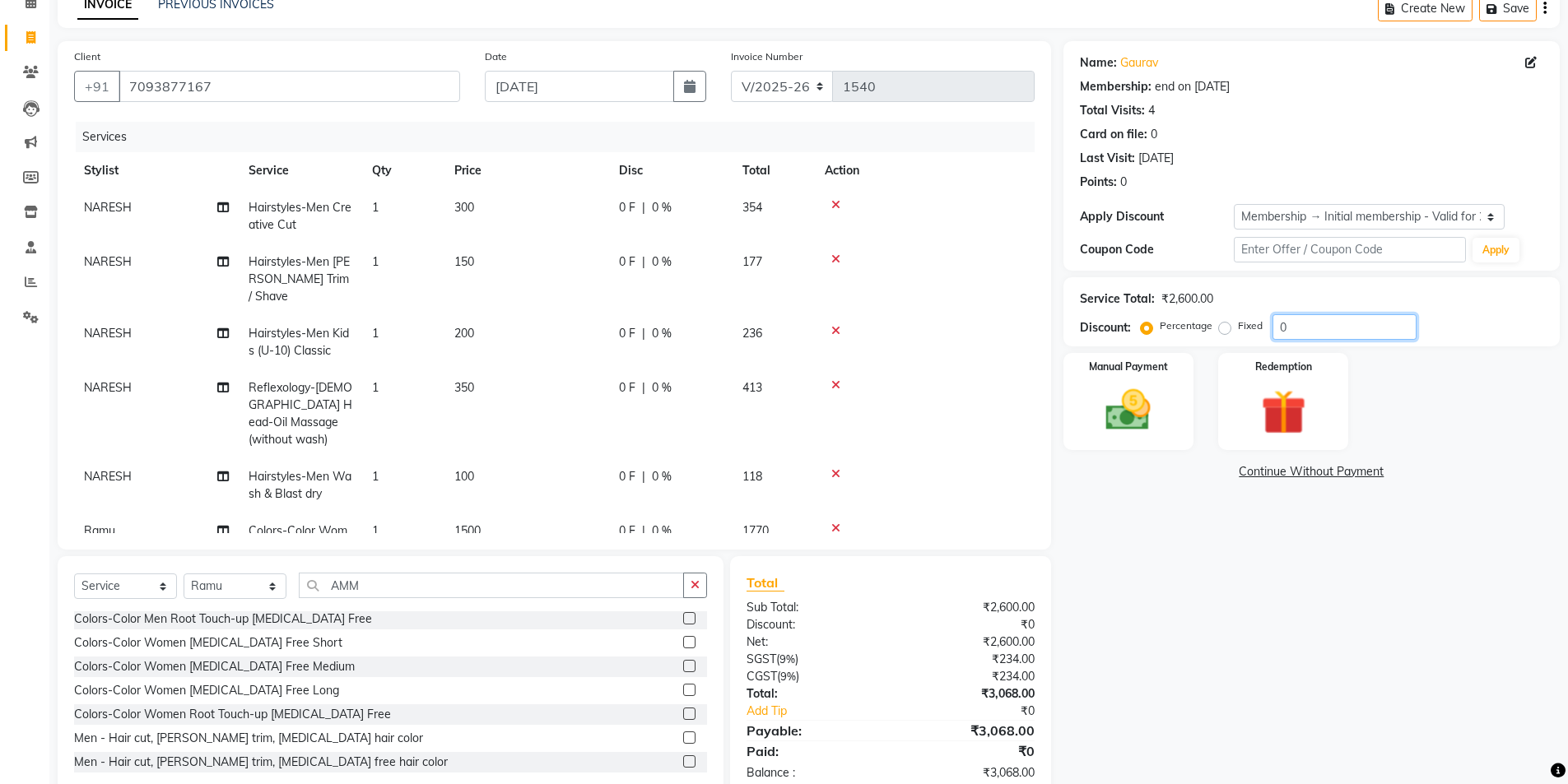
click at [1302, 330] on input "0" at bounding box center [1344, 327] width 144 height 26
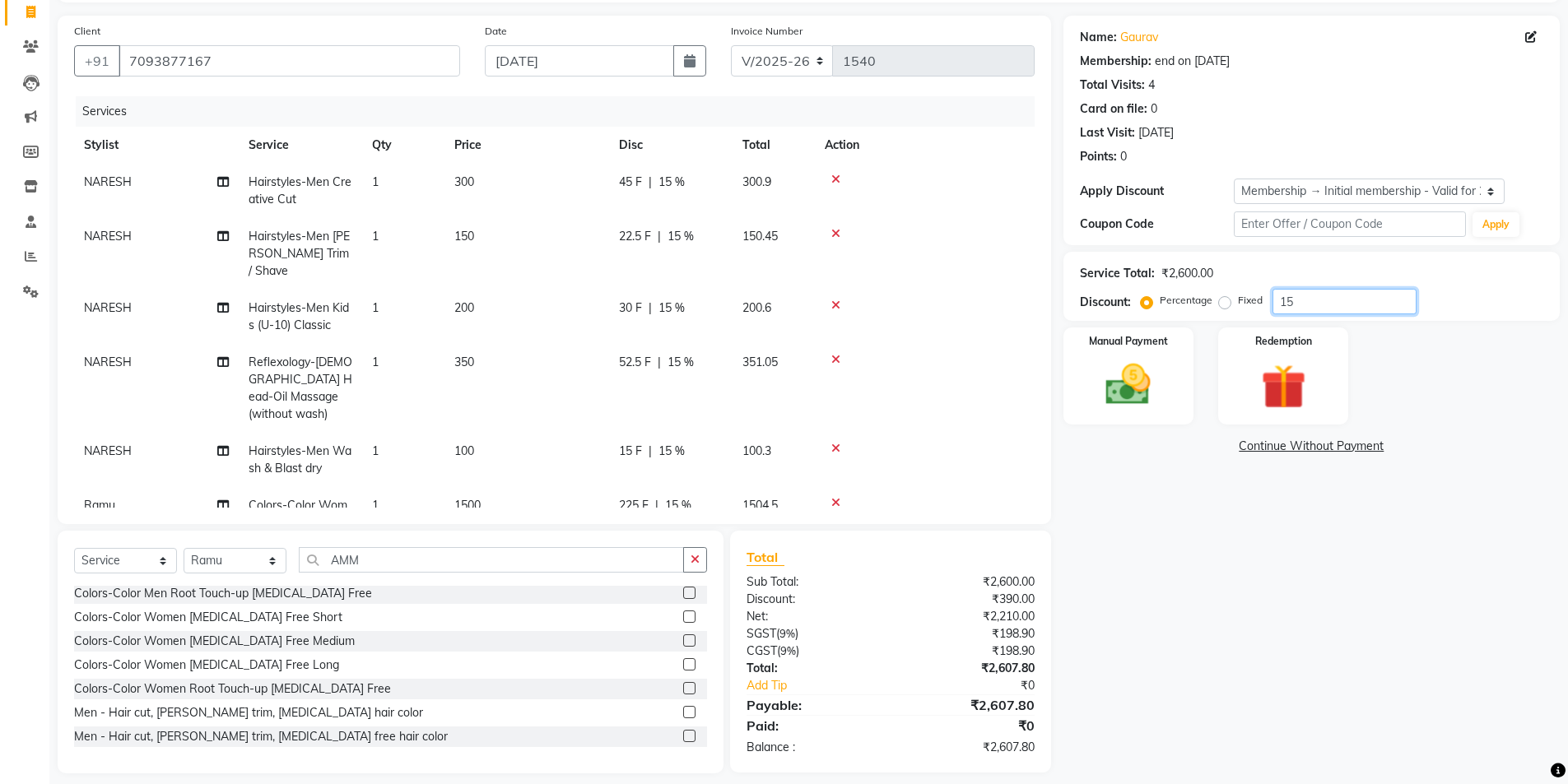
scroll to position [122, 0]
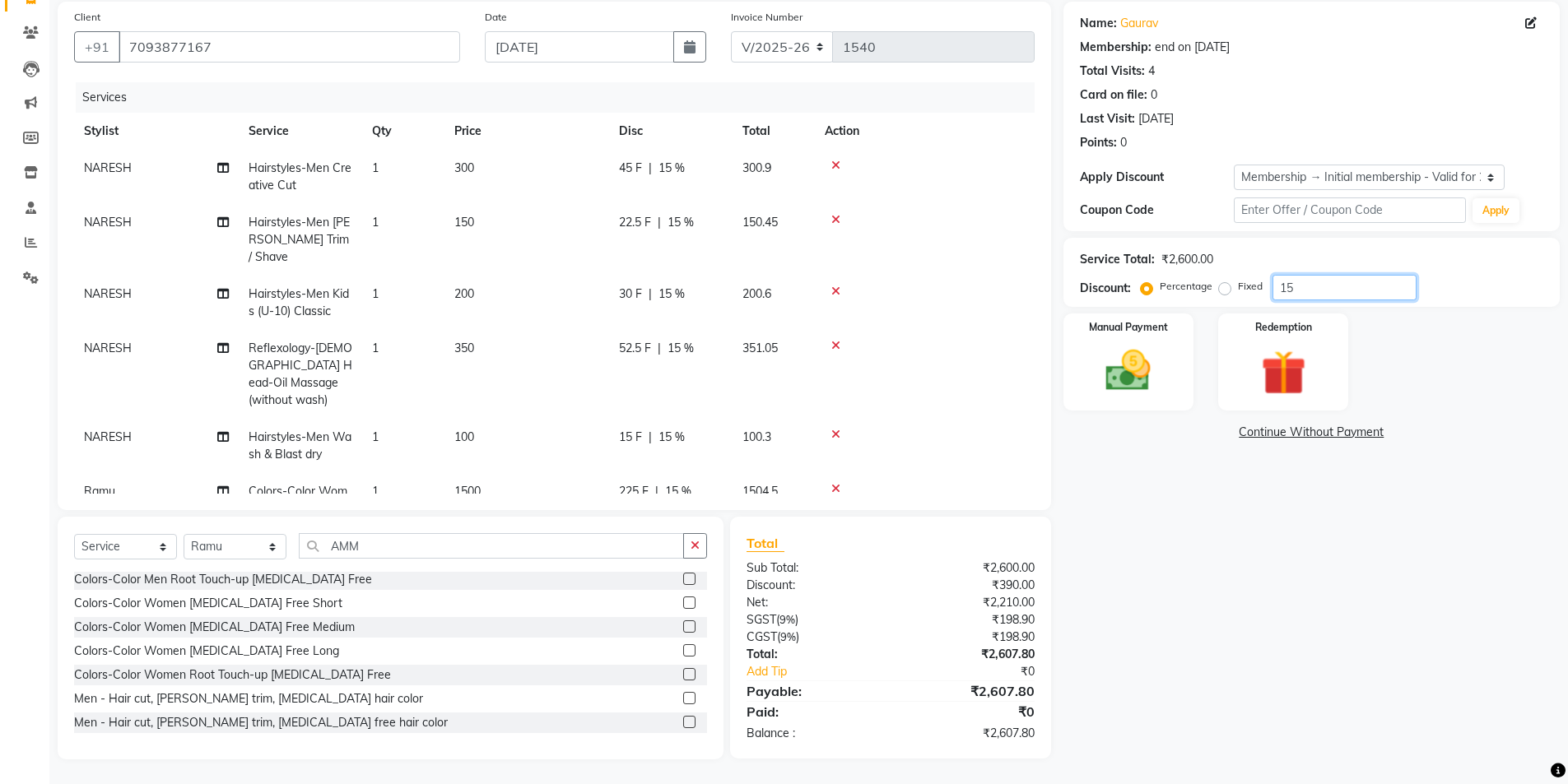
type input "15"
click at [1293, 173] on select "Select Membership → Initial membership - Valid for 2 yrs" at bounding box center [1369, 177] width 271 height 26
select select "1: Object"
click at [1234, 164] on select "Select Membership → Initial membership - Valid for 2 yrs" at bounding box center [1369, 177] width 271 height 26
type input "20"
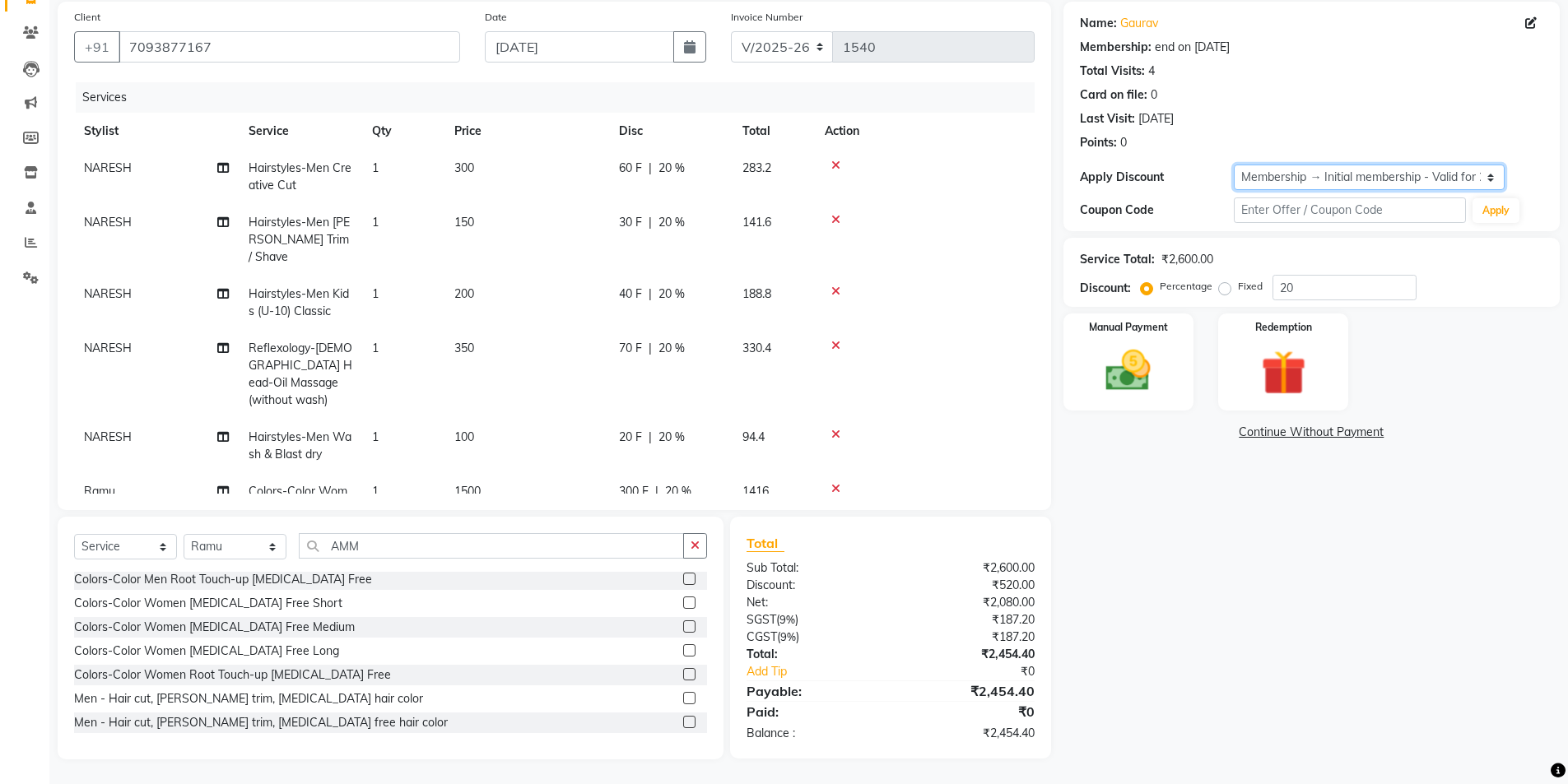
click at [1313, 170] on select "Select Membership → Initial membership - Valid for 2 yrs" at bounding box center [1369, 177] width 271 height 26
click at [1396, 544] on div "Name: Gaurav Membership: end on [DATE] Total Visits: 4 Card on file: 0 Last Vis…" at bounding box center [1318, 380] width 509 height 757
click at [1122, 378] on img at bounding box center [1128, 371] width 75 height 53
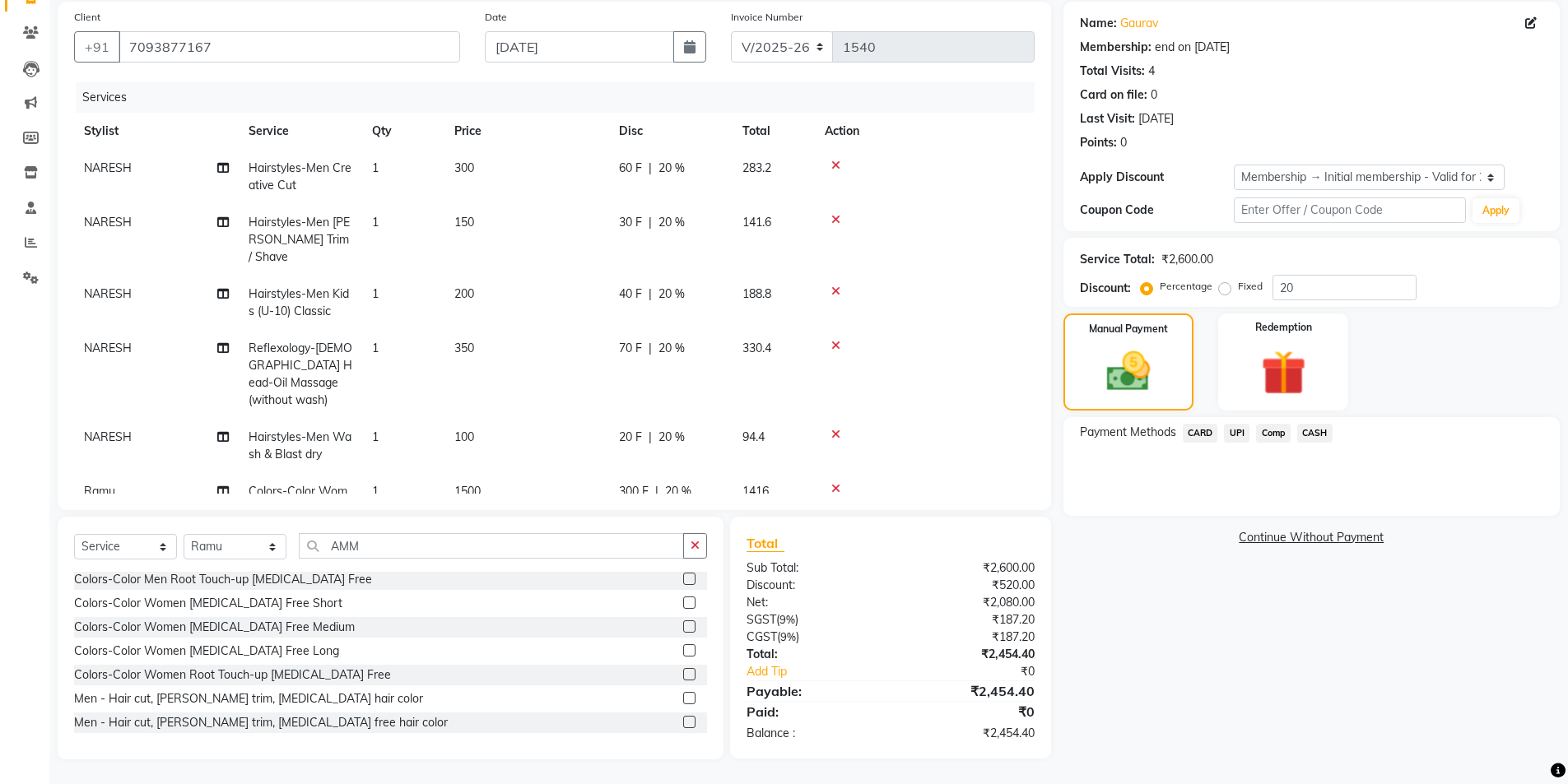
click at [1235, 427] on span "UPI" at bounding box center [1236, 432] width 26 height 19
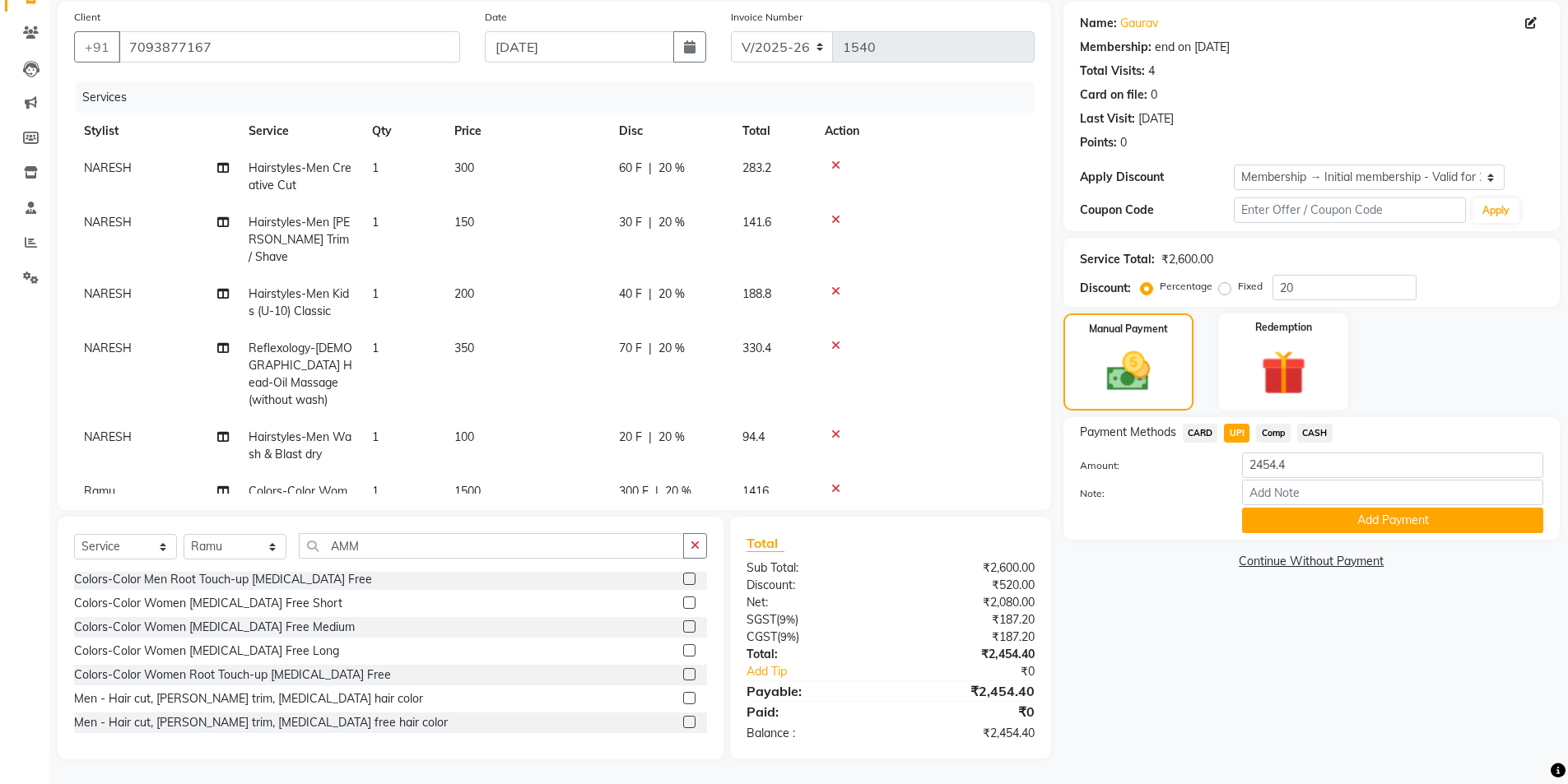
click at [1190, 431] on span "CARD" at bounding box center [1200, 432] width 36 height 19
click at [1312, 518] on button "Add Payment" at bounding box center [1393, 521] width 301 height 26
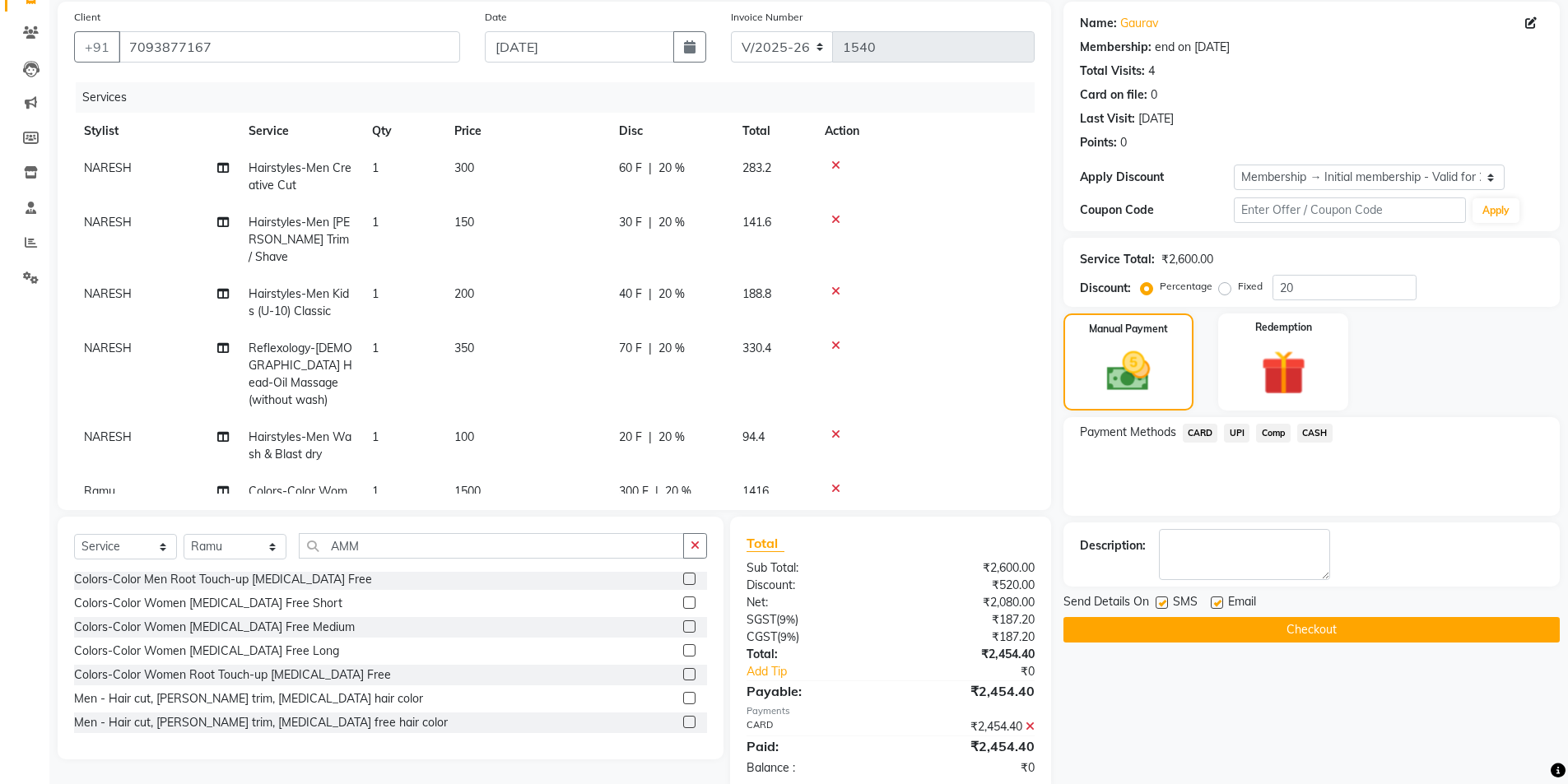
click at [1195, 429] on span "CARD" at bounding box center [1200, 432] width 36 height 19
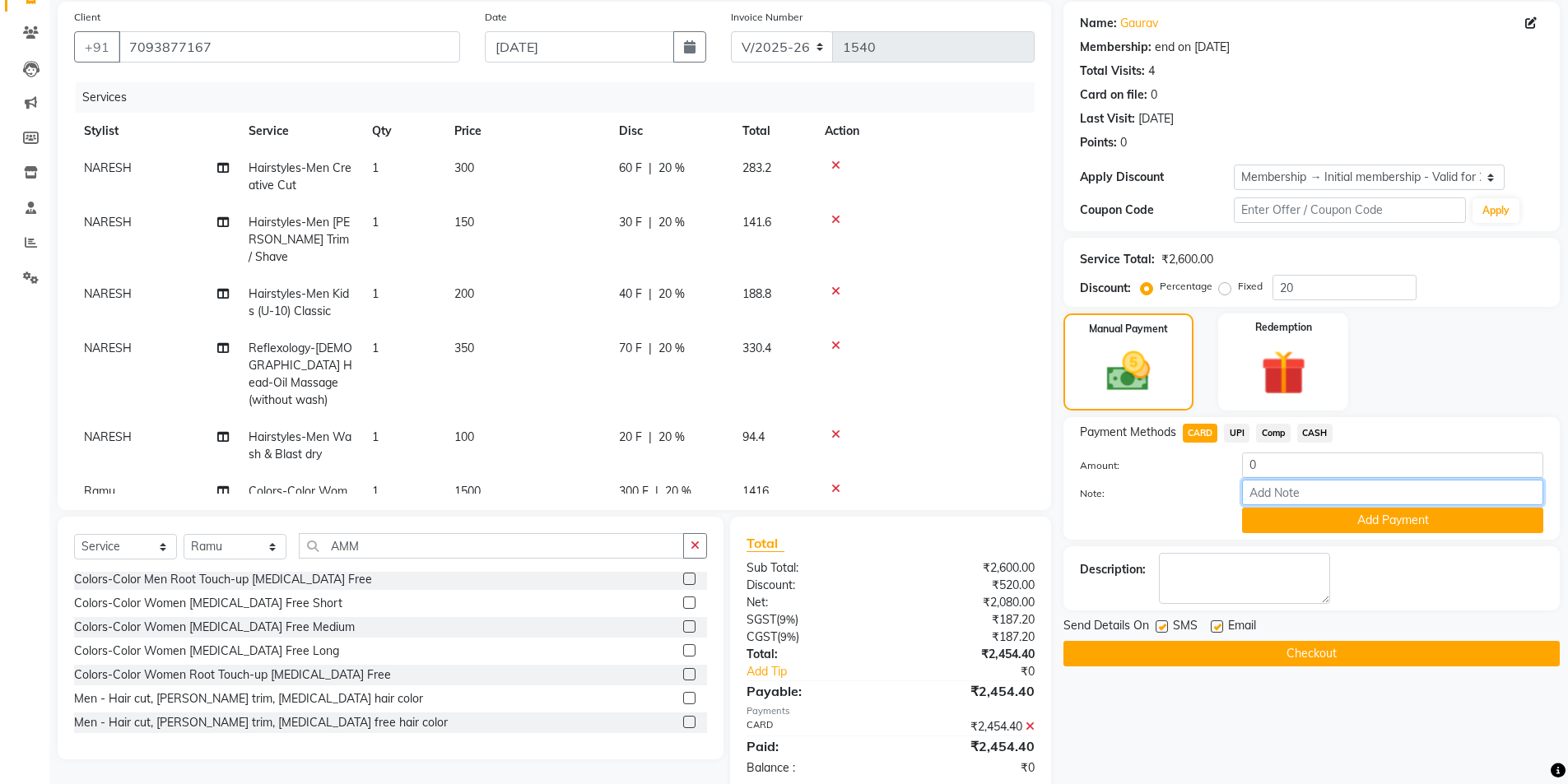
click at [1280, 494] on input "Note:" at bounding box center [1393, 492] width 301 height 26
type input "CARD"
click at [1323, 644] on button "Checkout" at bounding box center [1312, 654] width 496 height 26
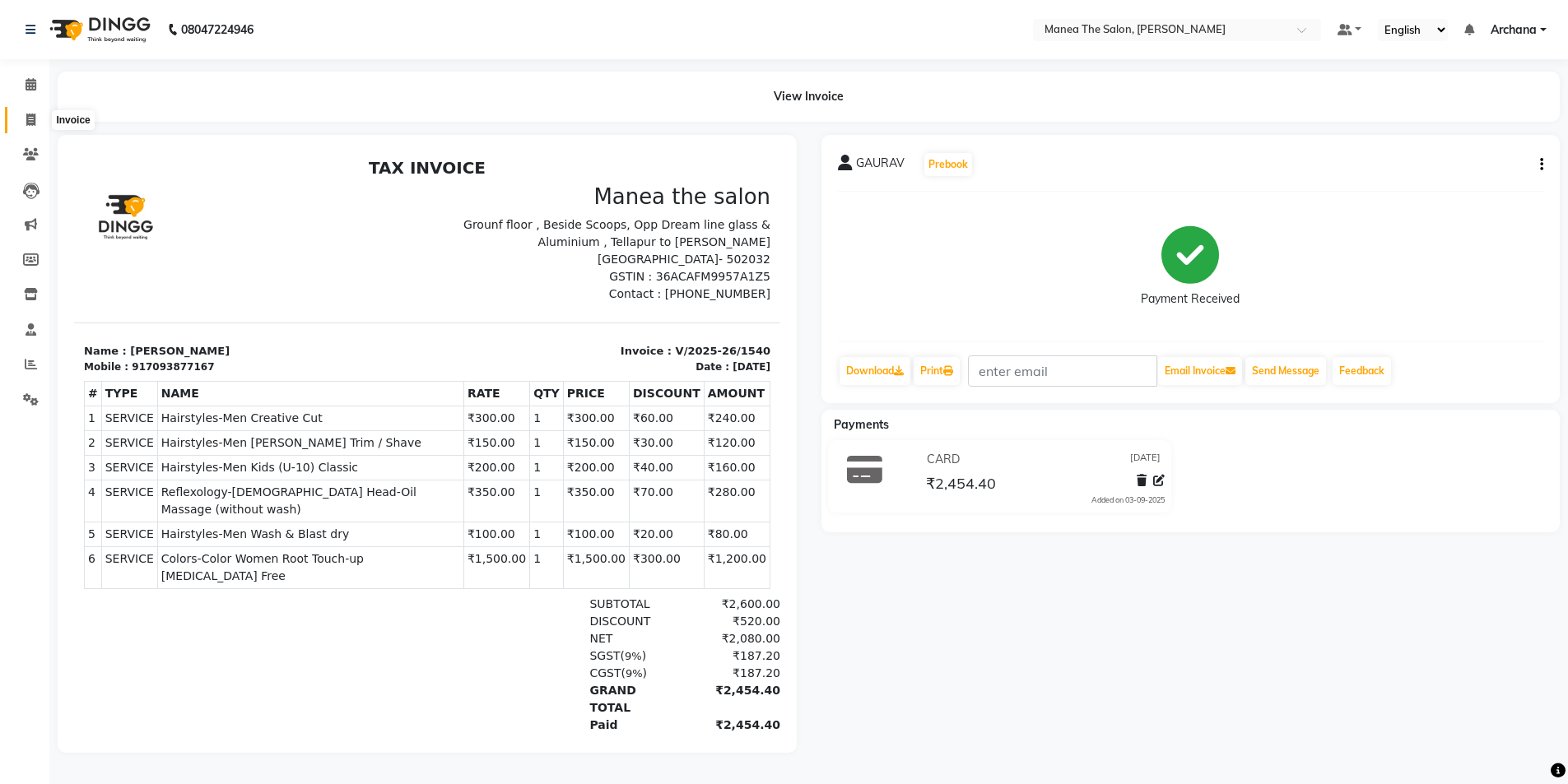
click at [33, 119] on icon at bounding box center [31, 119] width 9 height 12
select select "service"
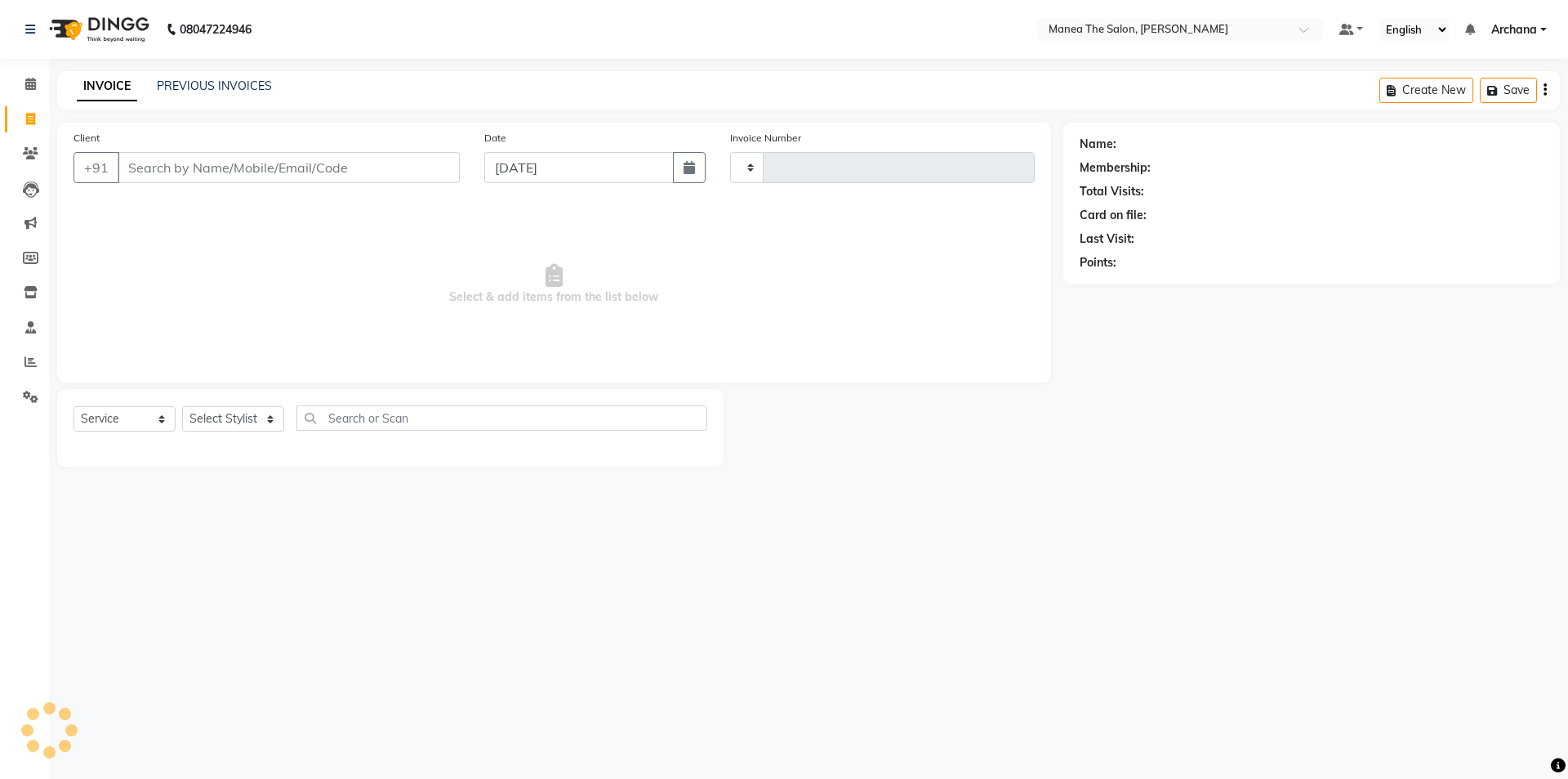
type input "1541"
select select "6846"
click at [180, 89] on link "PREVIOUS INVOICES" at bounding box center [214, 86] width 115 height 15
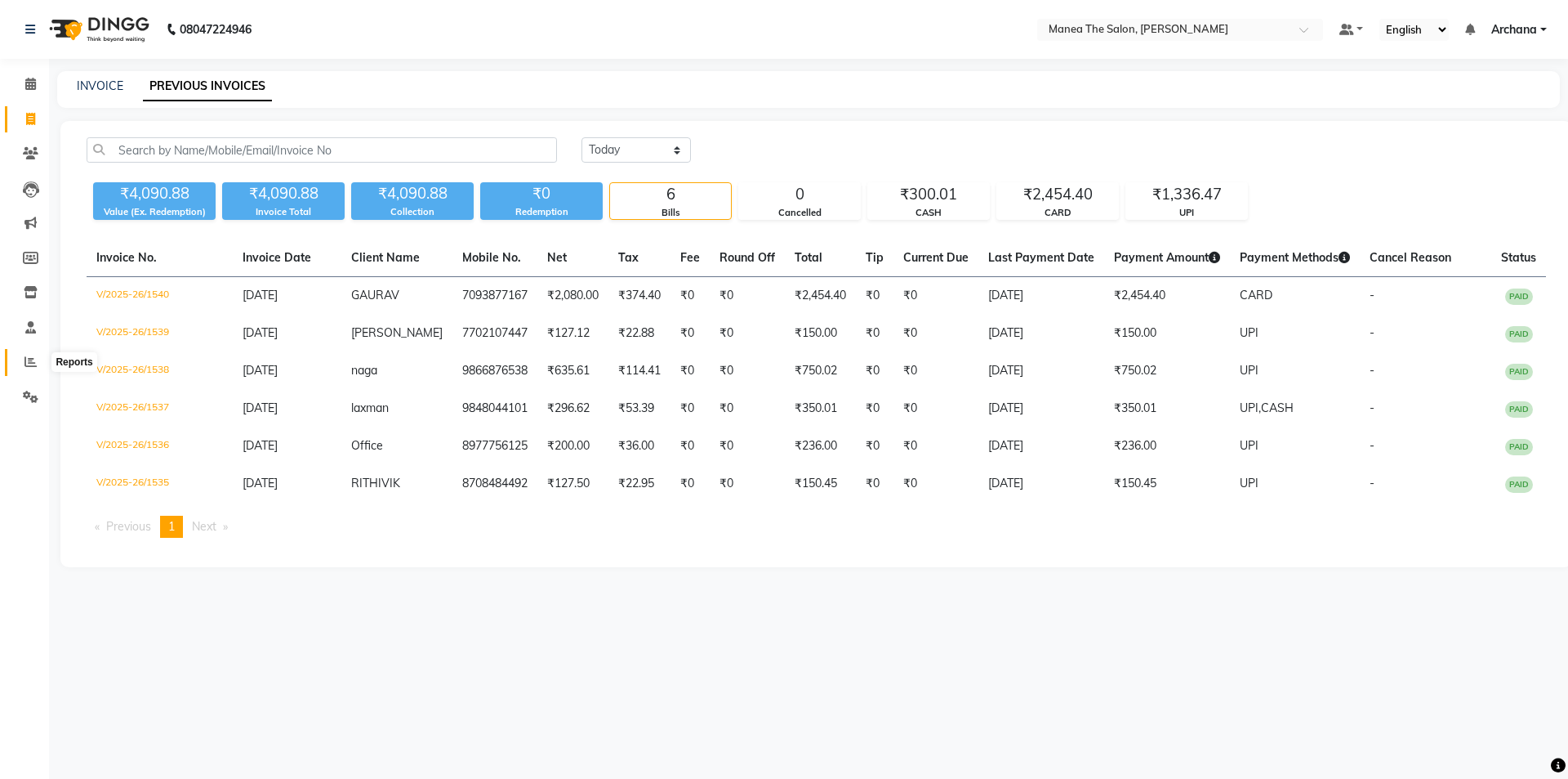
click at [27, 362] on icon at bounding box center [30, 361] width 12 height 12
